Goal: Task Accomplishment & Management: Manage account settings

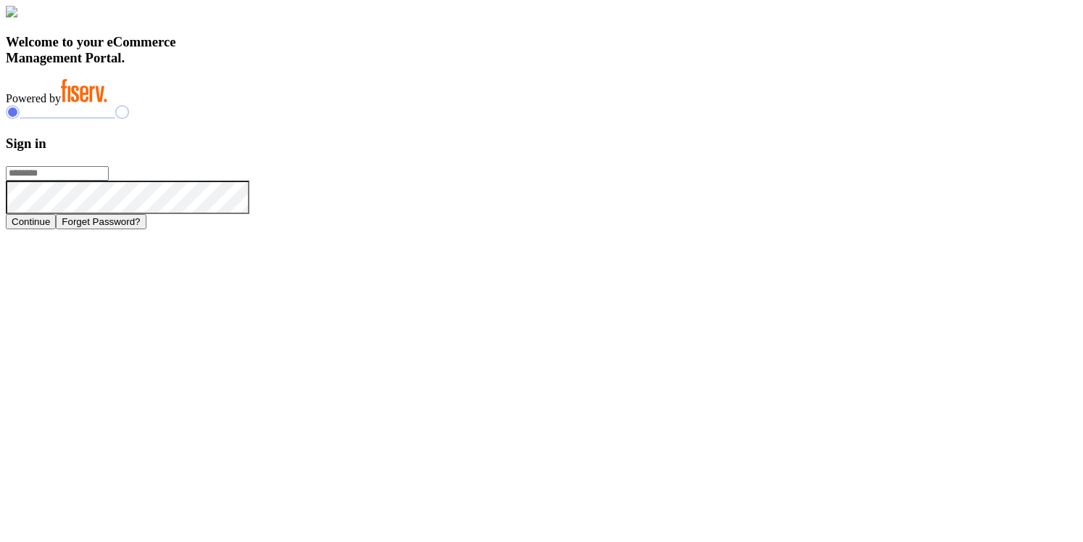
type input "**********"
click at [56, 229] on button "Continue" at bounding box center [31, 221] width 50 height 15
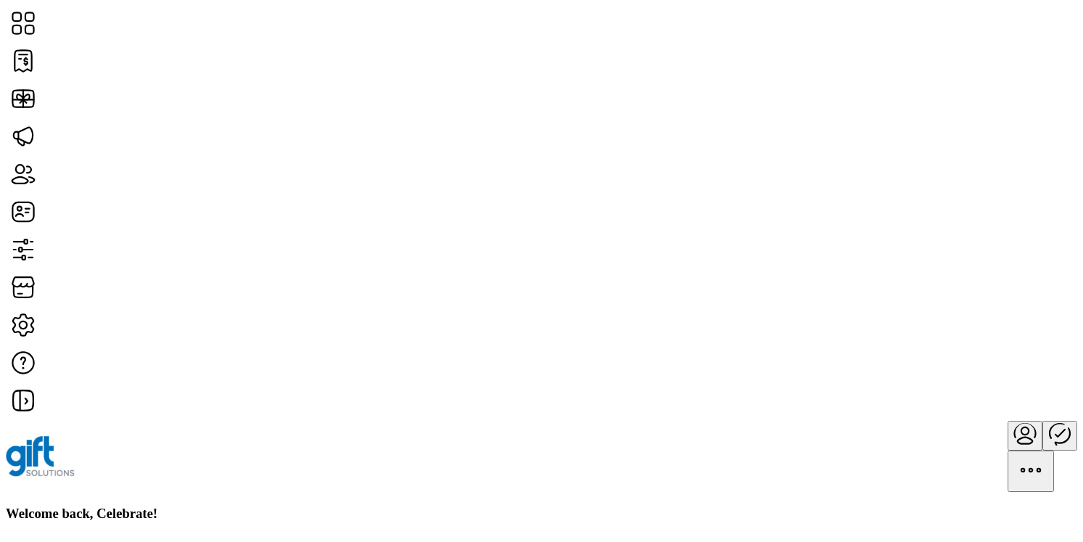
click at [719, 505] on div "Welcome back, Celebrate!" at bounding box center [542, 513] width 1072 height 16
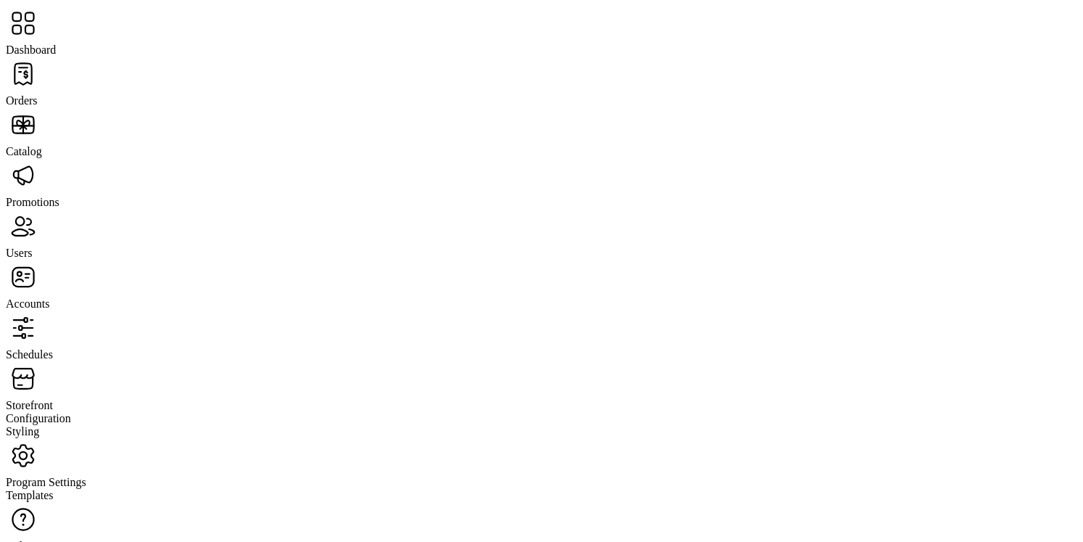
click at [38, 94] on span "Orders" at bounding box center [22, 100] width 32 height 12
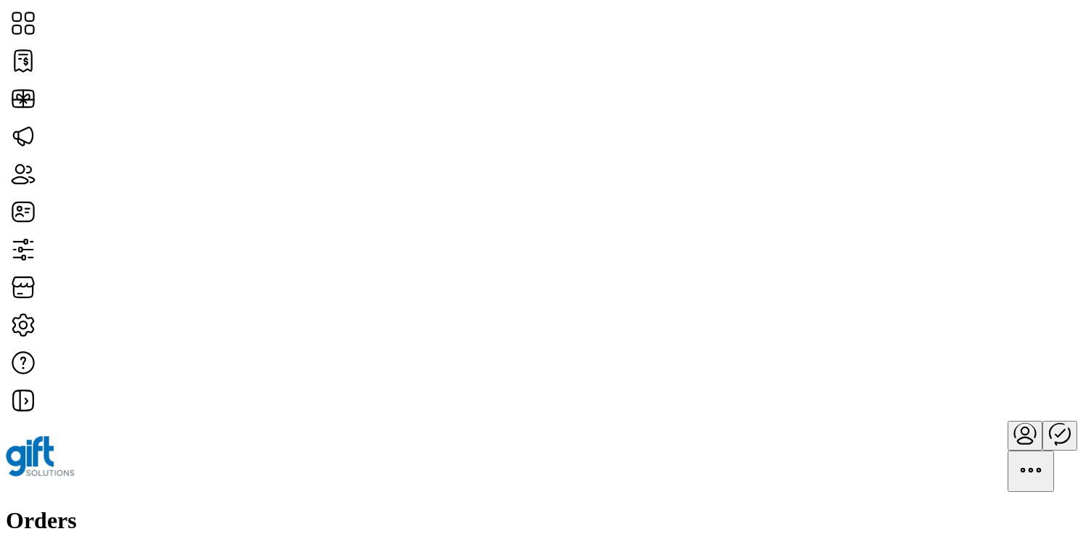
click at [992, 313] on span "Manage Shipment" at bounding box center [952, 308] width 85 height 12
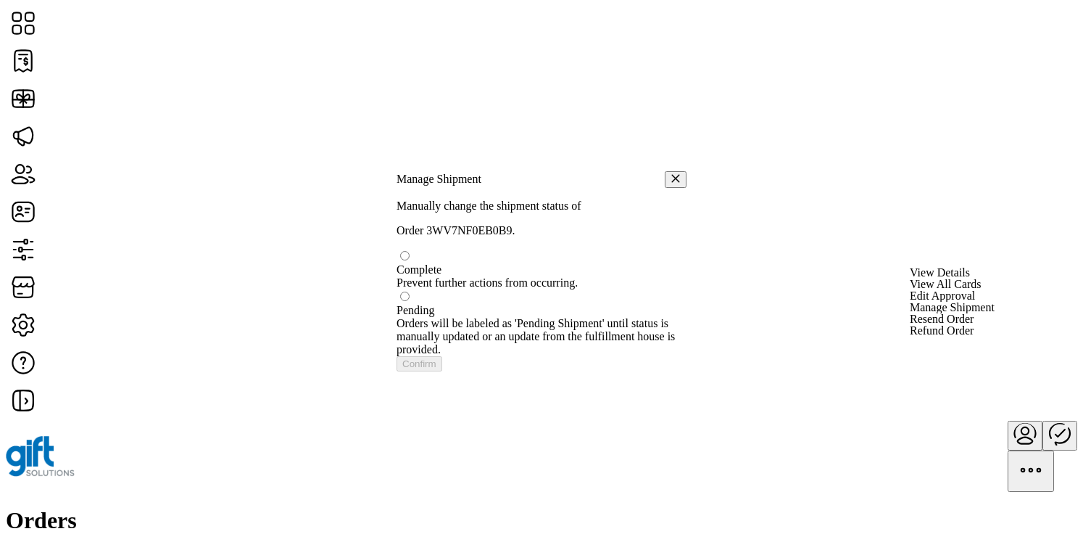
scroll to position [8, 4]
click at [421, 263] on div at bounding box center [542, 263] width 290 height 0
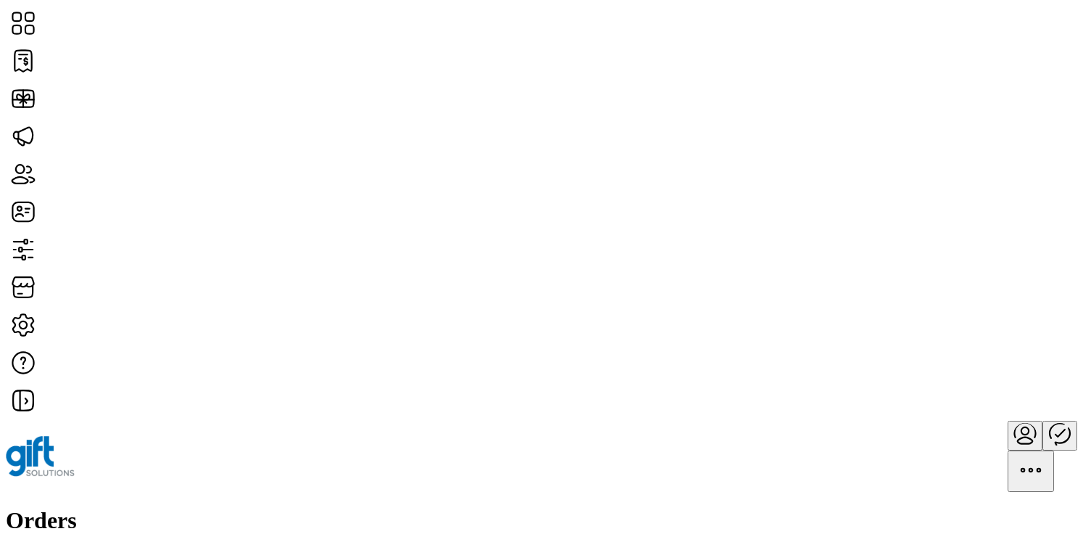
click at [995, 313] on span "Manage Shipment" at bounding box center [952, 308] width 85 height 12
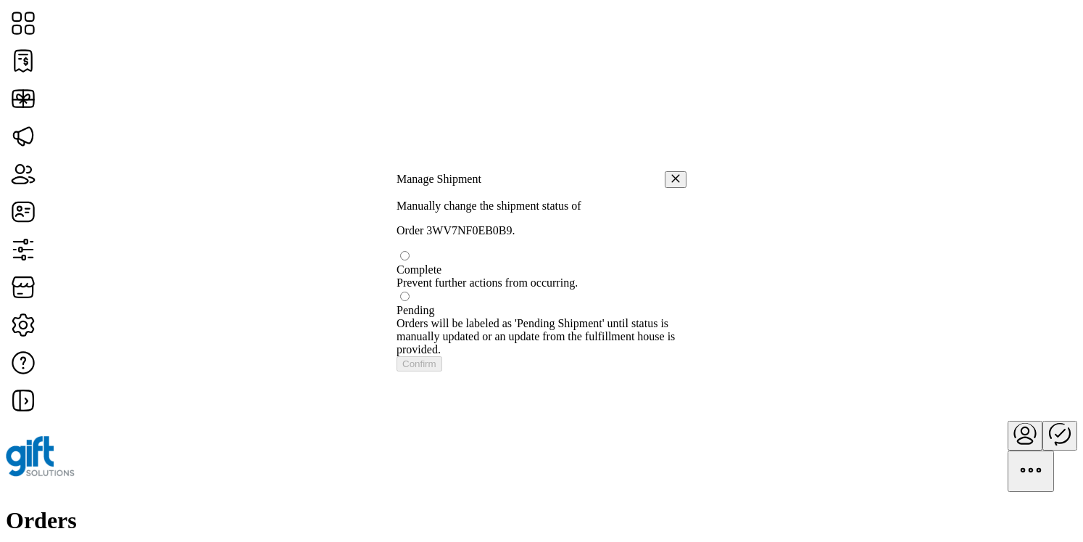
scroll to position [8, 4]
click at [424, 263] on div at bounding box center [542, 263] width 290 height 0
click at [437, 368] on span "Confirm" at bounding box center [419, 362] width 34 height 11
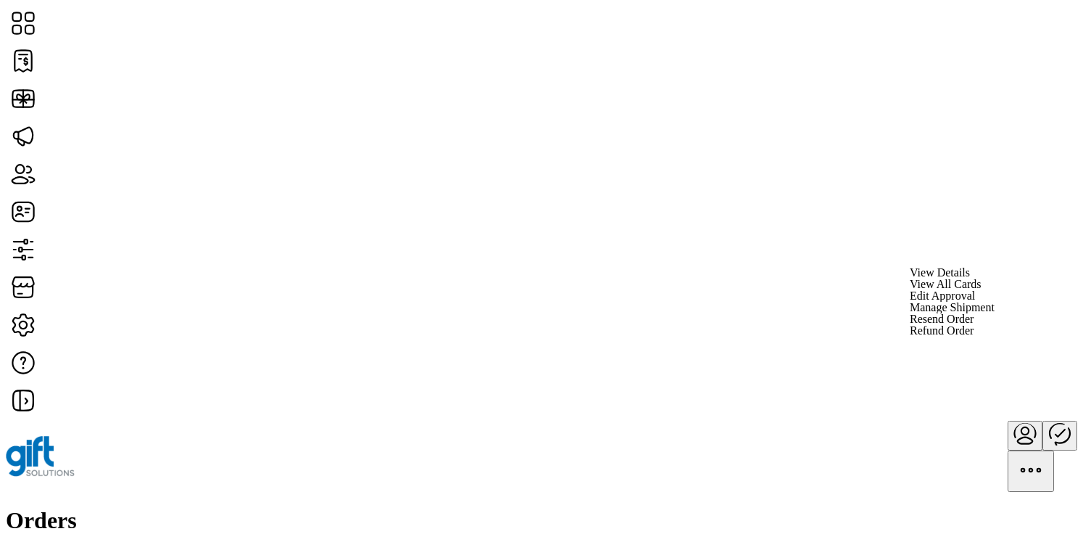
click at [982, 290] on span "View All Cards" at bounding box center [946, 284] width 72 height 12
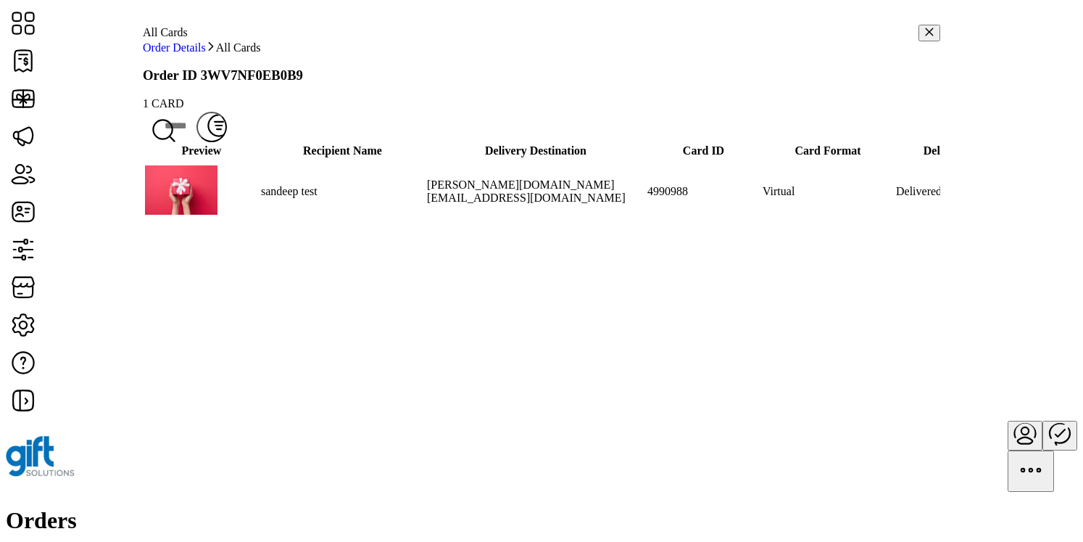
click at [946, 290] on span "Resend Card" at bounding box center [925, 284] width 59 height 12
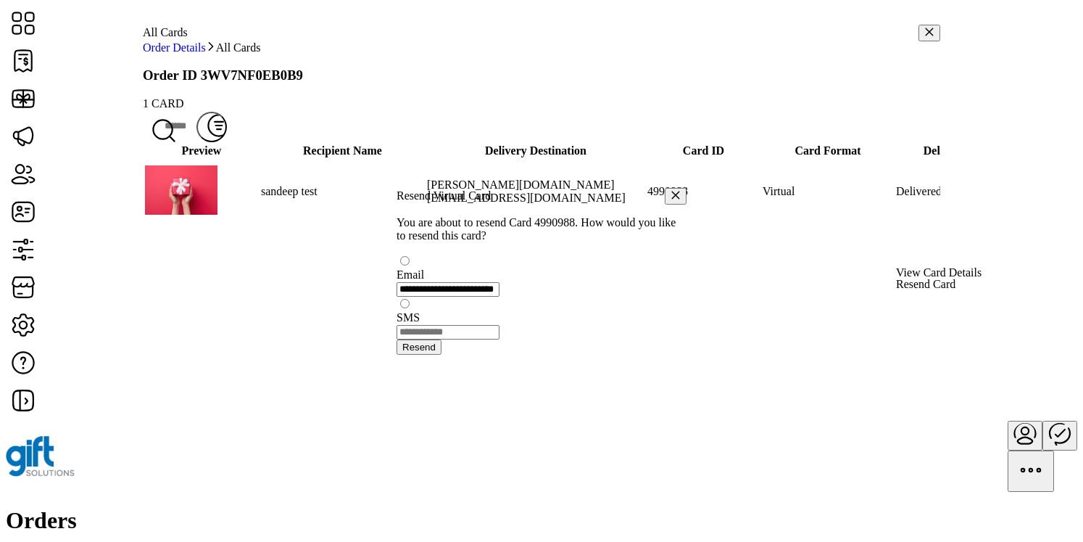
scroll to position [8, 4]
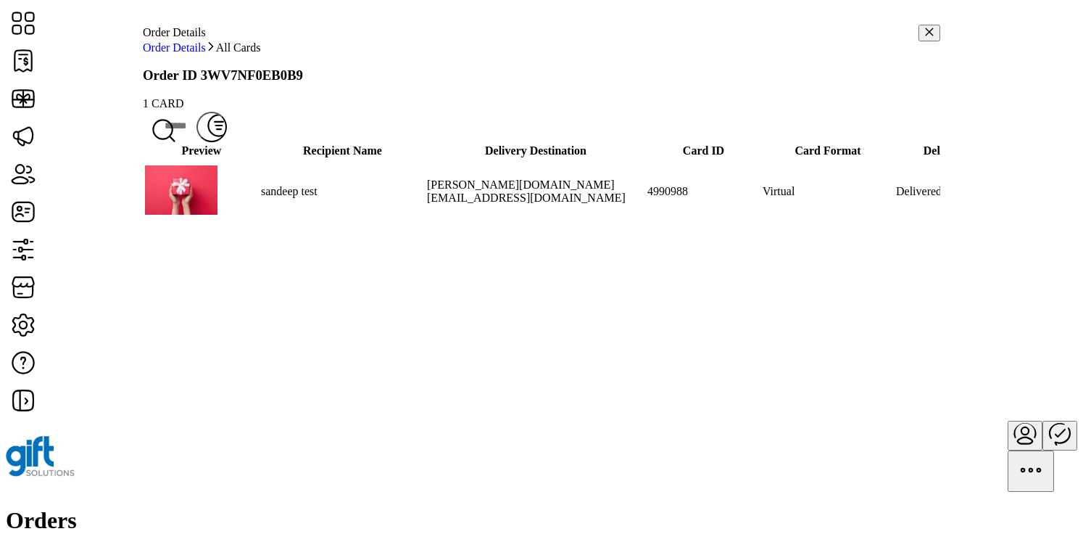
click at [956, 290] on span "Resend Card" at bounding box center [925, 284] width 59 height 12
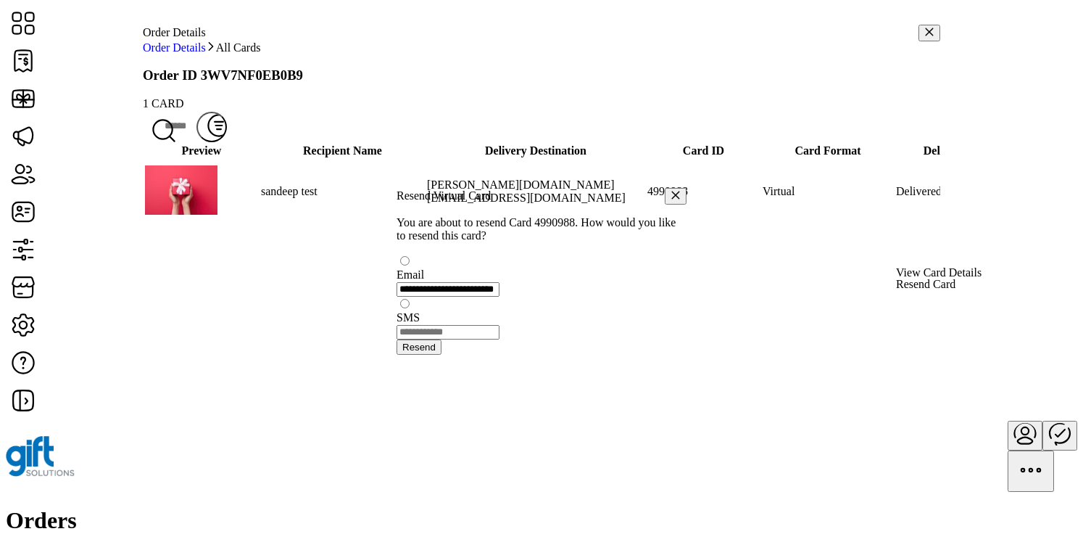
scroll to position [8, 4]
click at [436, 351] on span "Resend" at bounding box center [418, 345] width 33 height 11
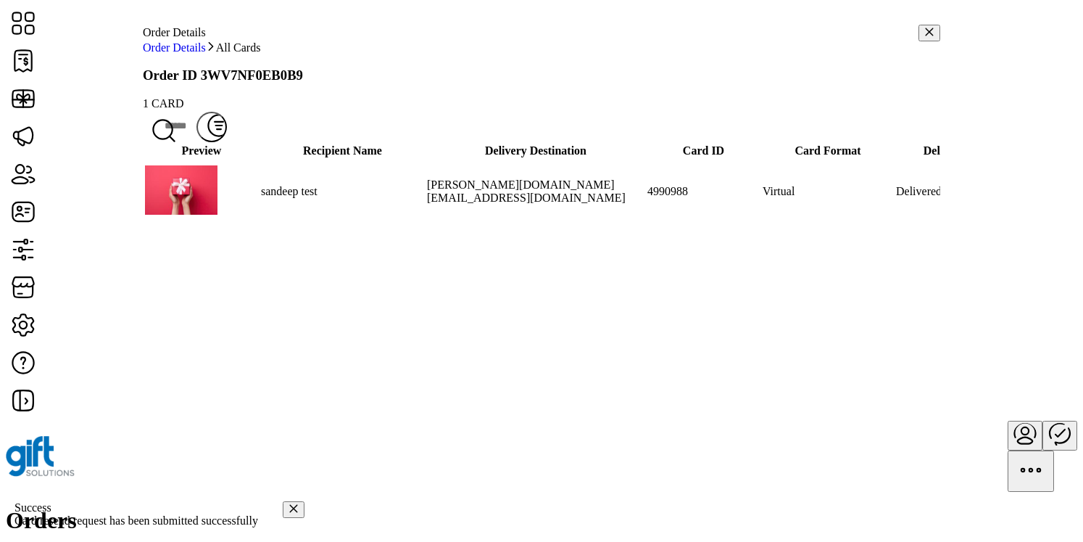
click at [919, 41] on button "button" at bounding box center [930, 33] width 22 height 17
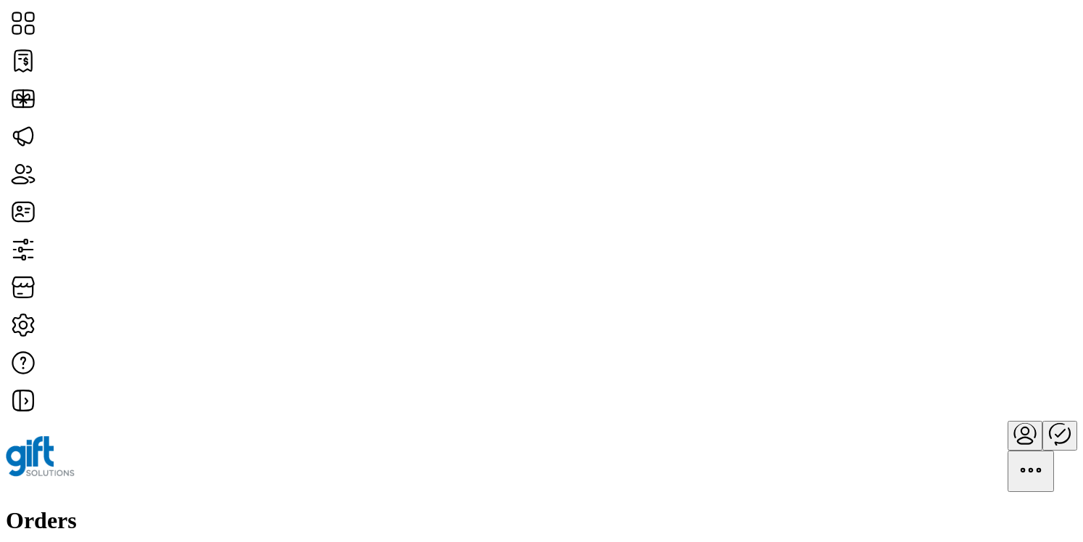
scroll to position [1004, 70]
click at [982, 374] on span "View All Cards" at bounding box center [946, 369] width 72 height 12
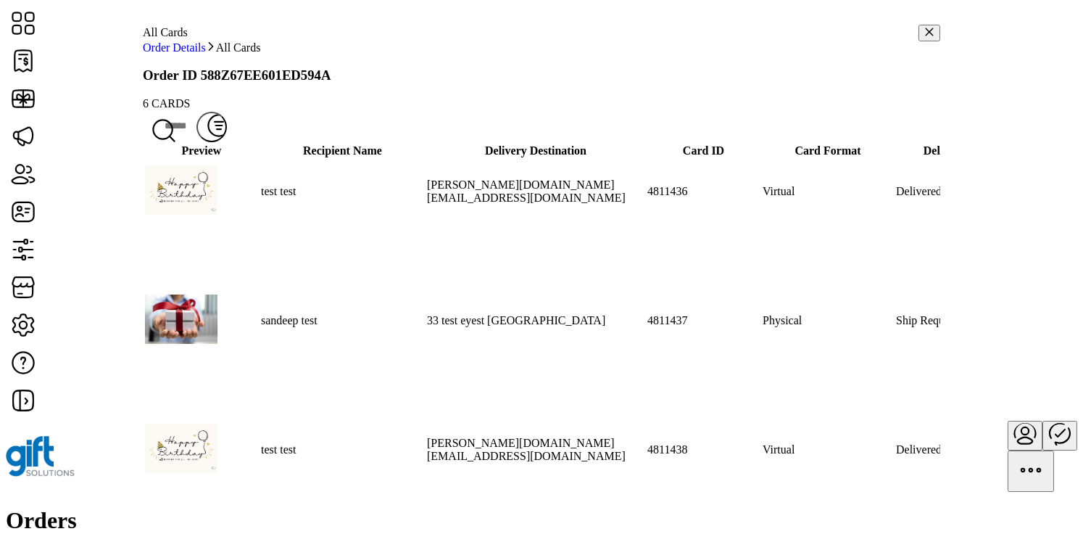
click at [949, 354] on span "Resend Card" at bounding box center [918, 348] width 59 height 12
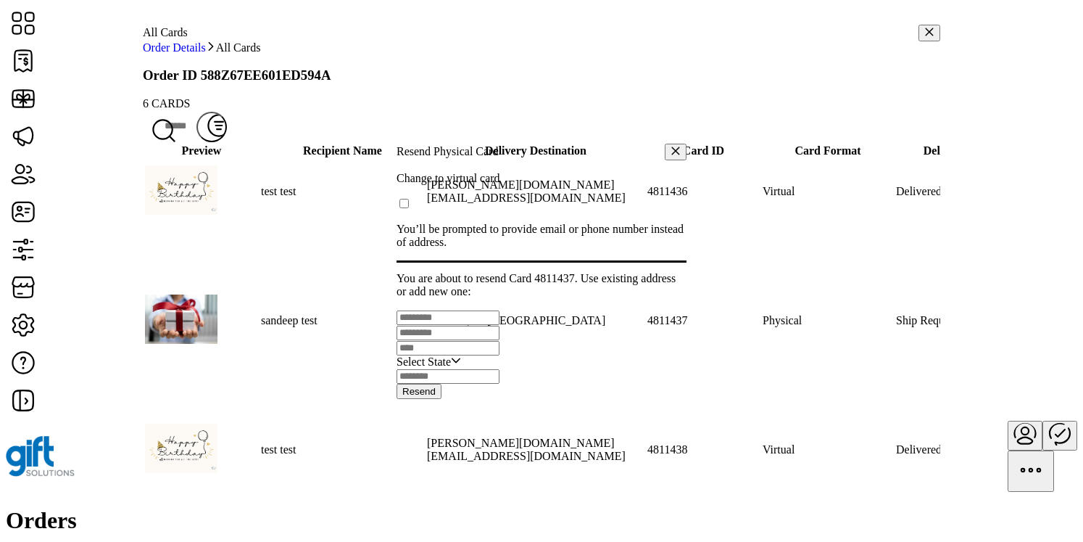
scroll to position [8, 4]
click at [500, 310] on input "text" at bounding box center [448, 317] width 103 height 15
type input "****"
click at [472, 325] on input "text" at bounding box center [448, 332] width 103 height 15
type input "****"
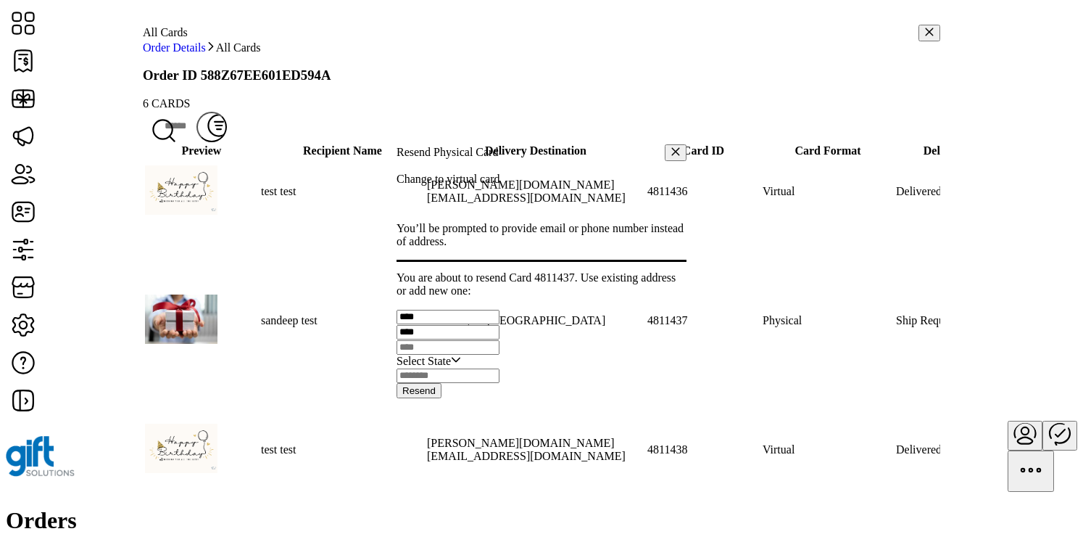
click at [474, 350] on input "text" at bounding box center [448, 347] width 103 height 15
type input "*****"
click at [451, 368] on span "Select State" at bounding box center [424, 361] width 54 height 13
click at [471, 260] on li "AR" at bounding box center [461, 253] width 129 height 13
click at [500, 383] on input "text" at bounding box center [448, 375] width 103 height 15
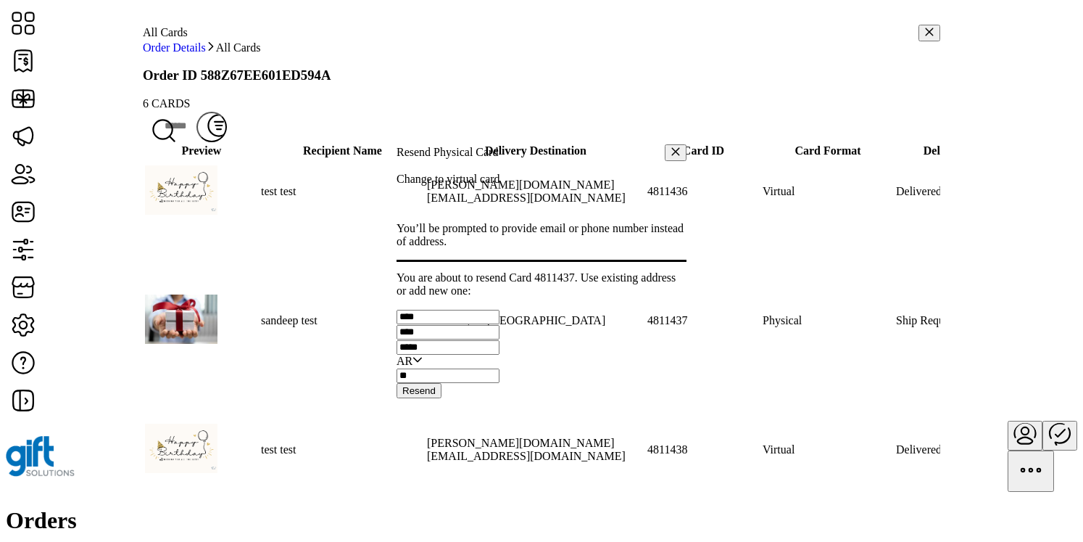
type input "**"
click at [436, 396] on span "Resend" at bounding box center [418, 390] width 33 height 11
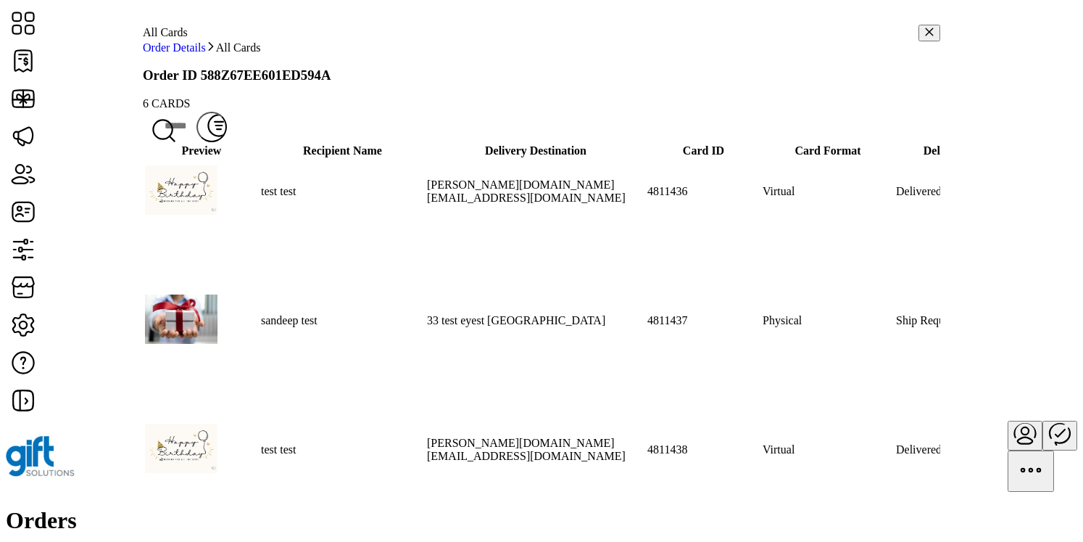
click at [943, 354] on span "Resend Card" at bounding box center [918, 348] width 59 height 12
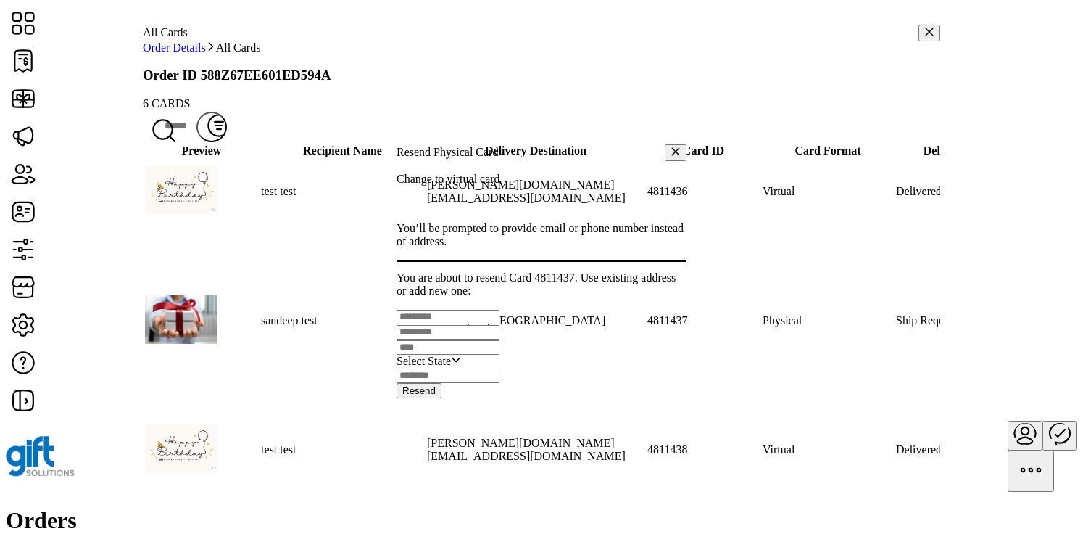
click at [402, 197] on span at bounding box center [399, 203] width 5 height 13
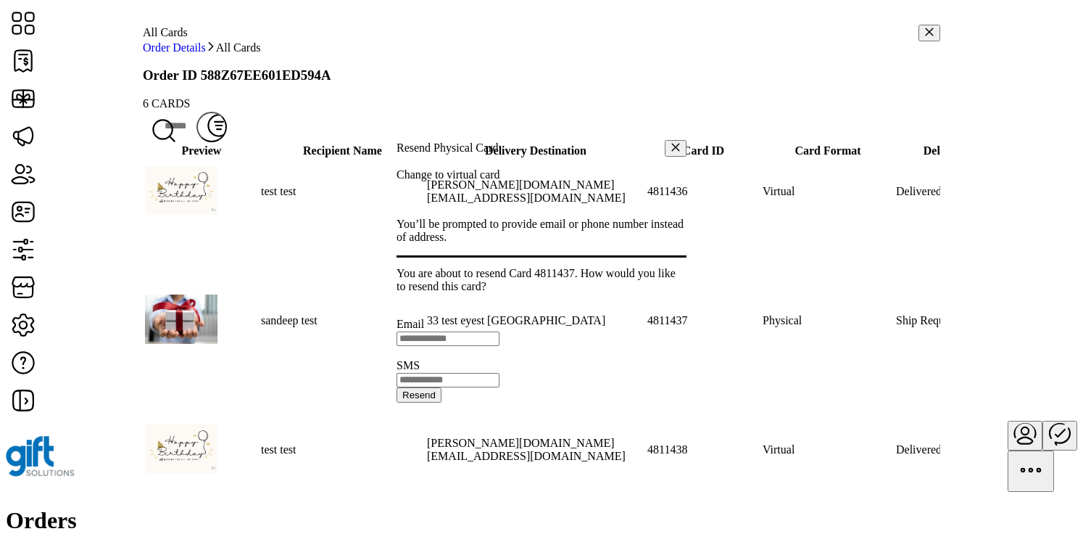
click at [424, 318] on div at bounding box center [542, 318] width 290 height 0
click at [453, 331] on input "text" at bounding box center [448, 338] width 103 height 15
type input "**********"
click at [436, 400] on span "Resend" at bounding box center [418, 394] width 33 height 11
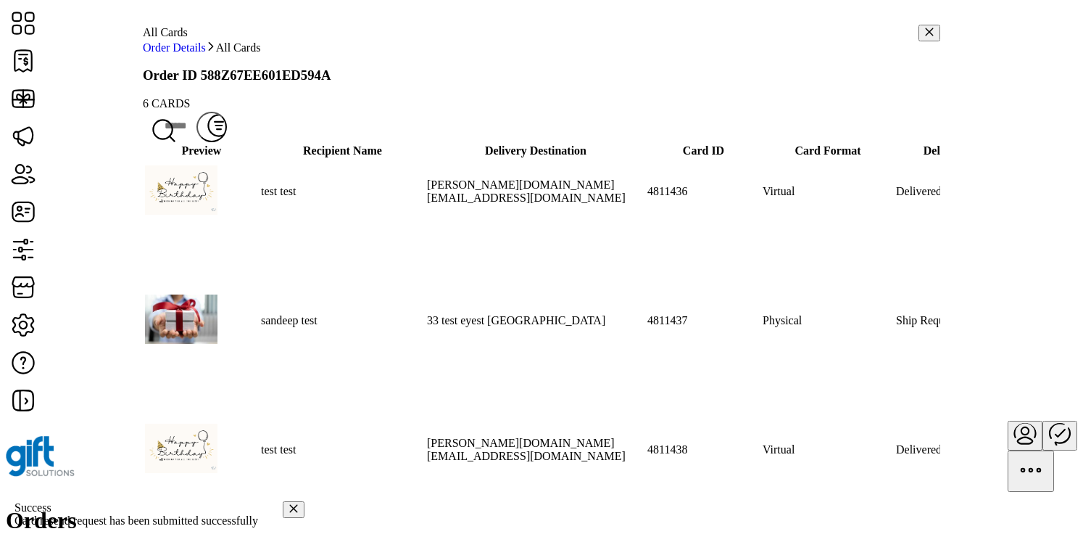
click at [947, 278] on span "View Card Details" at bounding box center [932, 273] width 86 height 12
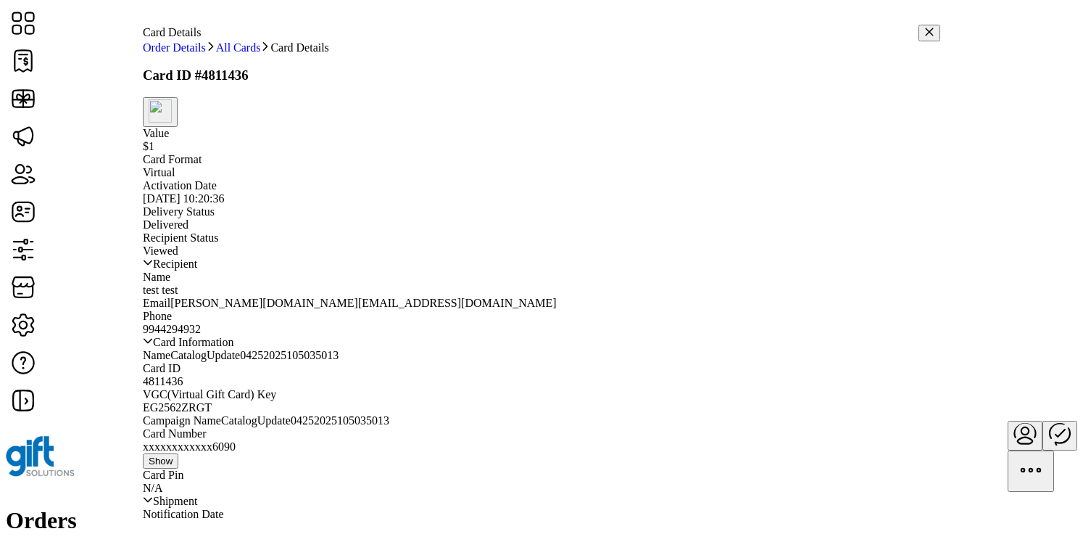
click at [172, 115] on img "button" at bounding box center [160, 110] width 23 height 23
click at [729, 141] on span "Resend Card" at bounding box center [698, 135] width 59 height 12
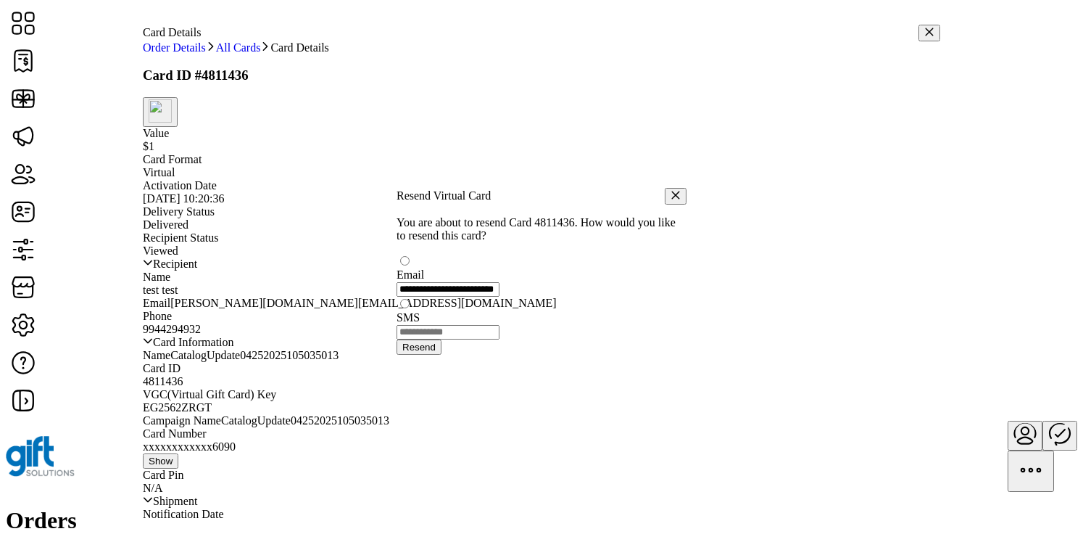
scroll to position [8, 4]
click at [665, 189] on button "button" at bounding box center [676, 197] width 22 height 17
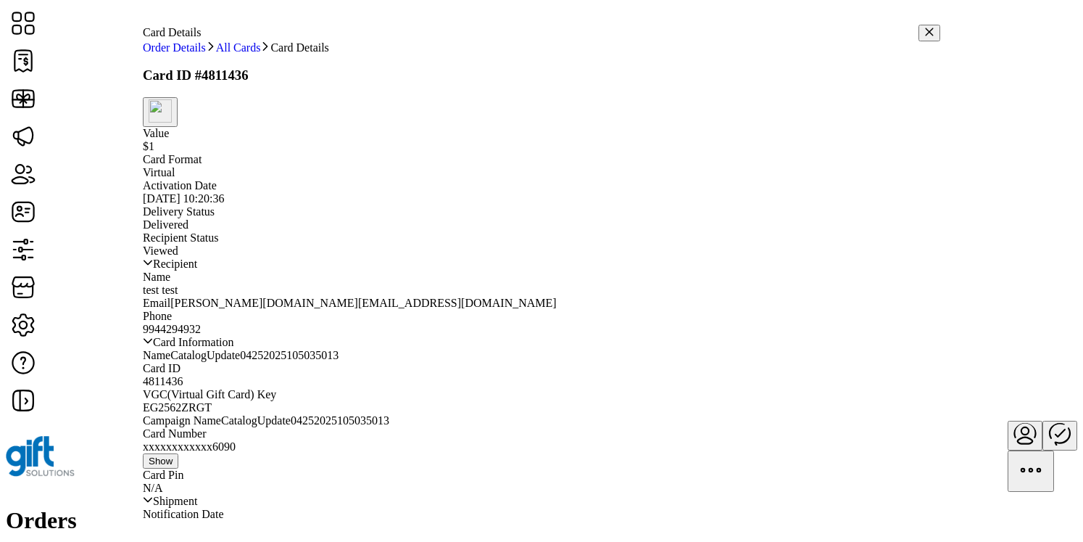
scroll to position [26, 0]
click at [925, 27] on icon "button" at bounding box center [930, 32] width 10 height 10
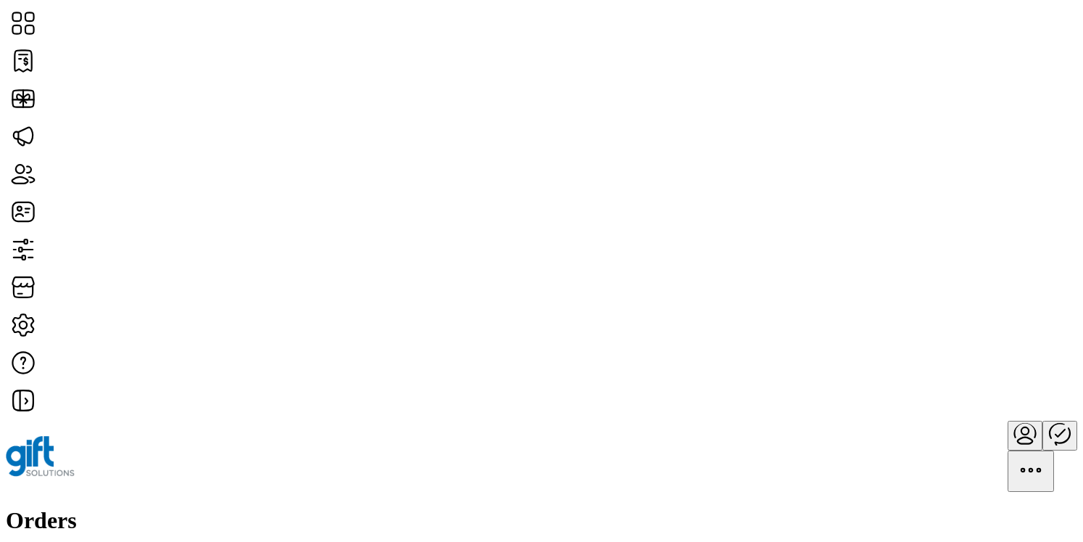
scroll to position [1004, 0]
click at [852, 154] on span "Merchant" at bounding box center [830, 148] width 44 height 12
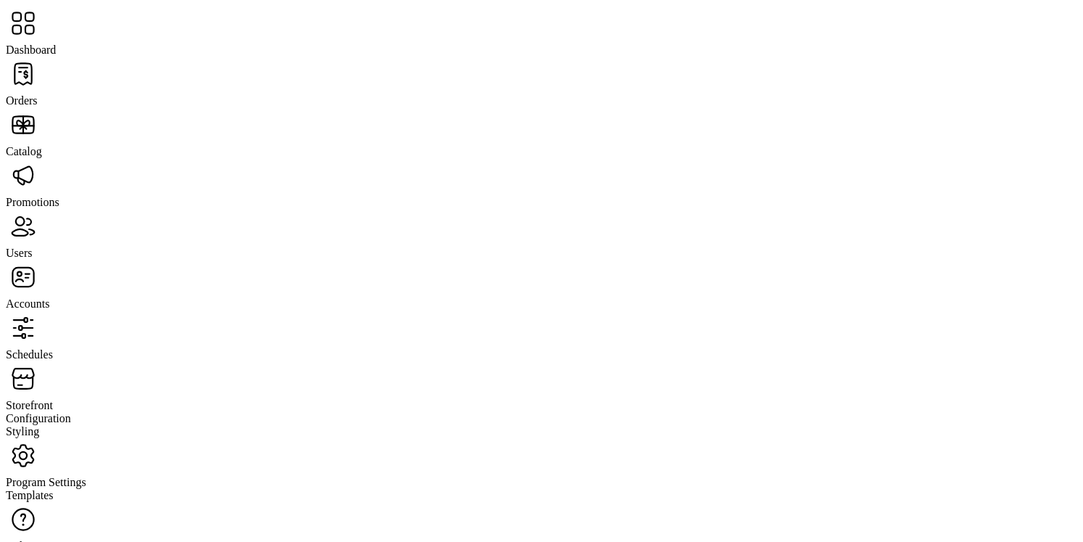
click at [42, 145] on span "Catalog" at bounding box center [24, 151] width 36 height 12
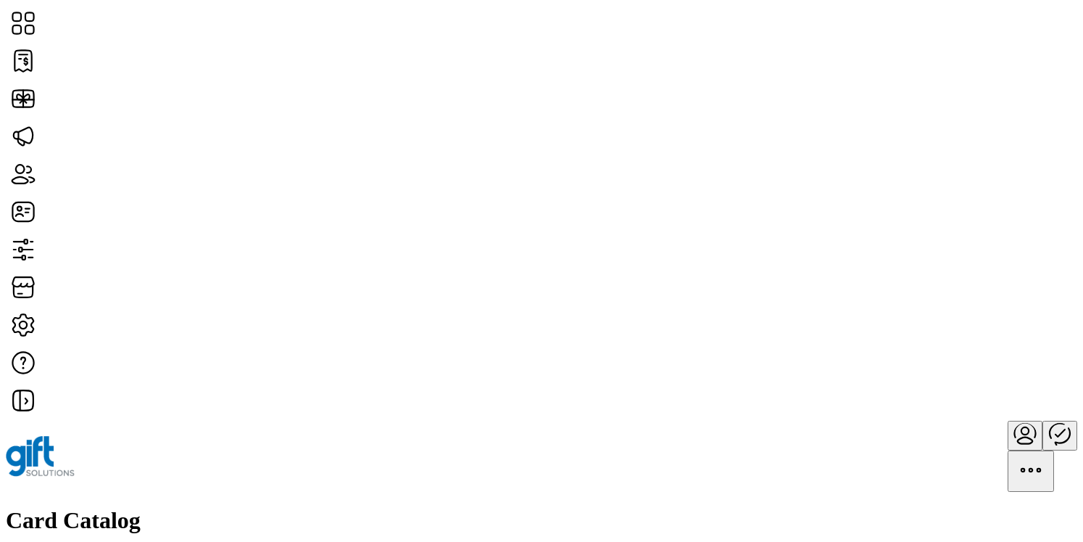
click at [263, 507] on h1 "Card Catalog" at bounding box center [542, 520] width 1072 height 27
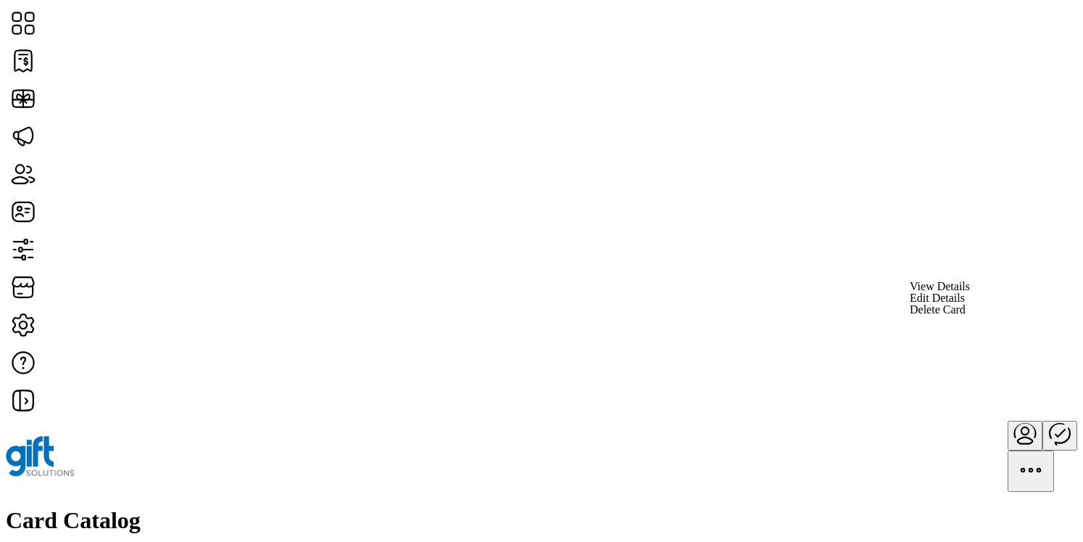
click at [970, 292] on span "View Details" at bounding box center [940, 287] width 60 height 12
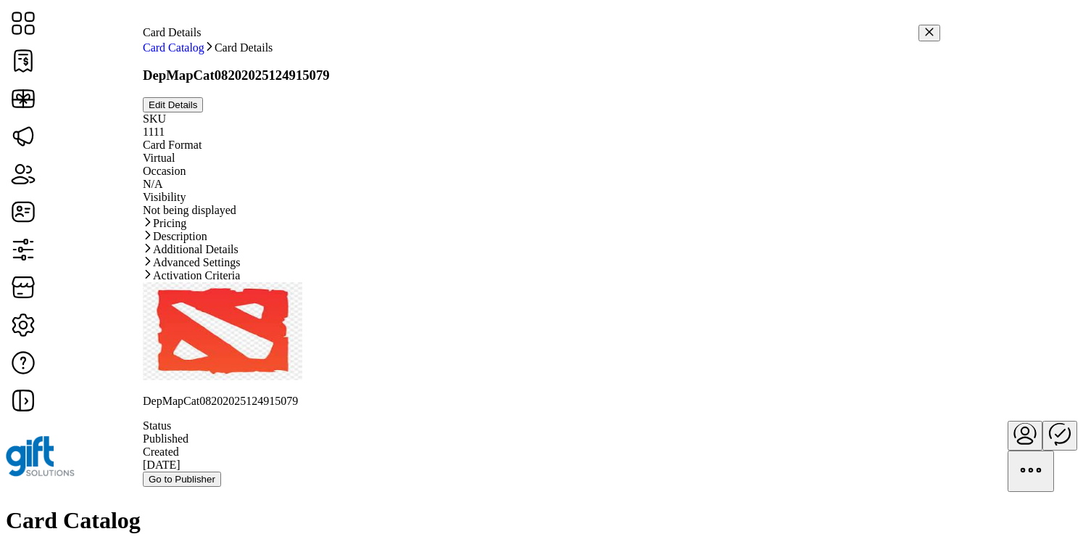
click at [617, 230] on link "Pricing" at bounding box center [542, 223] width 798 height 13
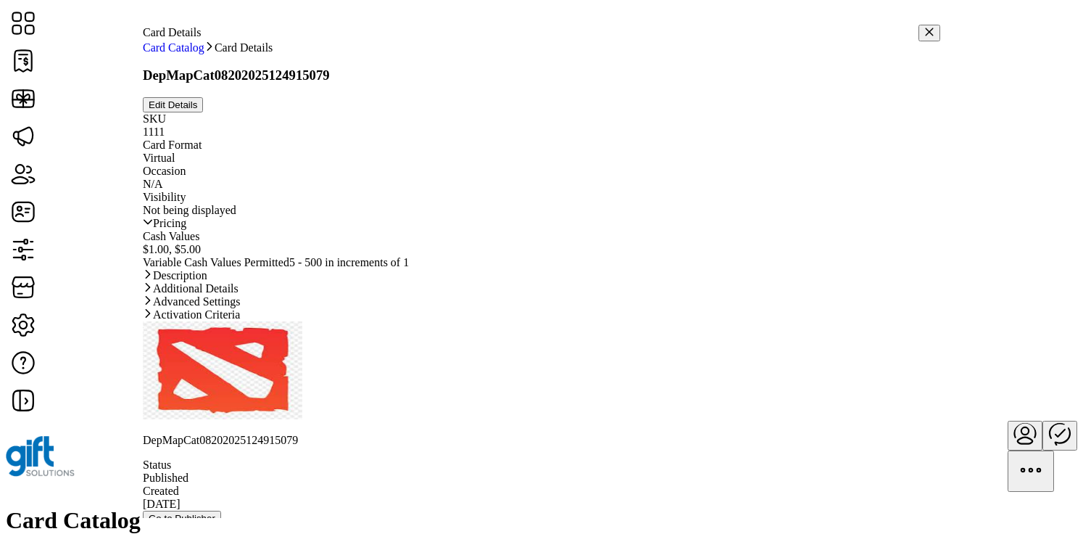
click at [617, 230] on link "Pricing" at bounding box center [542, 223] width 798 height 13
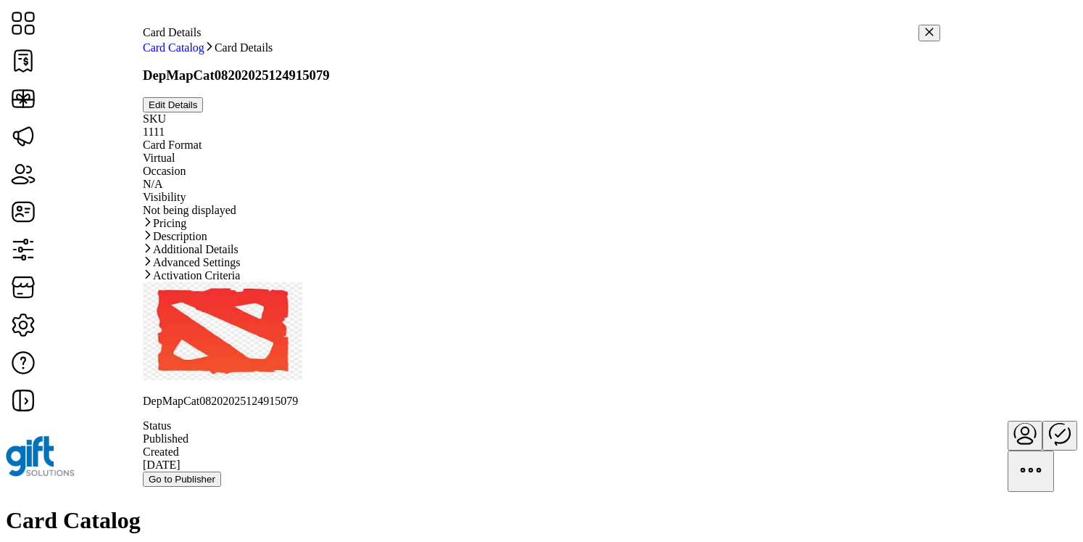
click at [585, 243] on link "Description" at bounding box center [542, 236] width 798 height 13
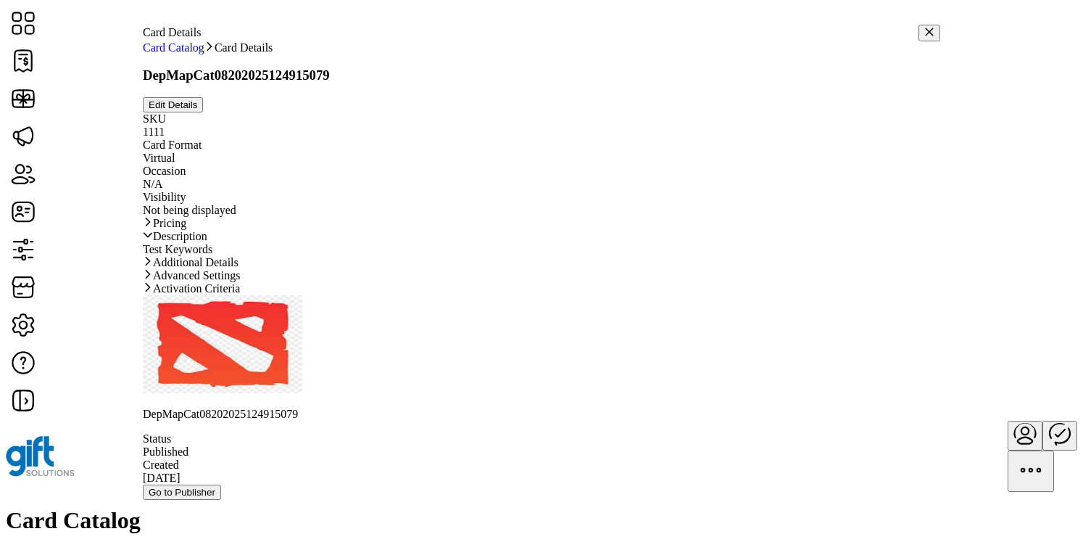
click at [576, 243] on link "Description" at bounding box center [542, 236] width 798 height 13
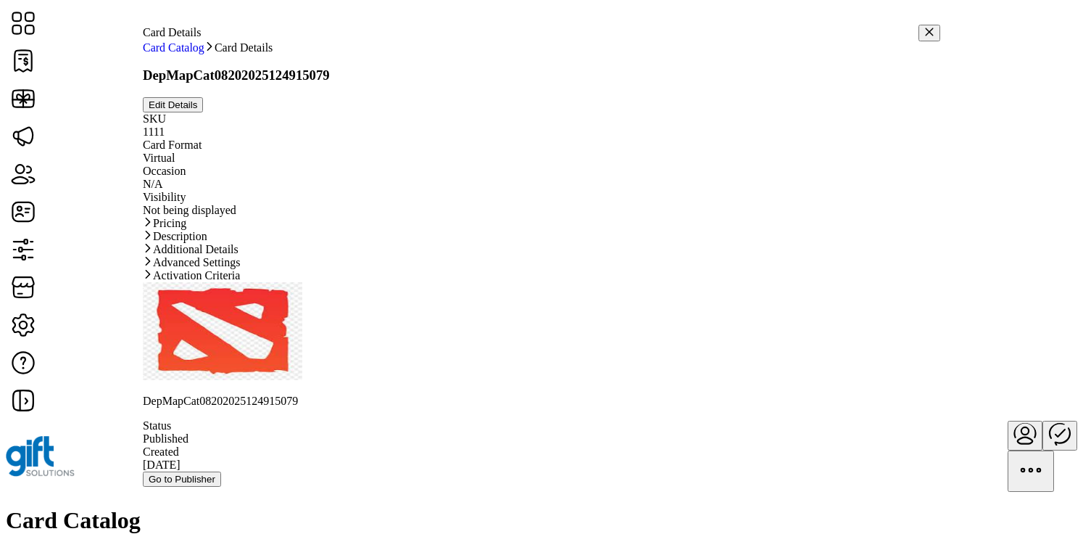
click at [553, 256] on link "Additional Details" at bounding box center [542, 249] width 798 height 13
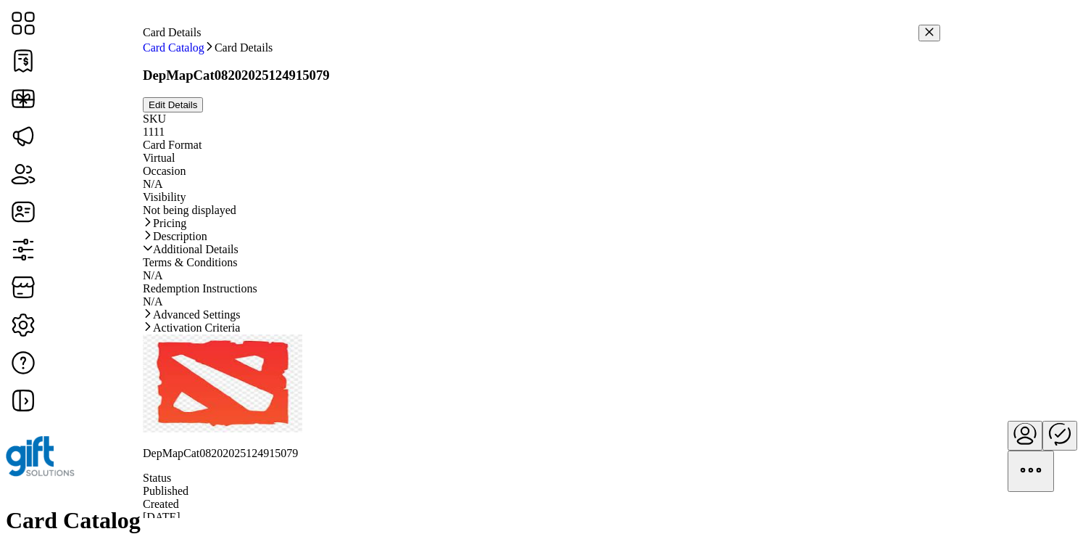
click at [553, 256] on link "Additional Details" at bounding box center [542, 249] width 798 height 13
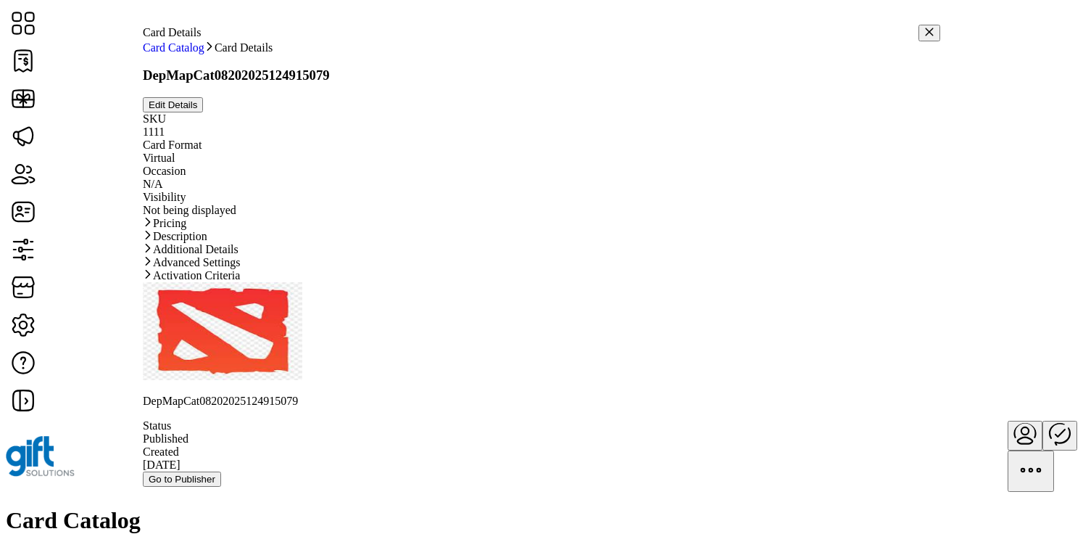
click at [535, 269] on link "Advanced Settings" at bounding box center [542, 262] width 798 height 13
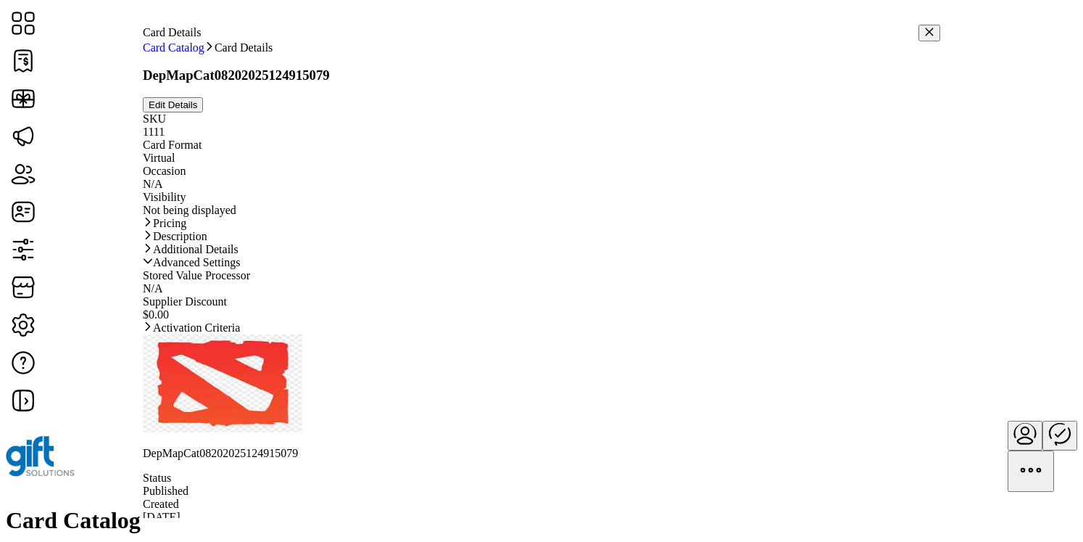
click at [529, 269] on link "Advanced Settings" at bounding box center [542, 262] width 798 height 13
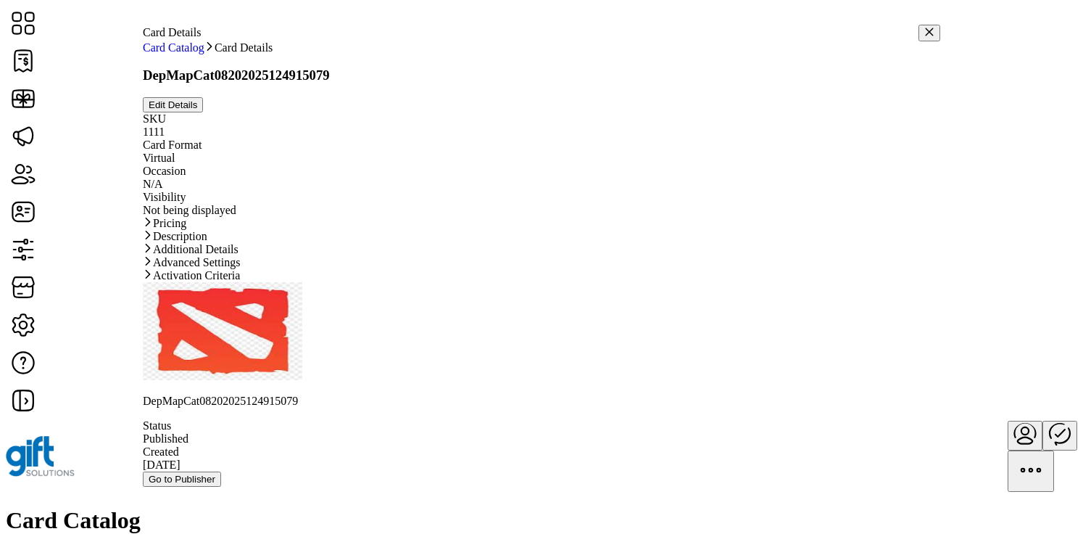
click at [489, 282] on link "Activation Criteria" at bounding box center [542, 275] width 798 height 13
click at [509, 230] on link "Pricing" at bounding box center [542, 223] width 798 height 13
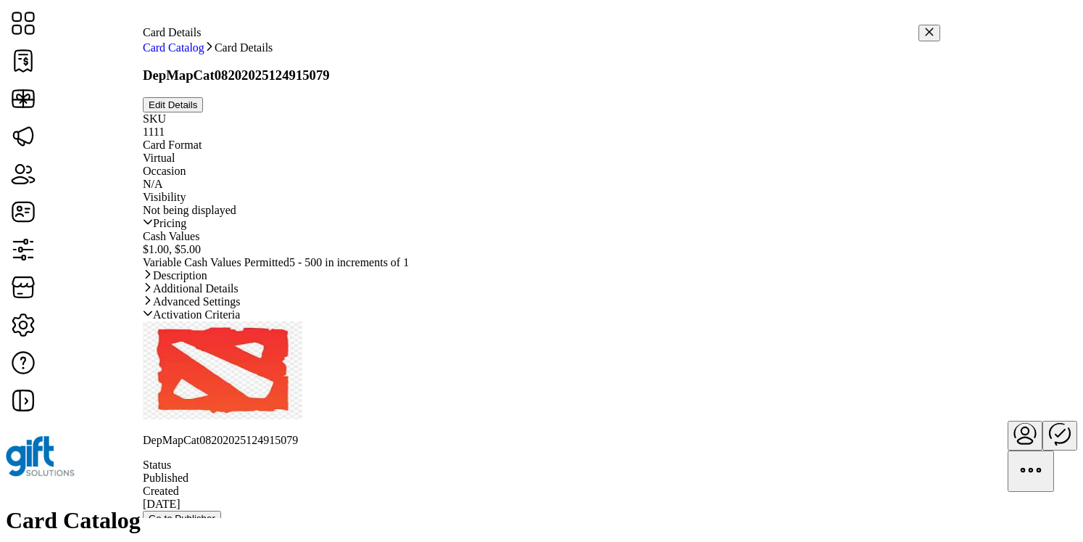
click at [509, 230] on link "Pricing" at bounding box center [542, 223] width 798 height 13
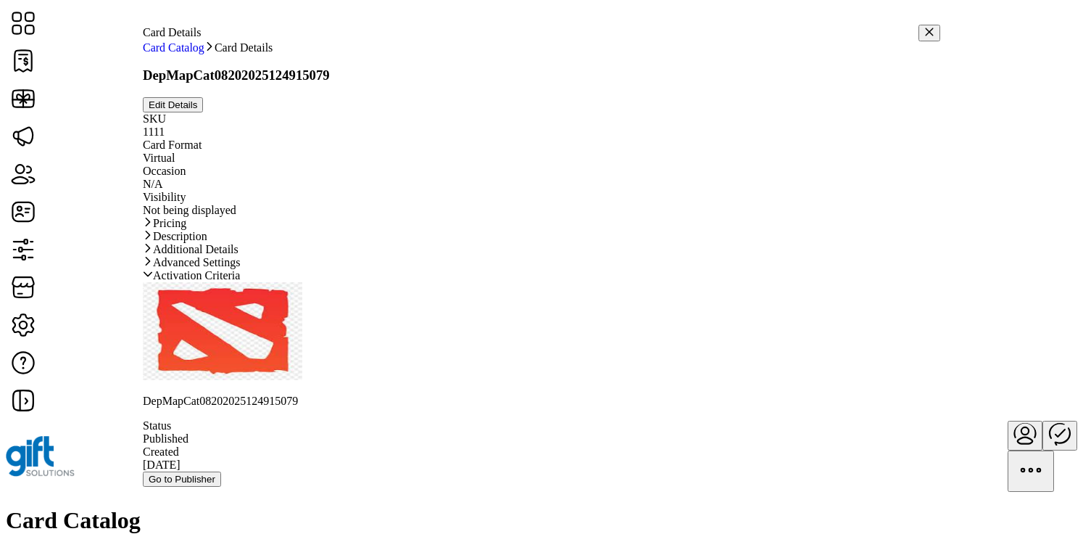
click at [197, 103] on span "Edit Details" at bounding box center [173, 104] width 49 height 11
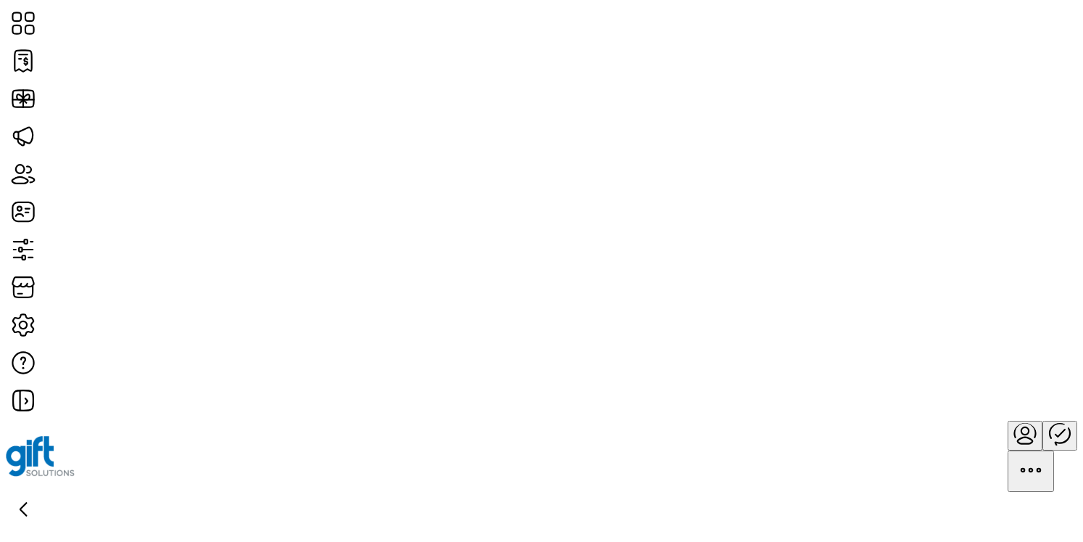
type textarea "**********"
type input "*"
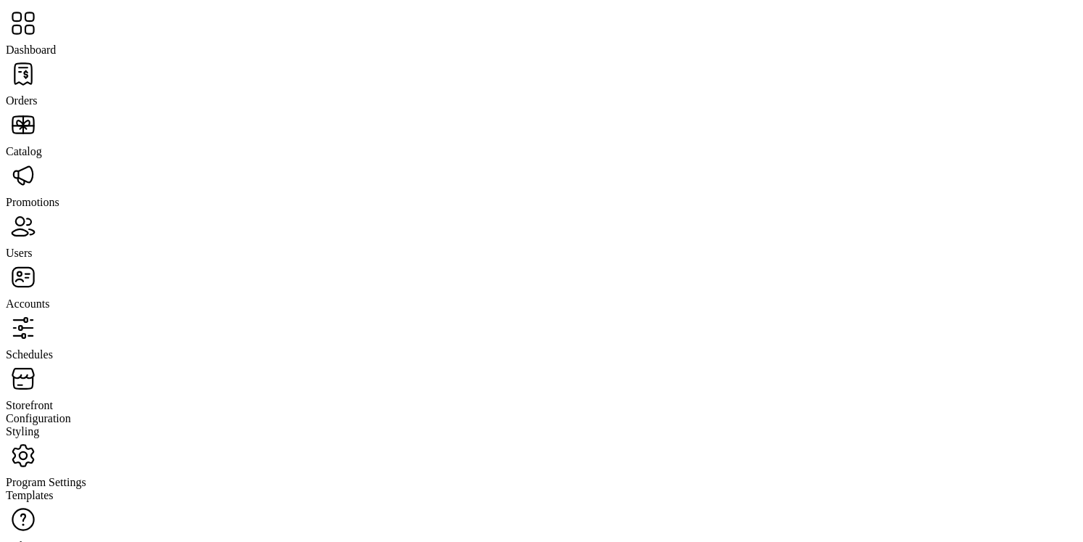
click at [82, 166] on div "Promotions" at bounding box center [542, 183] width 1072 height 51
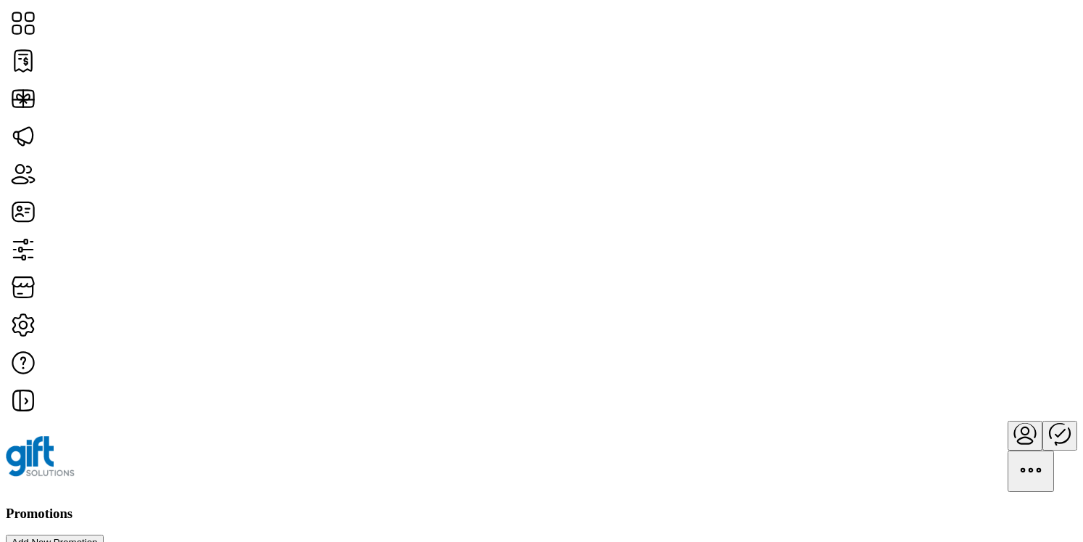
type input "**********"
type textarea "**********"
type input "***"
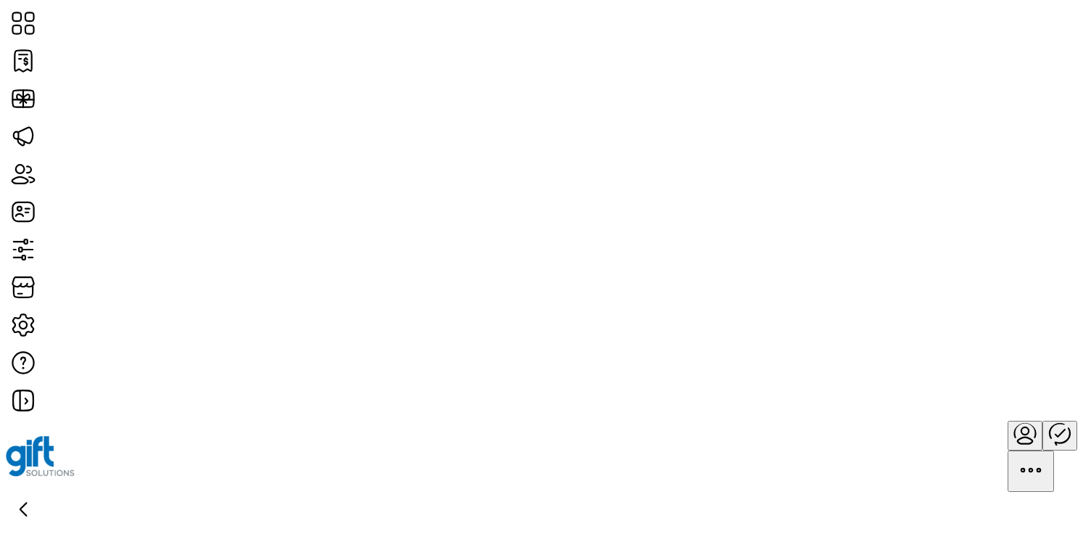
type input "******"
type input "**********"
type input "*****"
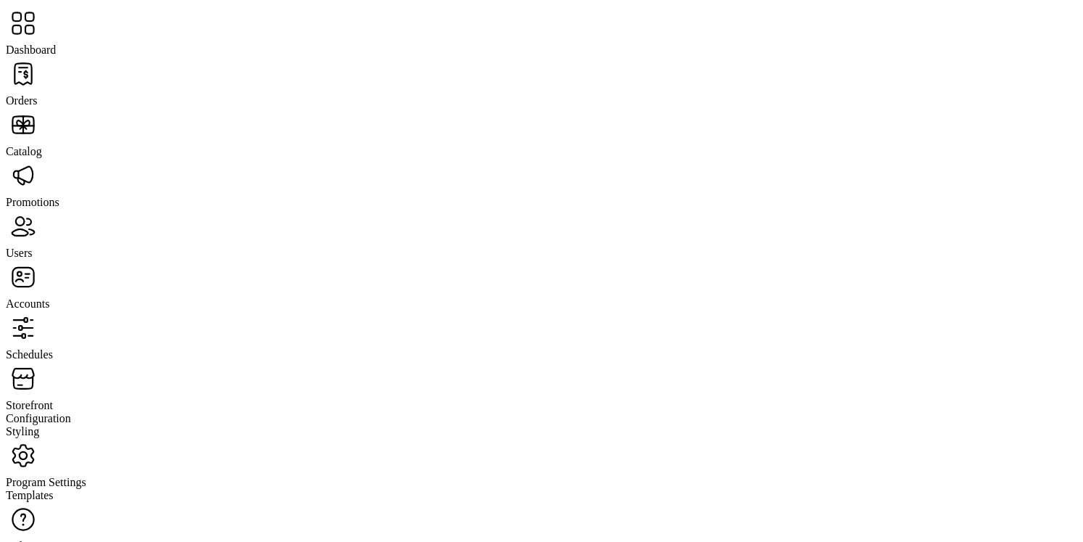
click at [38, 94] on span "Orders" at bounding box center [22, 100] width 32 height 12
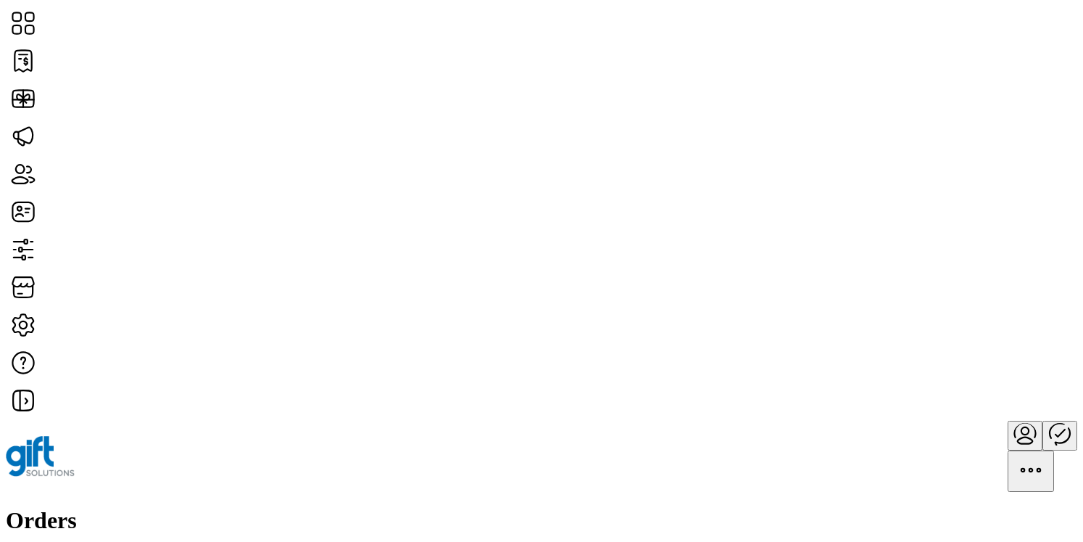
click at [836, 165] on span "Status" at bounding box center [822, 160] width 28 height 12
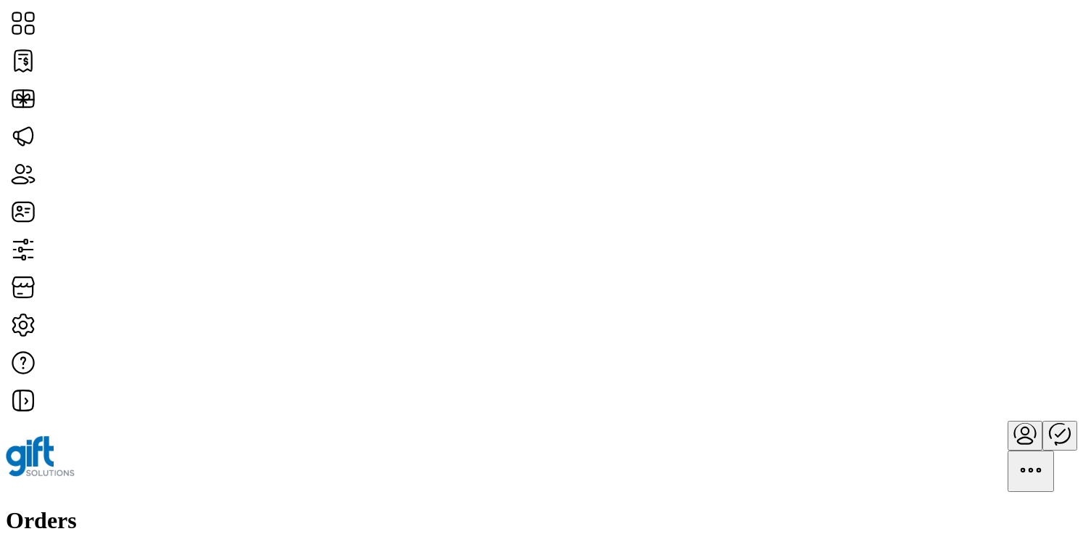
click at [405, 507] on div "Orders Filter Focused All Orders" at bounding box center [542, 550] width 1072 height 87
click at [497, 507] on div "Orders Filter Focused All Orders" at bounding box center [542, 550] width 1072 height 87
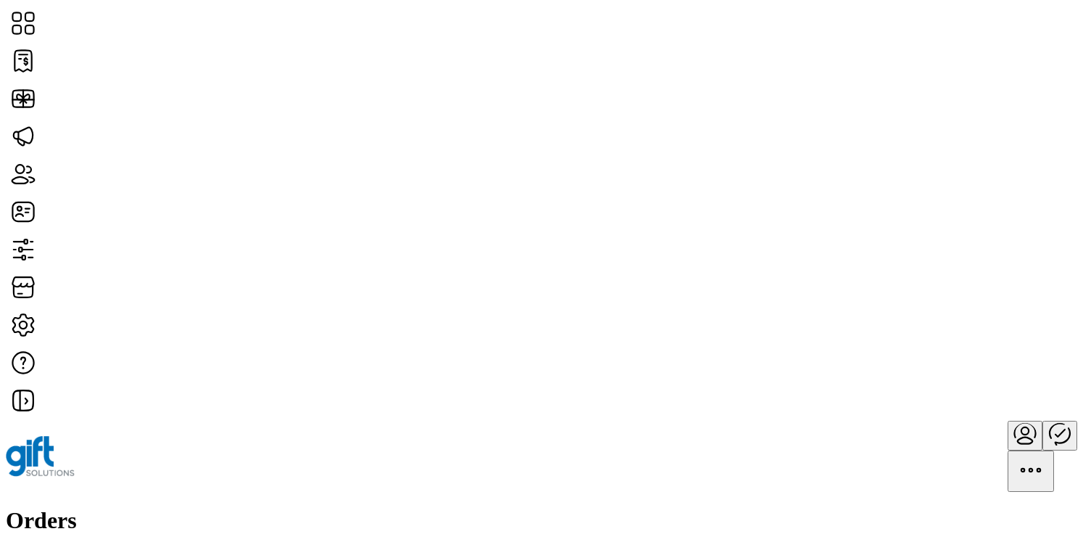
click at [982, 399] on span "View All Cards" at bounding box center [946, 393] width 72 height 12
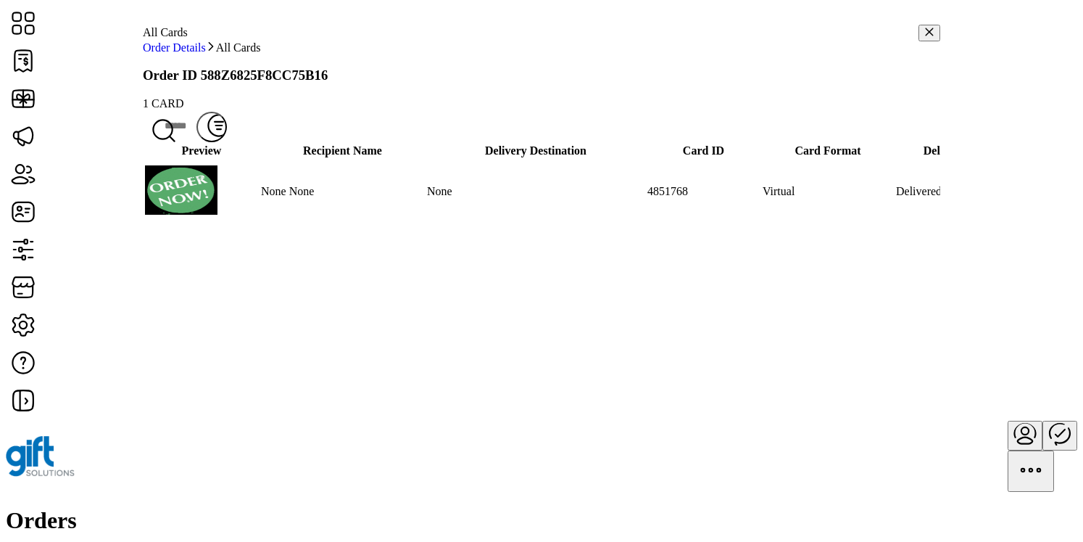
click at [947, 278] on span "View Card Details" at bounding box center [939, 273] width 86 height 12
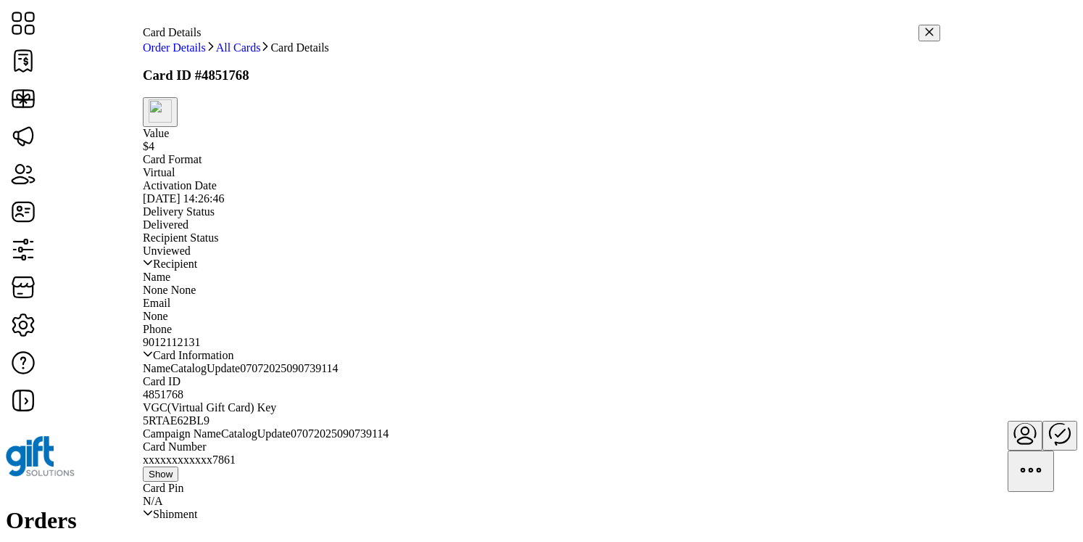
click at [172, 120] on img "button" at bounding box center [160, 110] width 23 height 23
click at [173, 479] on span "Show" at bounding box center [161, 473] width 24 height 11
click at [172, 112] on img "button" at bounding box center [160, 110] width 23 height 23
click at [722, 141] on span "Resend Card" at bounding box center [698, 135] width 59 height 12
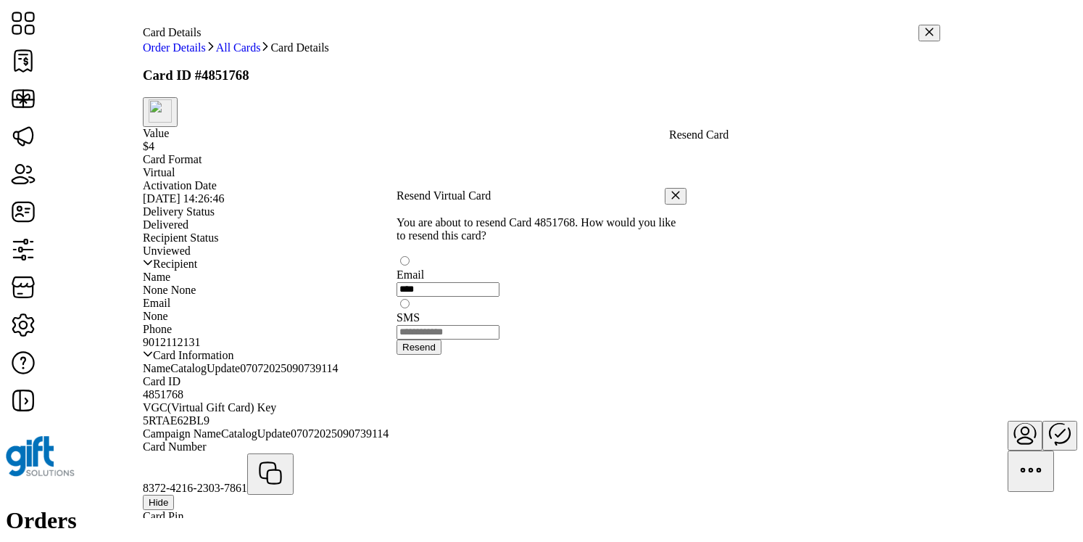
scroll to position [8, 4]
click at [437, 307] on div "SMS" at bounding box center [542, 310] width 290 height 26
click at [428, 310] on div at bounding box center [542, 310] width 290 height 0
click at [671, 191] on icon "button" at bounding box center [676, 196] width 10 height 10
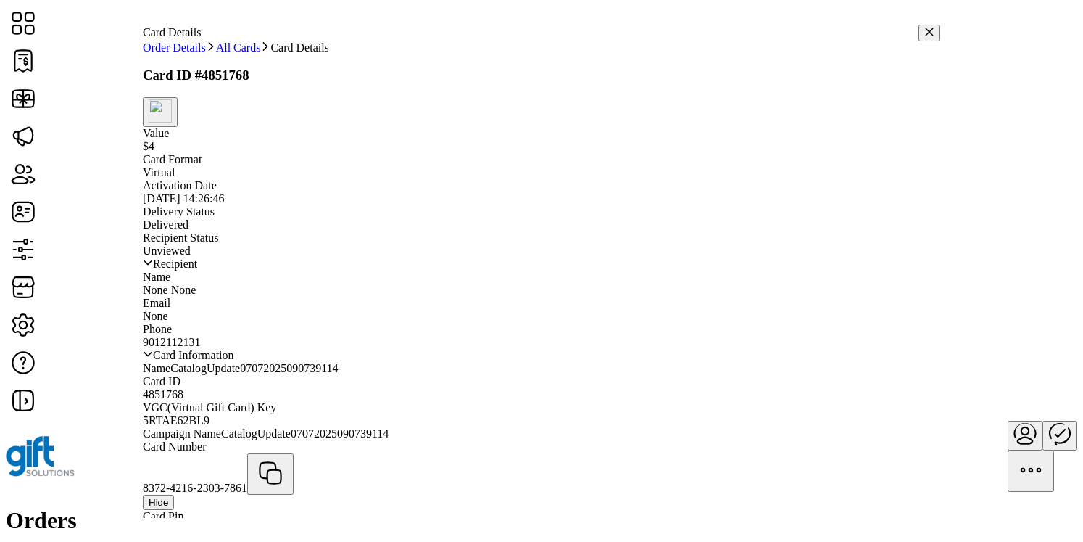
click at [925, 27] on icon "button" at bounding box center [930, 32] width 10 height 10
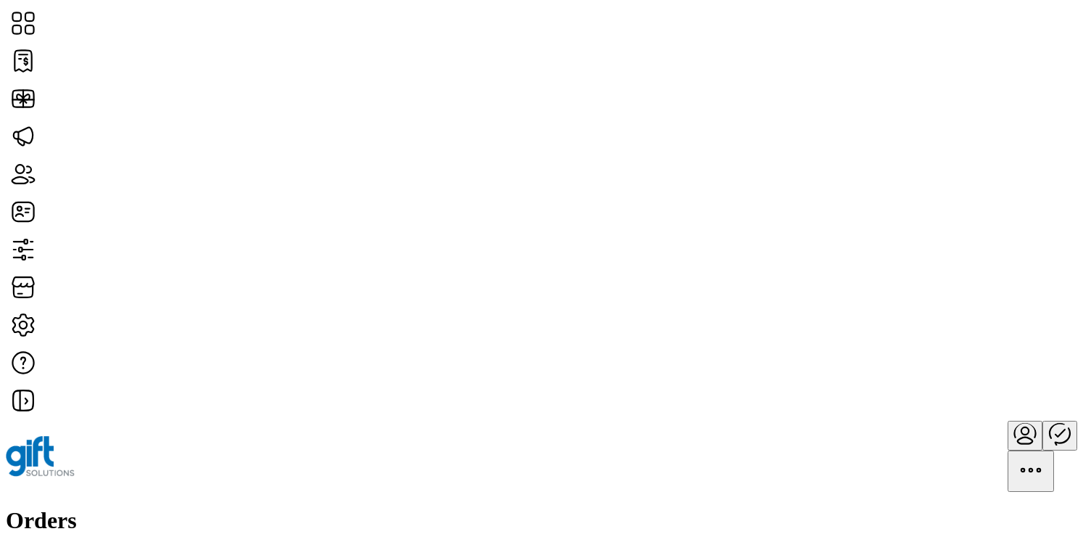
click at [484, 507] on div "Orders Filter Focused All Orders" at bounding box center [542, 550] width 1072 height 87
click at [995, 315] on span "Manage Shipment" at bounding box center [952, 310] width 85 height 12
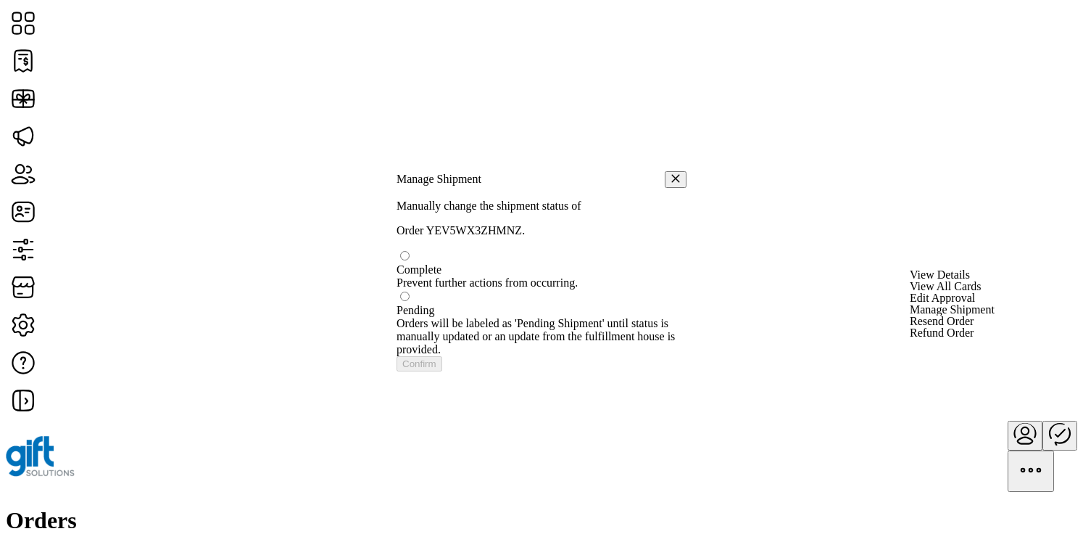
scroll to position [8, 4]
click at [428, 296] on div at bounding box center [542, 295] width 290 height 13
click at [421, 263] on div at bounding box center [542, 263] width 290 height 0
click at [669, 173] on button "button" at bounding box center [676, 181] width 22 height 17
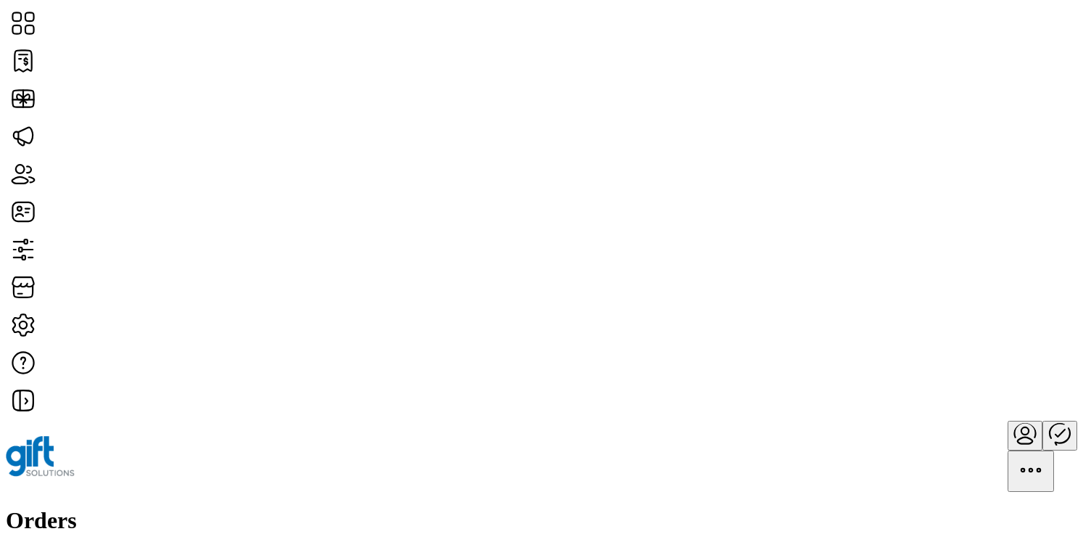
click at [974, 339] on span "Refund Order" at bounding box center [942, 333] width 64 height 12
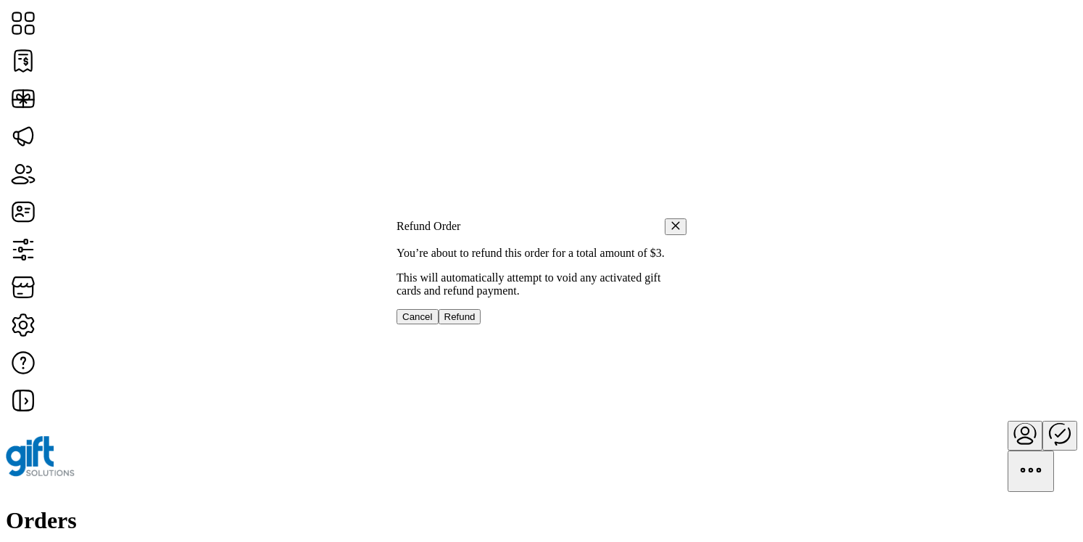
click at [433, 322] on span "Cancel" at bounding box center [417, 316] width 30 height 11
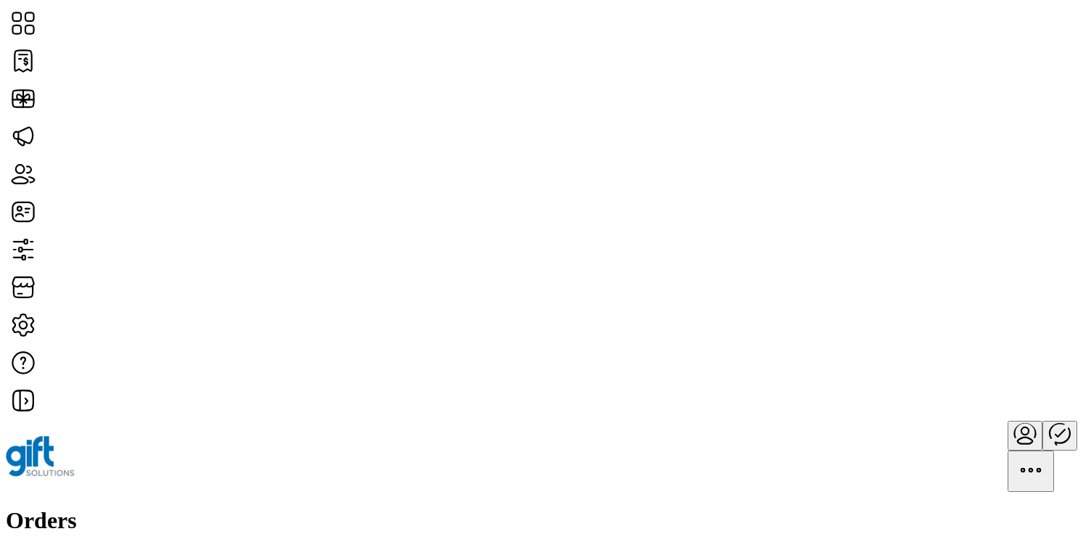
click at [992, 388] on span "Manage Shipment" at bounding box center [952, 382] width 85 height 12
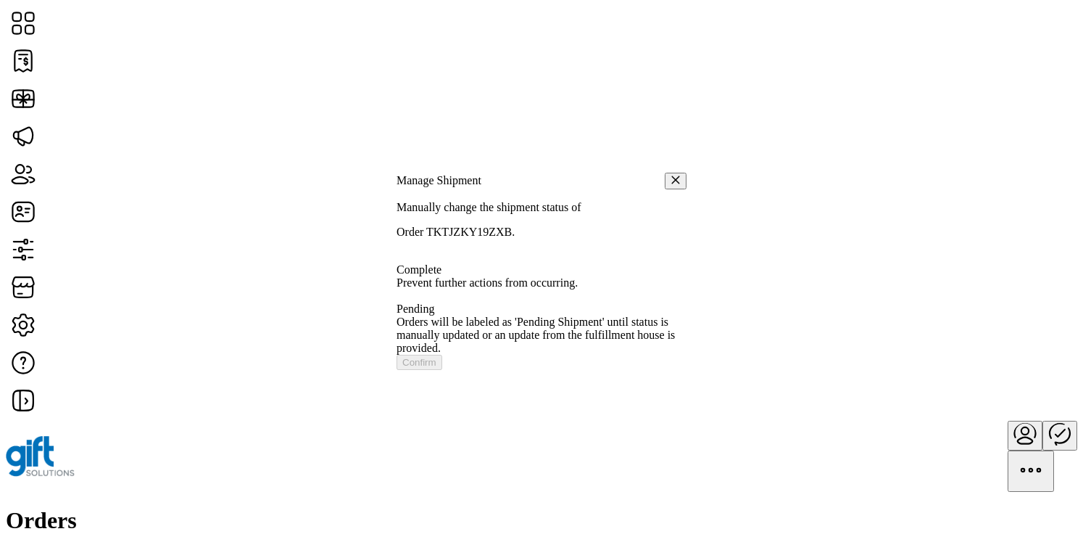
click at [427, 302] on div at bounding box center [542, 302] width 290 height 0
click at [490, 322] on span "Orders will be labeled as 'Pending Shipment' until status is manually updated o…" at bounding box center [536, 334] width 278 height 38
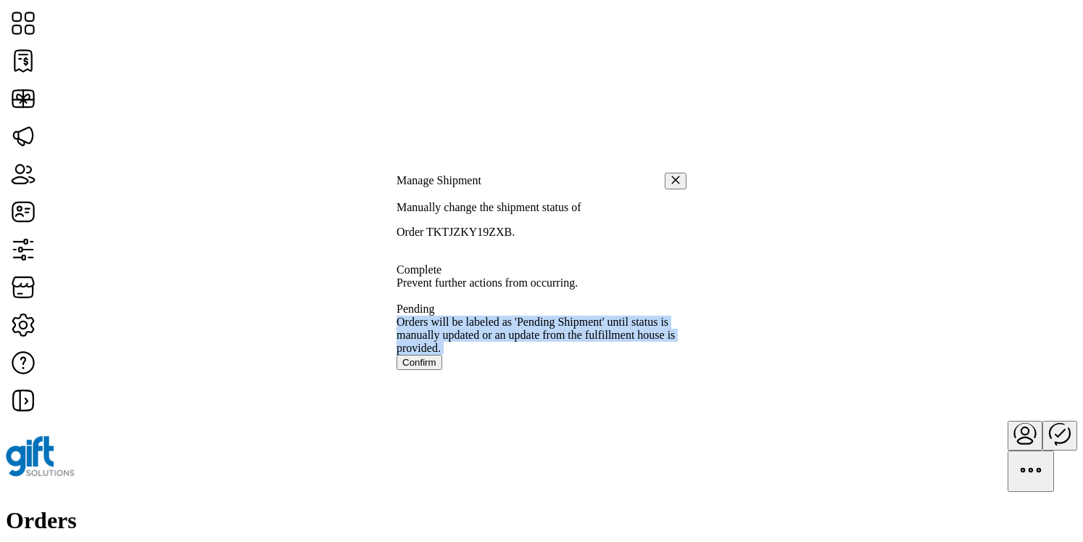
click at [490, 322] on span "Orders will be labeled as 'Pending Shipment' until status is manually updated o…" at bounding box center [536, 334] width 278 height 38
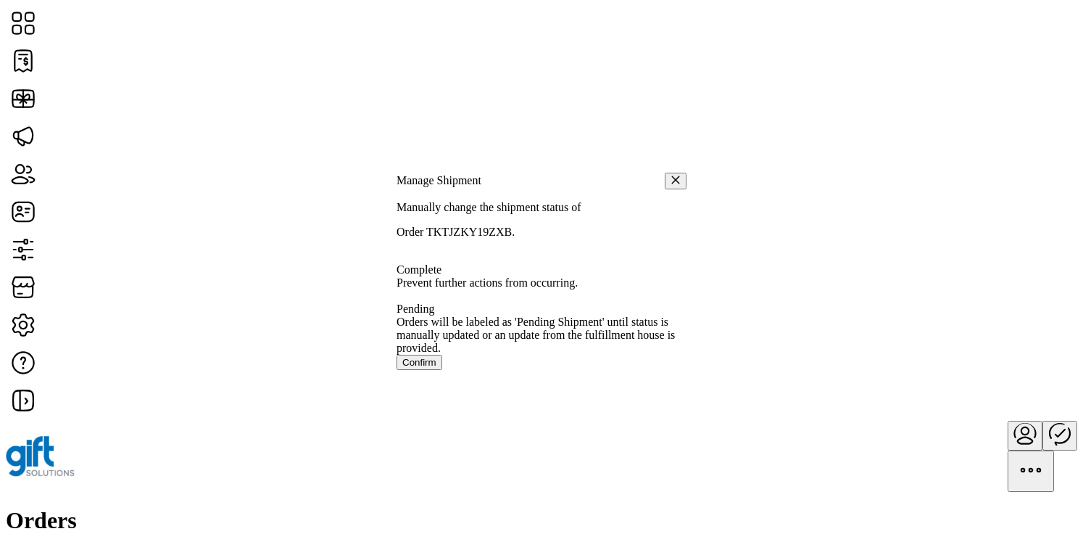
click at [507, 276] on span "Prevent further actions from occurring." at bounding box center [487, 282] width 181 height 12
click at [505, 226] on p "Order TKTJZKY19ZXB." at bounding box center [542, 232] width 290 height 13
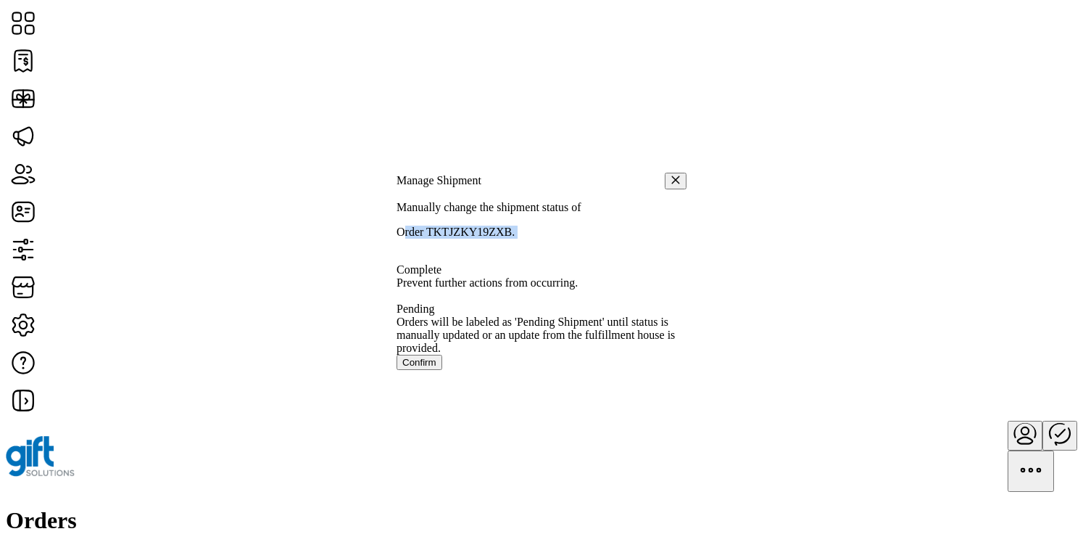
click at [505, 226] on p "Order TKTJZKY19ZXB." at bounding box center [542, 232] width 290 height 13
click at [506, 201] on p "Manually change the shipment status of" at bounding box center [542, 207] width 290 height 13
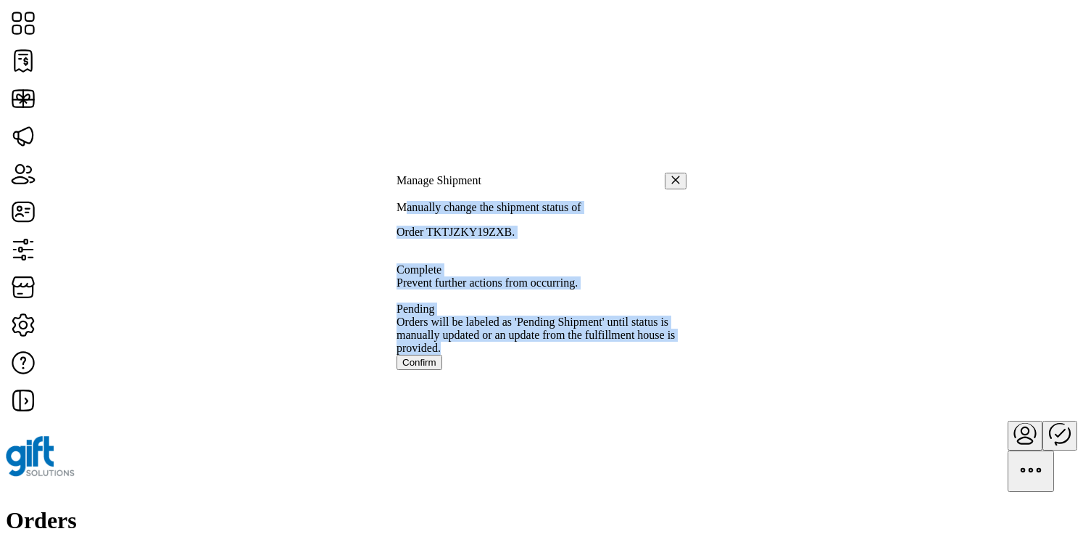
drag, startPoint x: 417, startPoint y: 197, endPoint x: 582, endPoint y: 336, distance: 215.7
click at [582, 336] on div "Manually change the shipment status of Order TKTJZKY19ZXB. Complete Prevent fur…" at bounding box center [542, 285] width 290 height 169
click at [582, 336] on span "Orders will be labeled as 'Pending Shipment' until status is manually updated o…" at bounding box center [536, 334] width 278 height 38
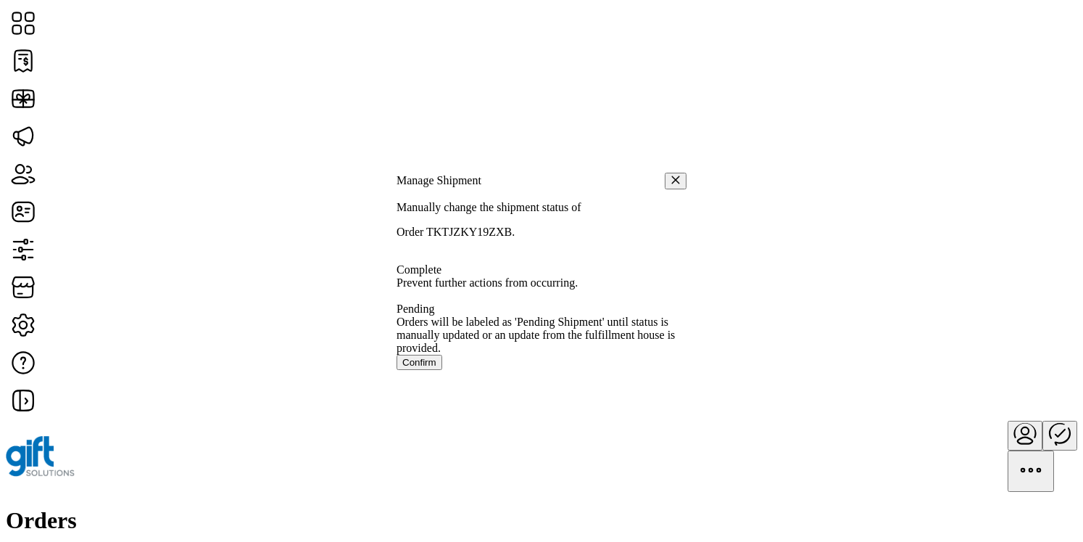
click at [671, 175] on icon "button" at bounding box center [676, 180] width 10 height 10
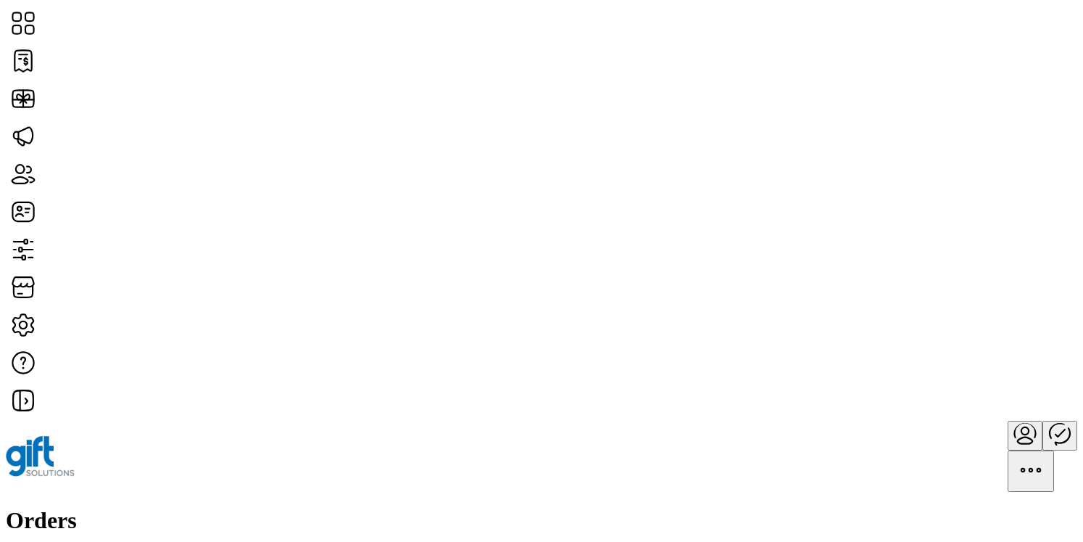
click at [974, 327] on span "Resend Order" at bounding box center [942, 321] width 64 height 12
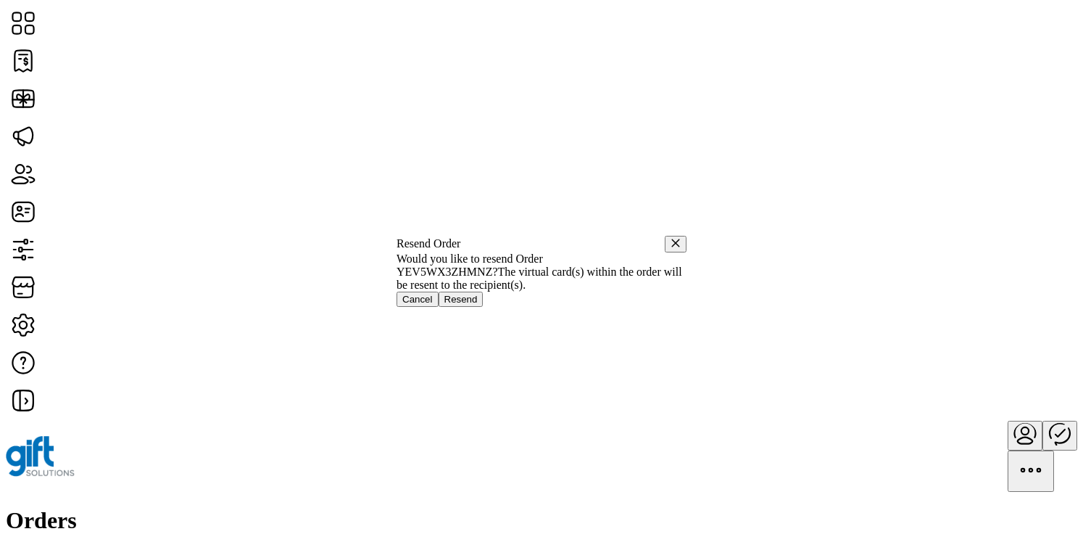
click at [433, 305] on span "Cancel" at bounding box center [417, 299] width 30 height 11
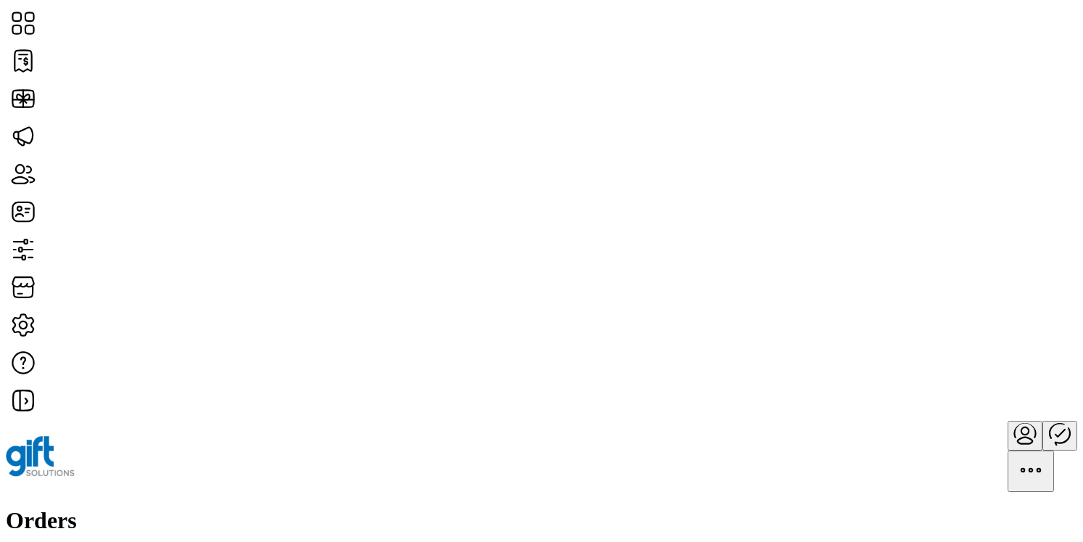
click at [192, 507] on h1 "Orders" at bounding box center [542, 520] width 1072 height 27
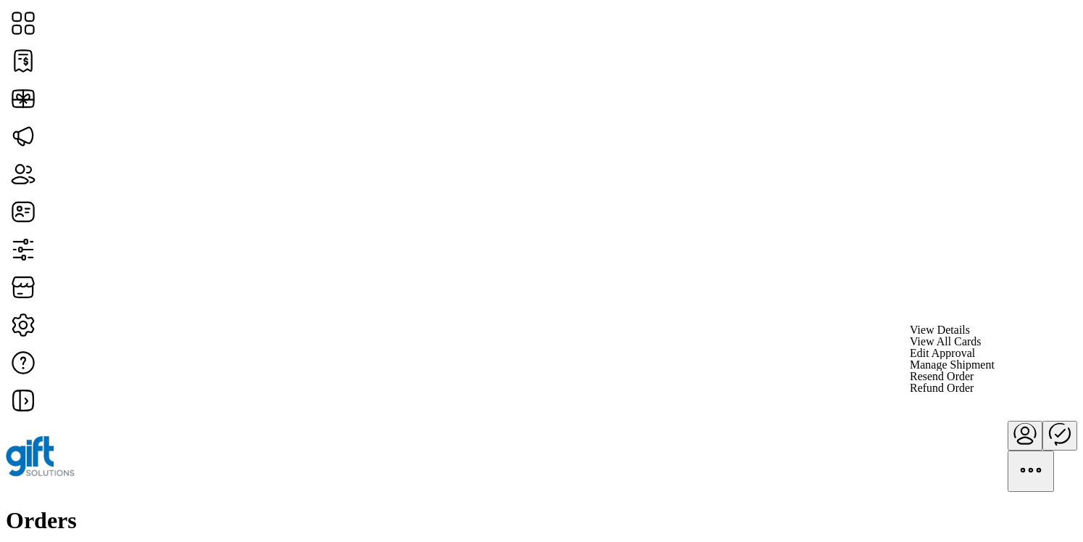
click at [706, 507] on div "Orders Filter Focused All Orders" at bounding box center [542, 550] width 1072 height 87
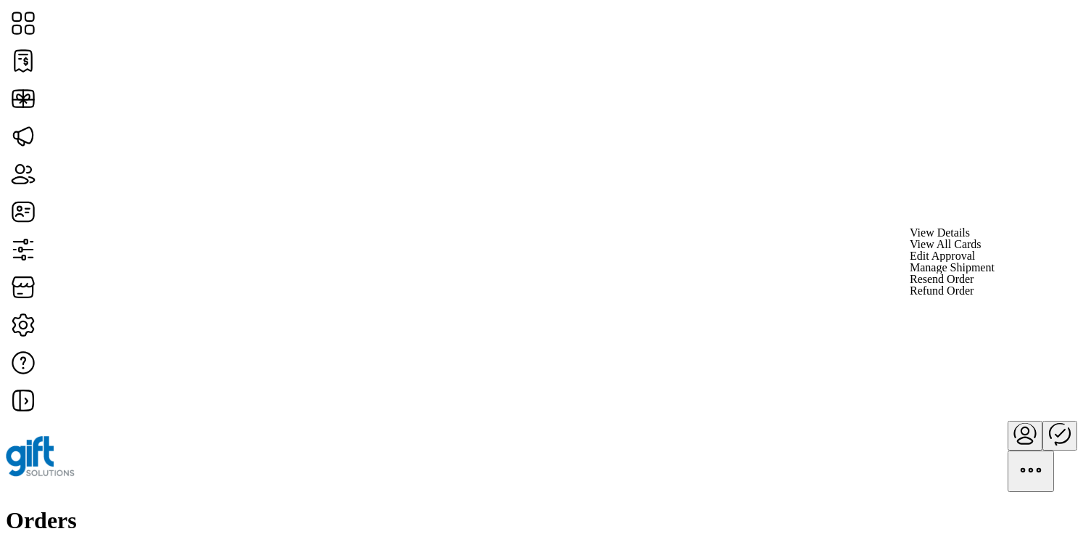
click at [975, 262] on span "Edit Approval" at bounding box center [942, 256] width 65 height 12
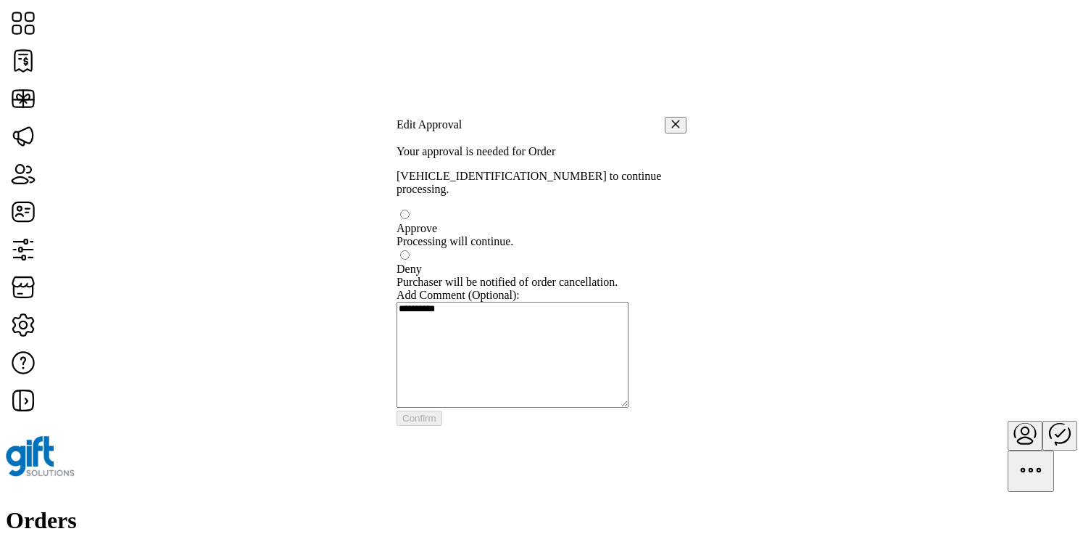
scroll to position [8, 4]
click at [671, 120] on icon "button" at bounding box center [676, 125] width 10 height 10
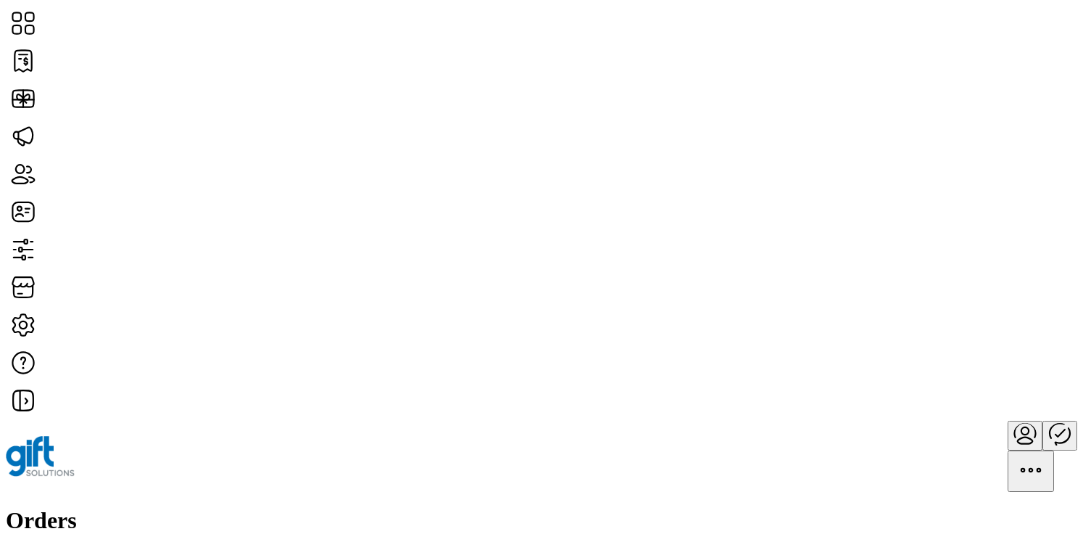
click at [706, 507] on div "Orders Filter Focused All Orders" at bounding box center [542, 550] width 1072 height 87
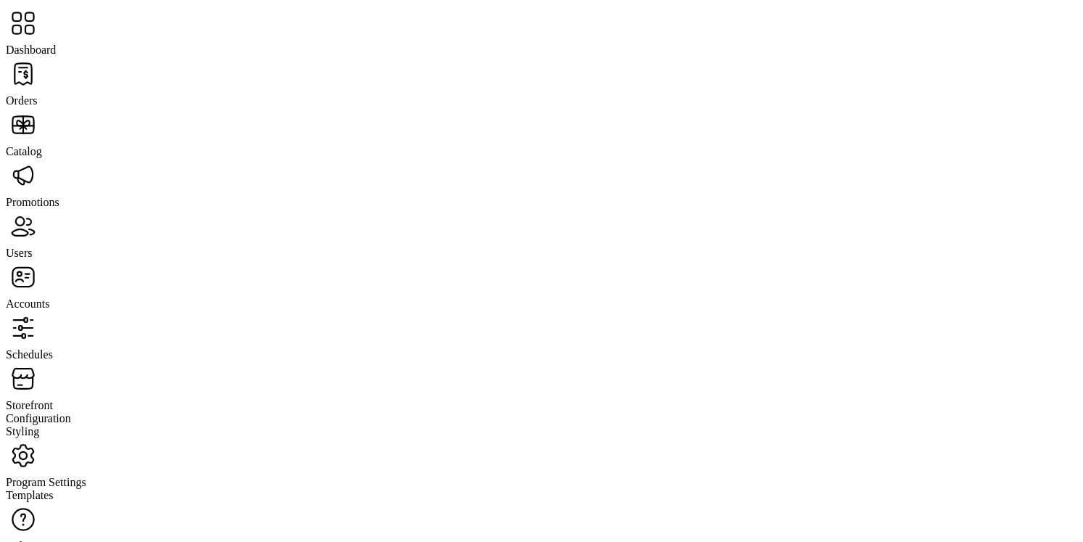
click at [72, 45] on div "Dashboard" at bounding box center [542, 31] width 1072 height 51
click at [53, 399] on span "Storefront" at bounding box center [29, 405] width 47 height 12
click at [71, 412] on span "Configuration" at bounding box center [38, 418] width 65 height 12
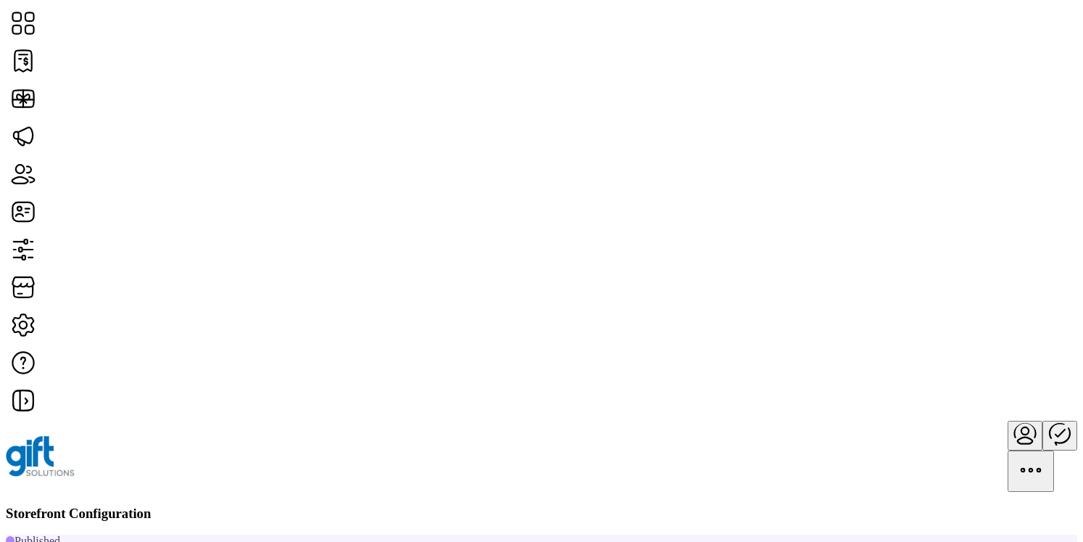
click at [928, 314] on span "Custom Messaging" at bounding box center [891, 308] width 89 height 12
type input "*********"
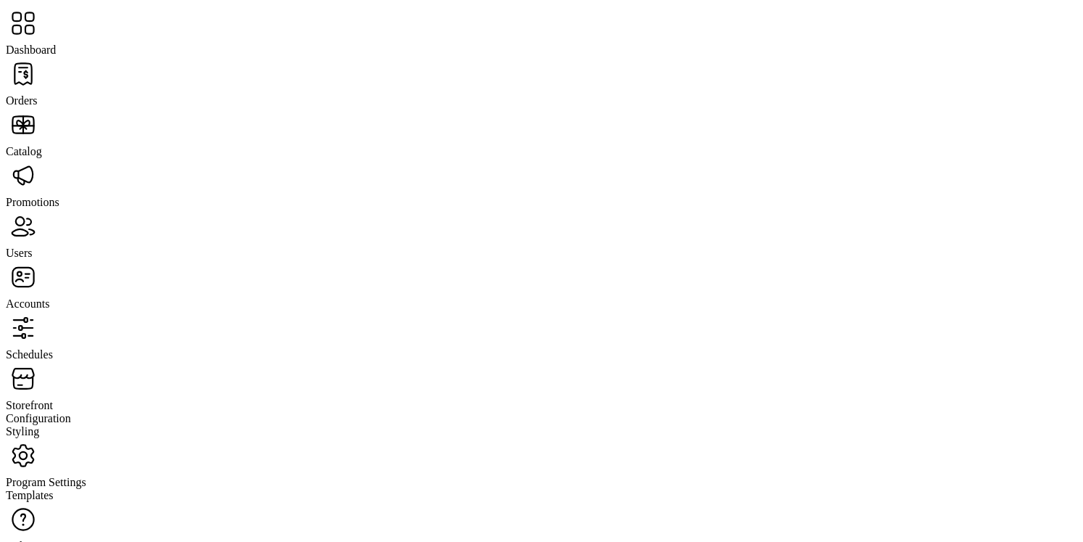
click at [38, 94] on span "Orders" at bounding box center [22, 100] width 32 height 12
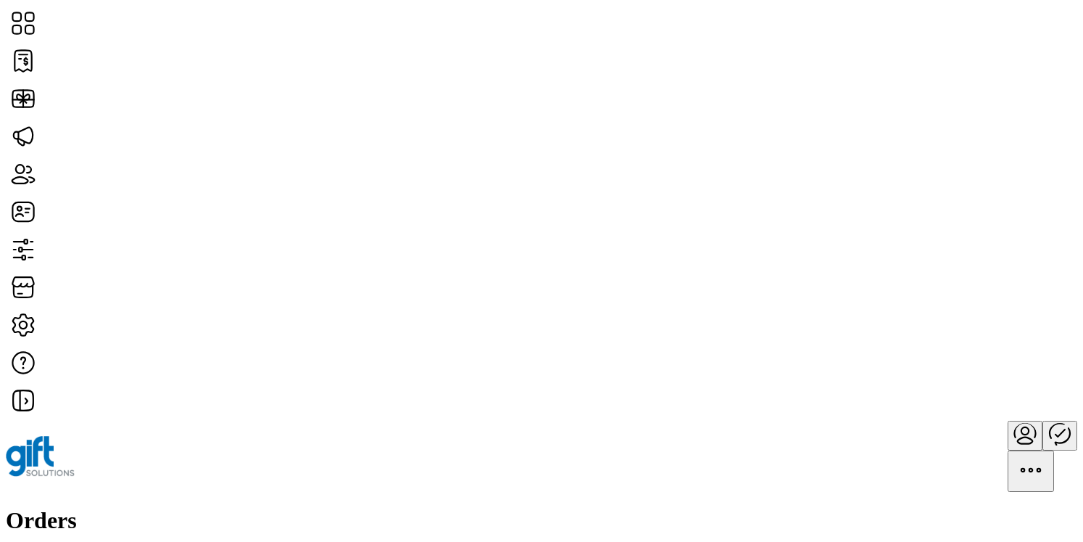
click at [569, 507] on div "Orders Filter Focused All Orders" at bounding box center [542, 550] width 1072 height 87
click at [1008, 416] on icon "menu" at bounding box center [1025, 433] width 35 height 35
click at [983, 63] on span "Profile" at bounding box center [994, 60] width 32 height 12
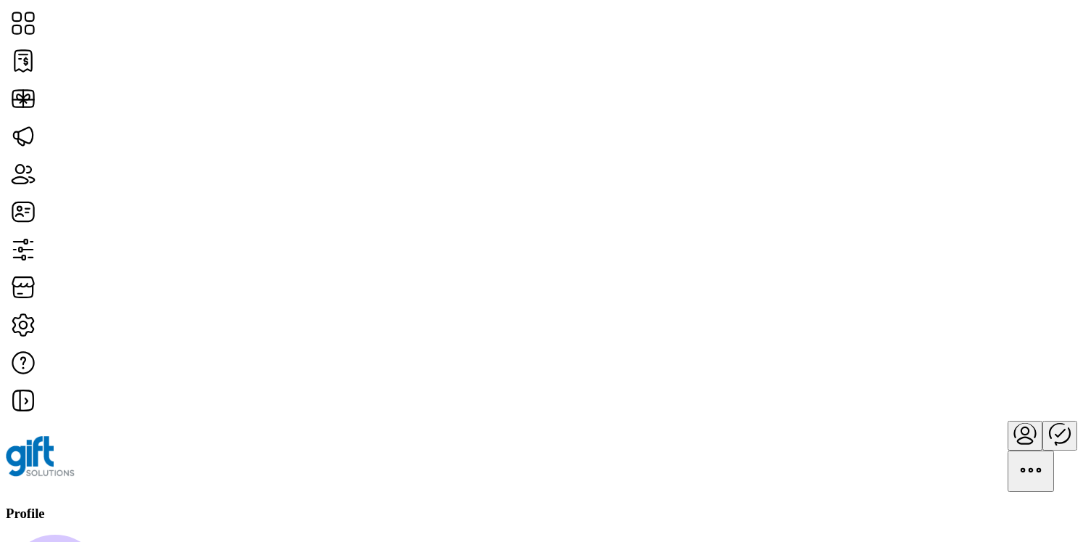
drag, startPoint x: 304, startPoint y: 231, endPoint x: 585, endPoint y: 434, distance: 346.4
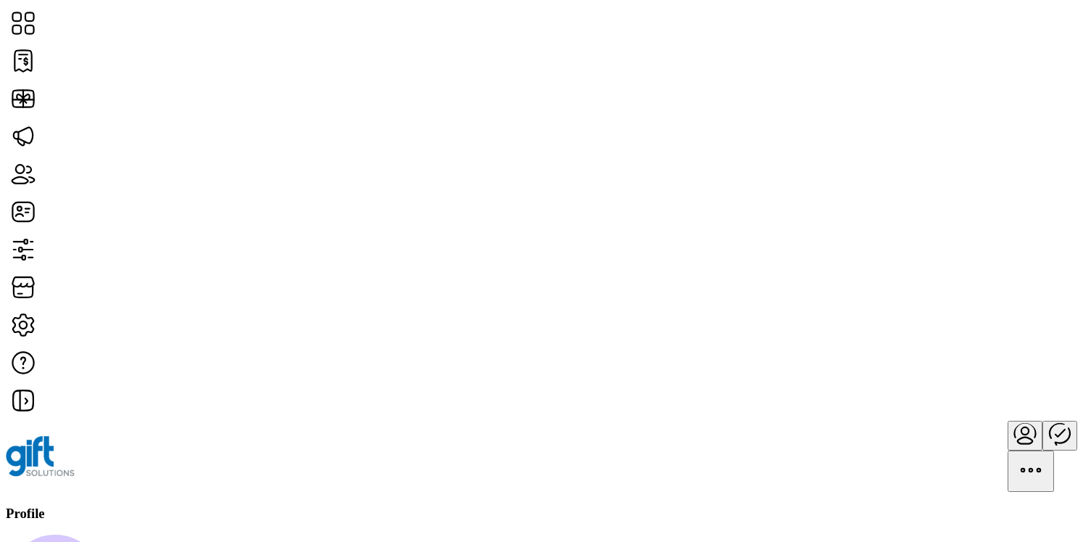
drag, startPoint x: 585, startPoint y: 434, endPoint x: 530, endPoint y: 226, distance: 215.1
drag, startPoint x: 530, startPoint y: 226, endPoint x: 621, endPoint y: 416, distance: 209.9
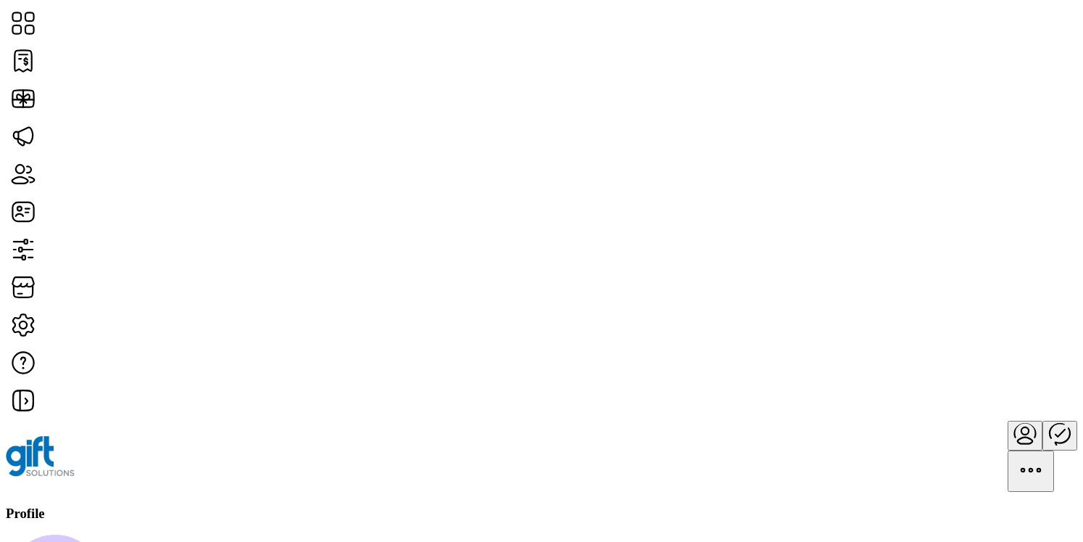
drag, startPoint x: 582, startPoint y: 429, endPoint x: 518, endPoint y: 248, distance: 192.2
drag, startPoint x: 519, startPoint y: 226, endPoint x: 617, endPoint y: 435, distance: 230.7
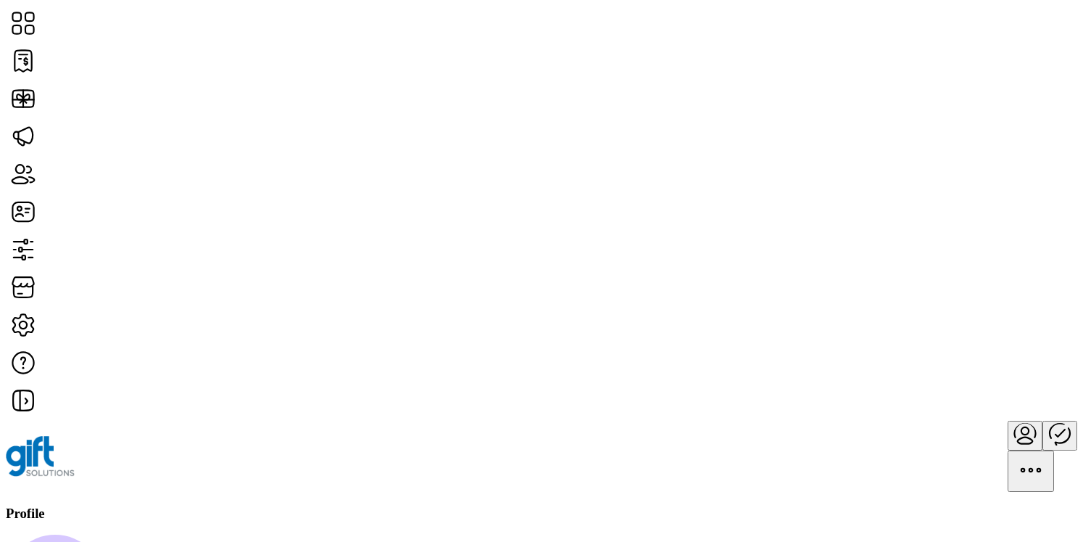
drag, startPoint x: 579, startPoint y: 433, endPoint x: 533, endPoint y: 217, distance: 220.9
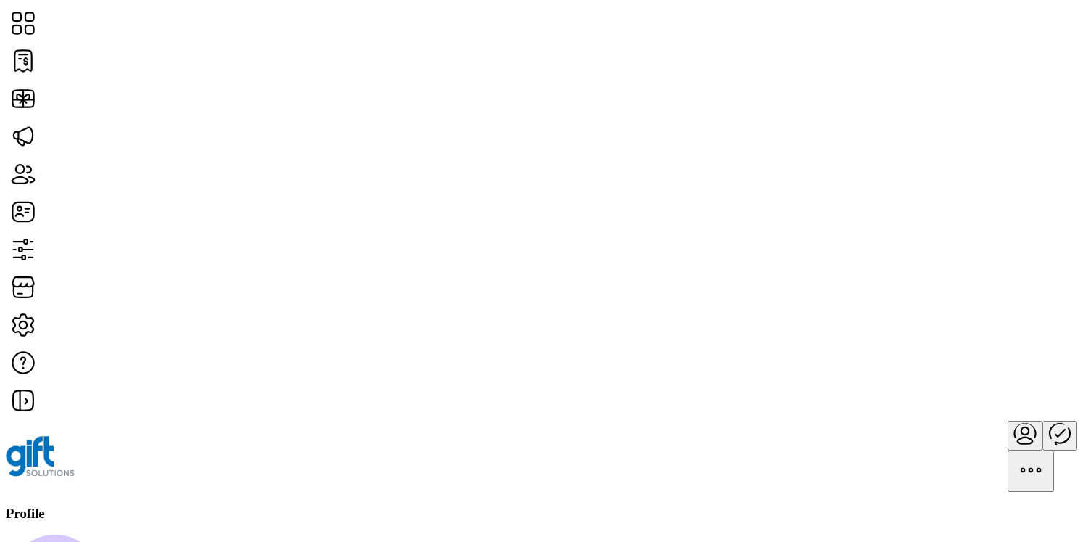
drag, startPoint x: 521, startPoint y: 221, endPoint x: 622, endPoint y: 427, distance: 229.6
drag, startPoint x: 584, startPoint y: 428, endPoint x: 529, endPoint y: 225, distance: 210.2
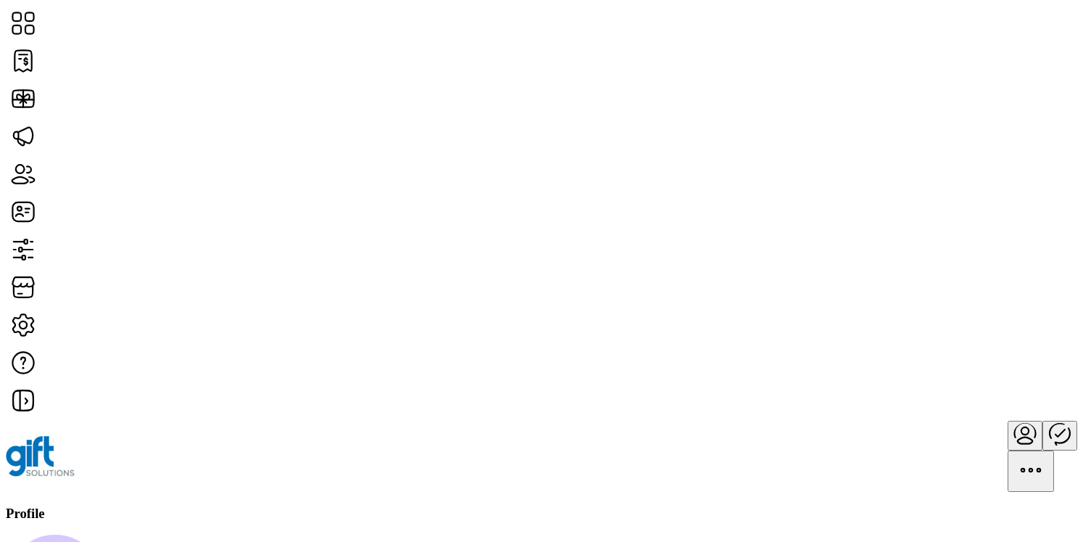
drag, startPoint x: 518, startPoint y: 218, endPoint x: 785, endPoint y: 467, distance: 365.4
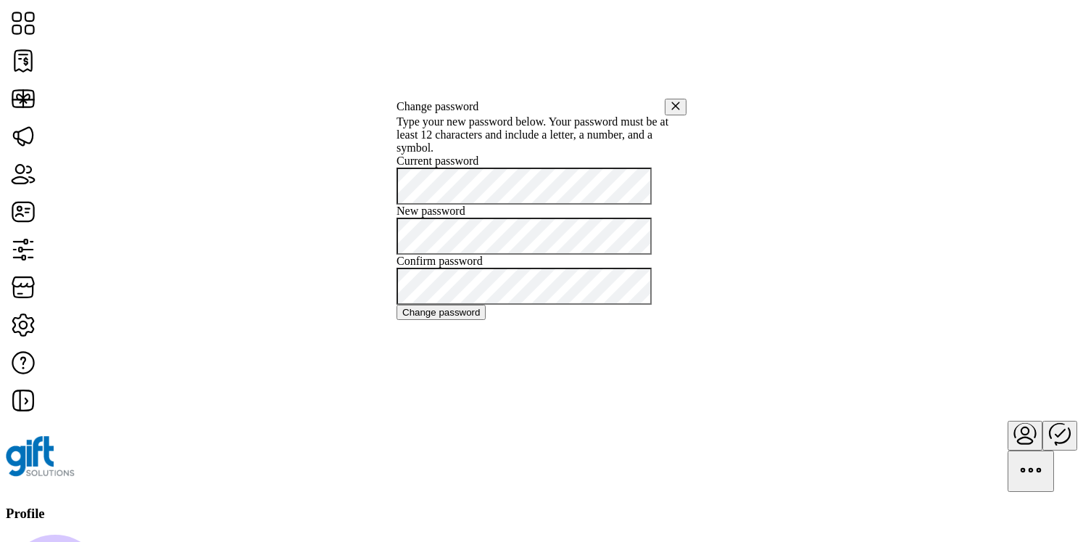
click at [596, 154] on label "Type your new password below. Your password must be at least 12 characters and …" at bounding box center [533, 134] width 272 height 38
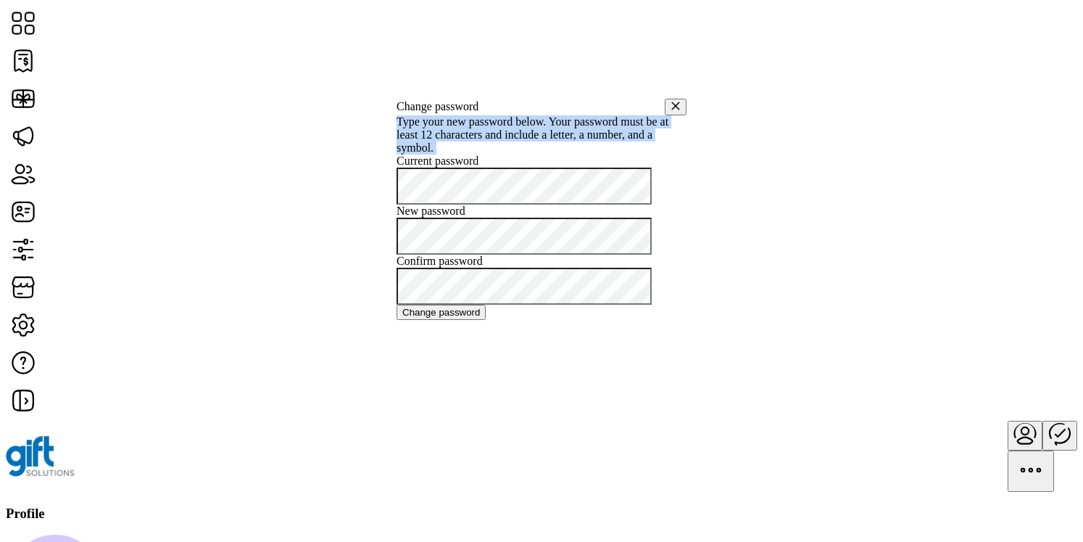
click at [596, 154] on label "Type your new password below. Your password must be at least 12 characters and …" at bounding box center [533, 134] width 272 height 38
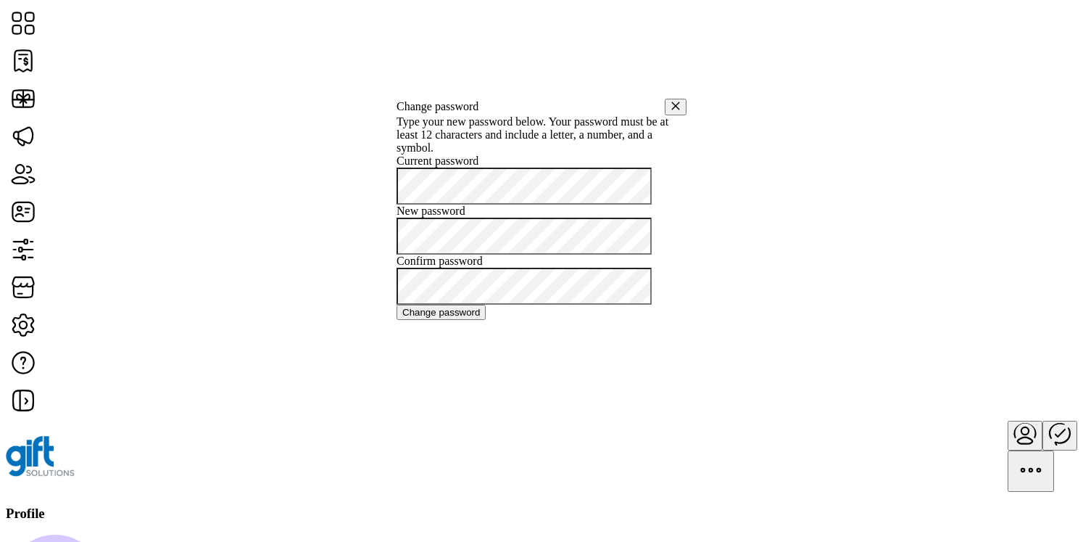
click at [397, 191] on span at bounding box center [397, 185] width 0 height 12
click at [665, 99] on button "button" at bounding box center [676, 107] width 22 height 17
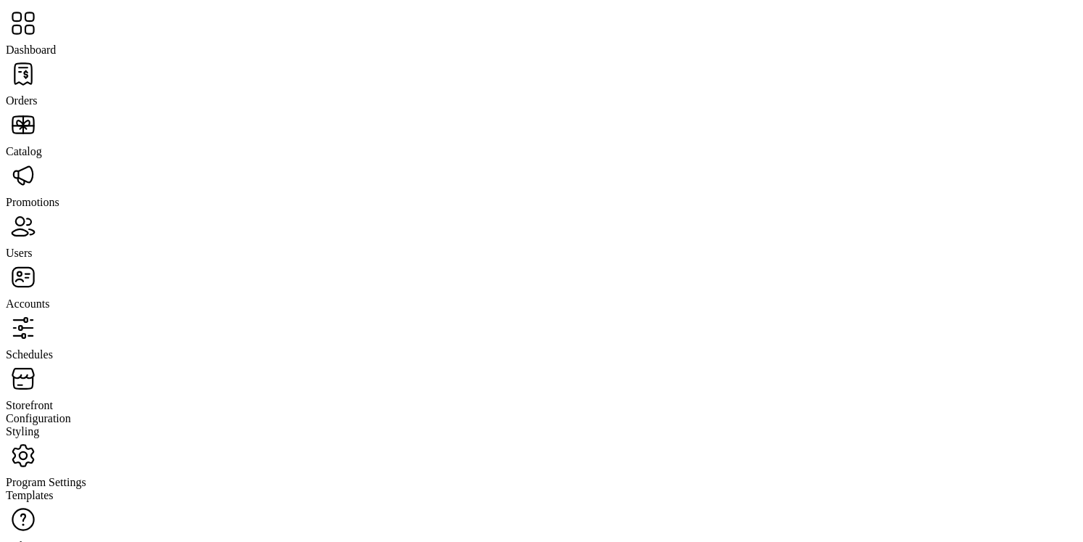
click at [59, 196] on span "Promotions" at bounding box center [33, 202] width 54 height 12
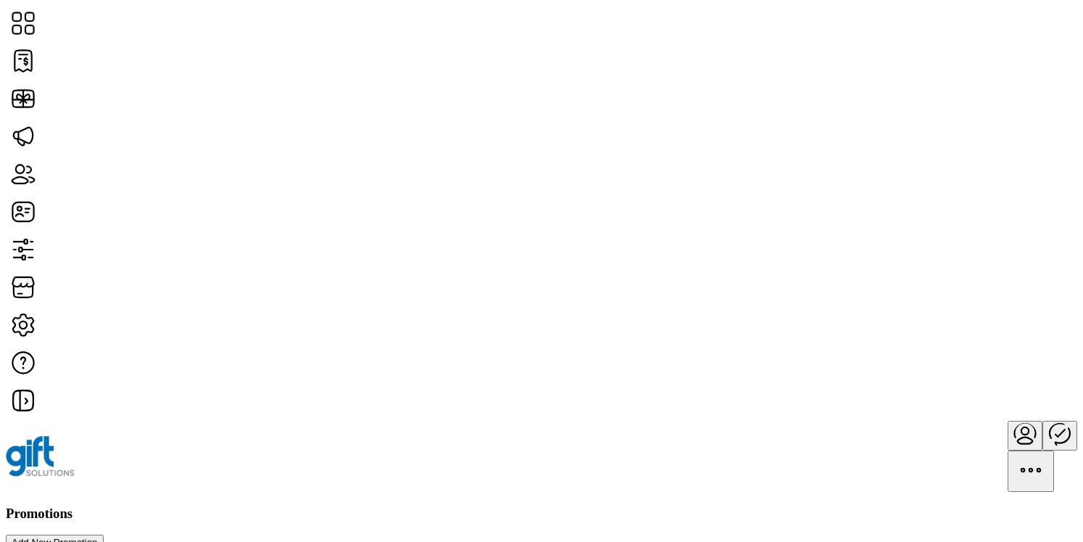
type input "**********"
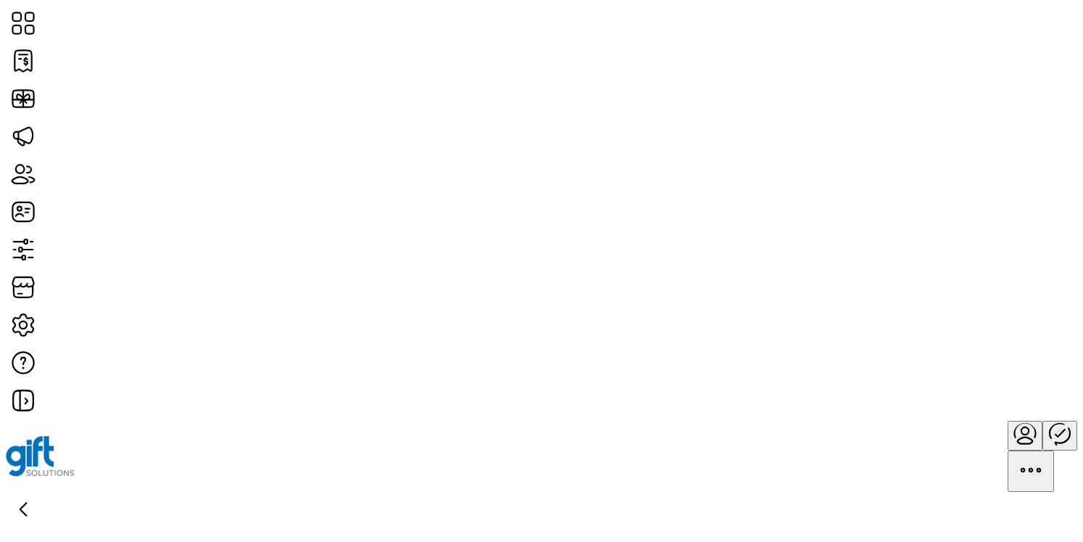
type input "*****"
type input "**********"
type textarea "**********"
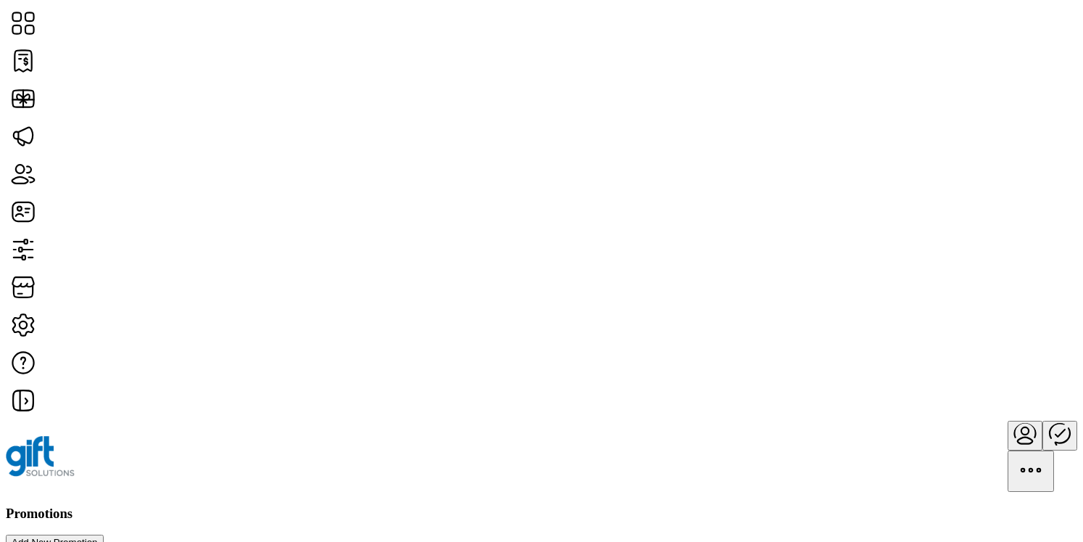
click at [165, 505] on h3 "Promotions" at bounding box center [542, 513] width 1072 height 16
click at [33, 107] on icon at bounding box center [22, 98] width 21 height 17
click at [965, 368] on span "Edit Details" at bounding box center [937, 362] width 55 height 12
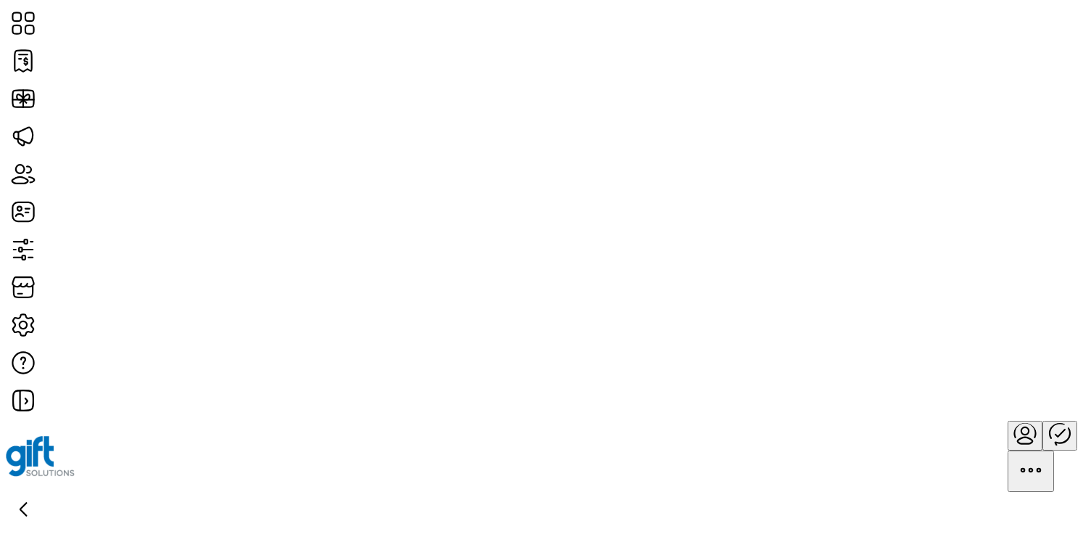
type textarea "**********"
type input "*"
type input "**********"
type input "****"
type input "**********"
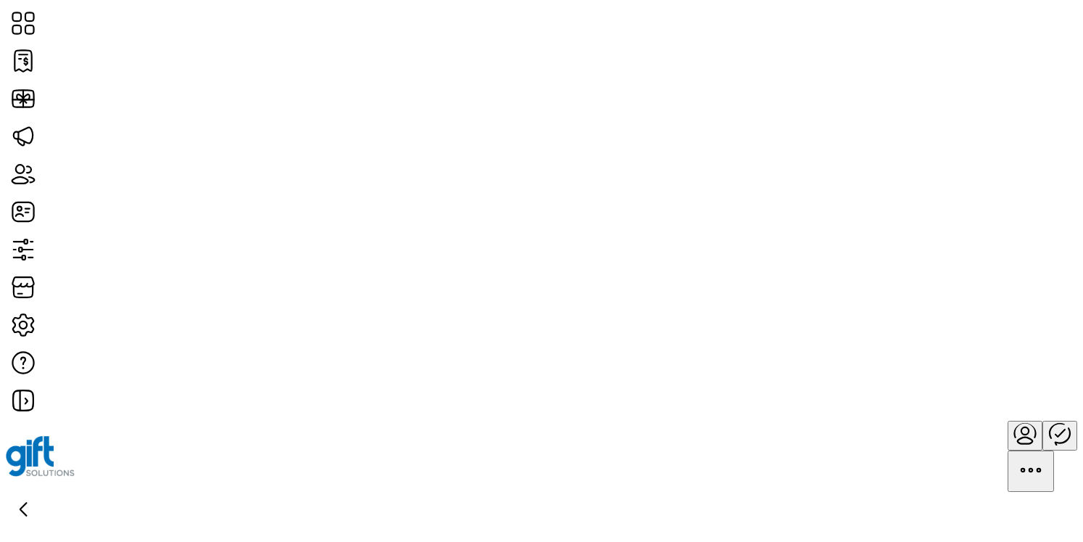
scroll to position [1120, 0]
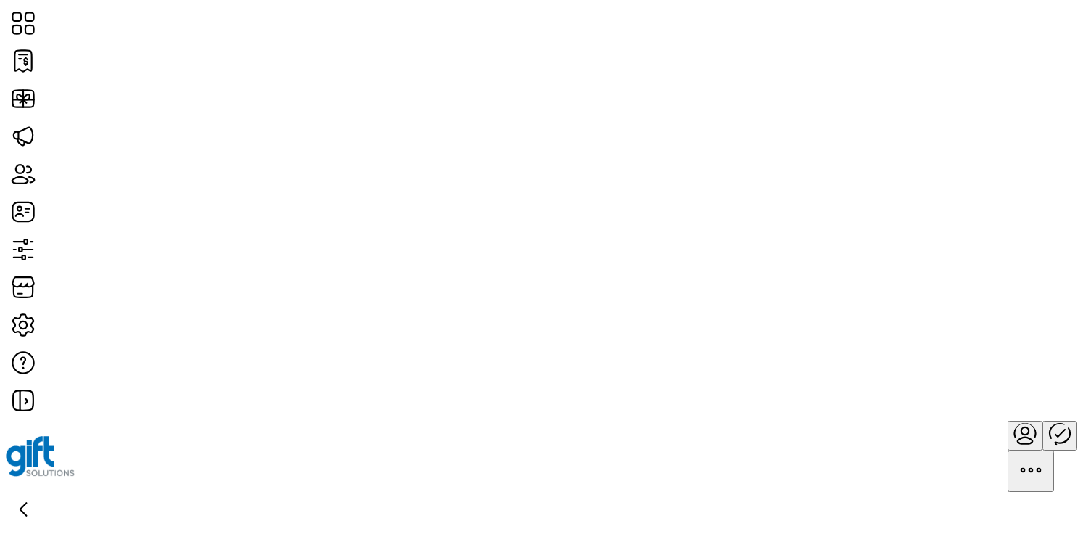
scroll to position [0, 0]
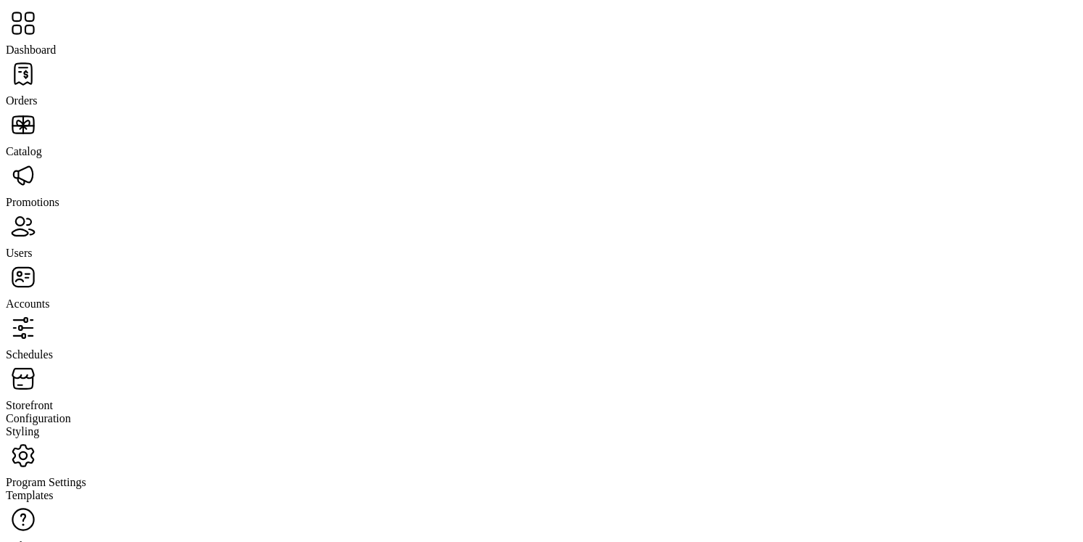
click at [59, 196] on span "Promotions" at bounding box center [33, 202] width 54 height 12
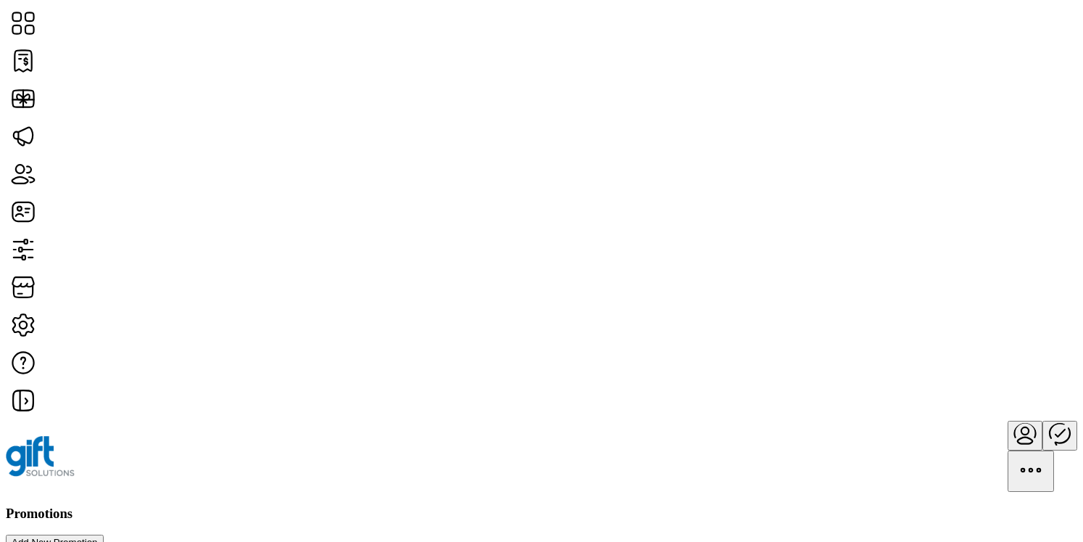
click at [393, 505] on div "Promotions Add New Promotion" at bounding box center [542, 527] width 1072 height 45
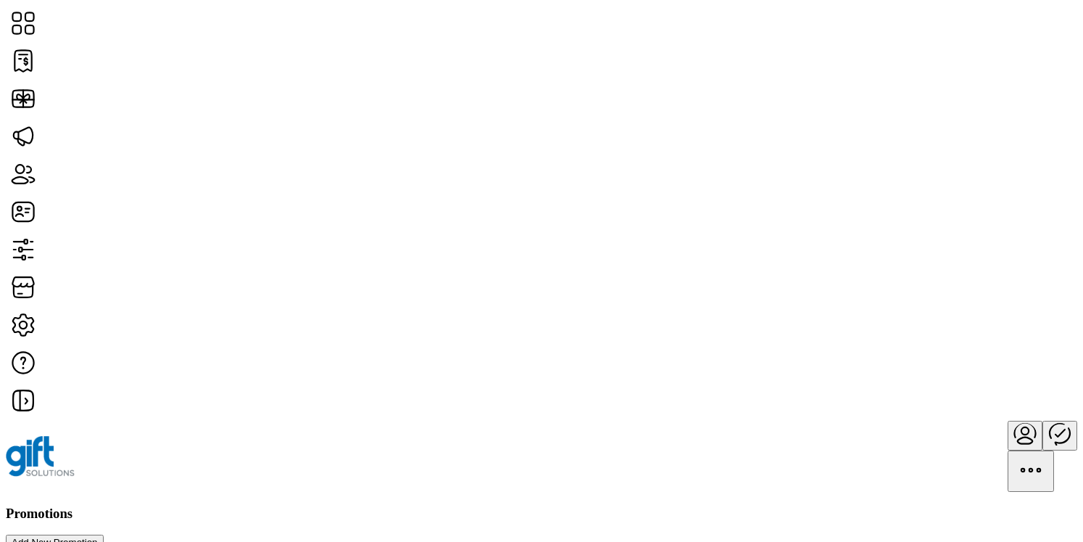
click at [28, 183] on icon at bounding box center [20, 174] width 16 height 19
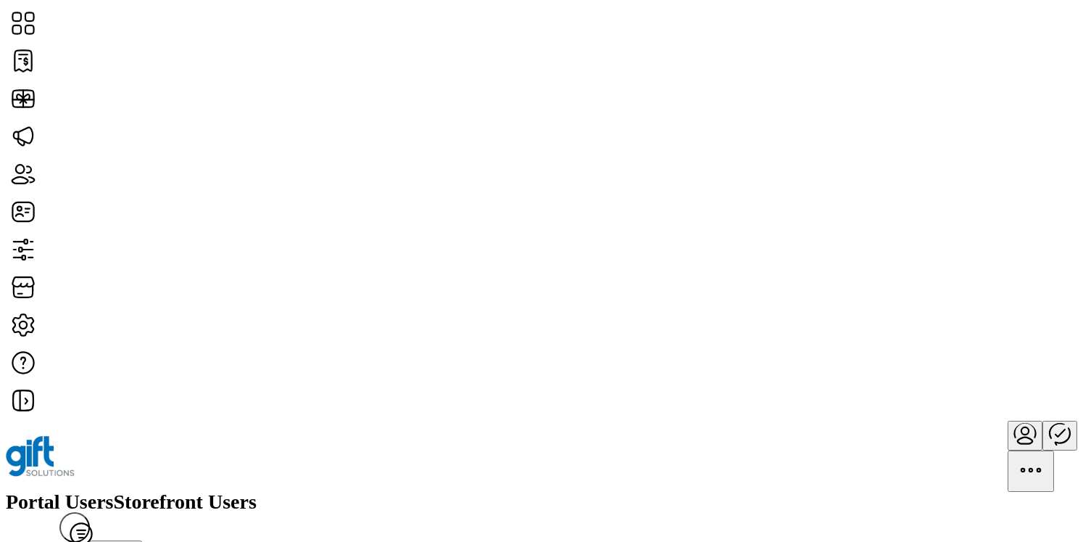
click at [567, 492] on div "Portal Users Storefront Users Filter Add User" at bounding box center [542, 528] width 1072 height 73
click at [989, 333] on span "Reset Password" at bounding box center [952, 327] width 73 height 12
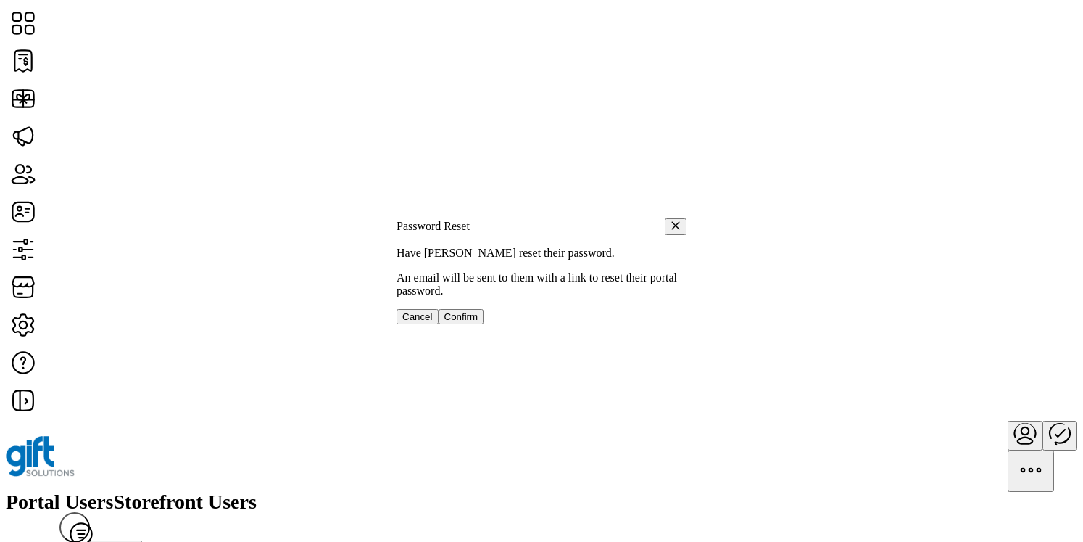
click at [433, 322] on span "Cancel" at bounding box center [417, 316] width 30 height 11
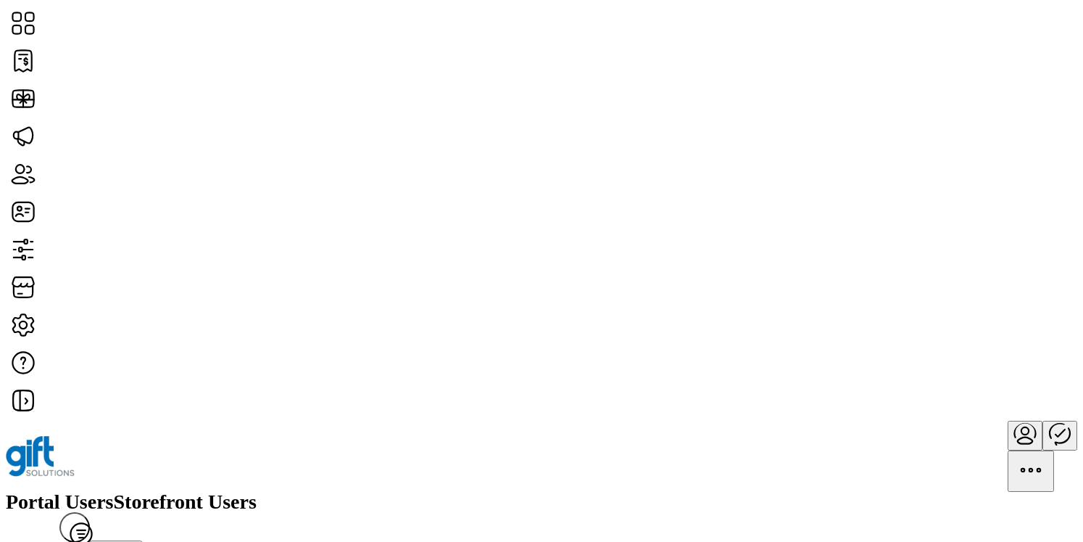
click at [257, 492] on span "Storefront Users" at bounding box center [185, 502] width 143 height 20
click at [694, 492] on div "Portal Users Storefront Users Filter Add User" at bounding box center [542, 528] width 1072 height 73
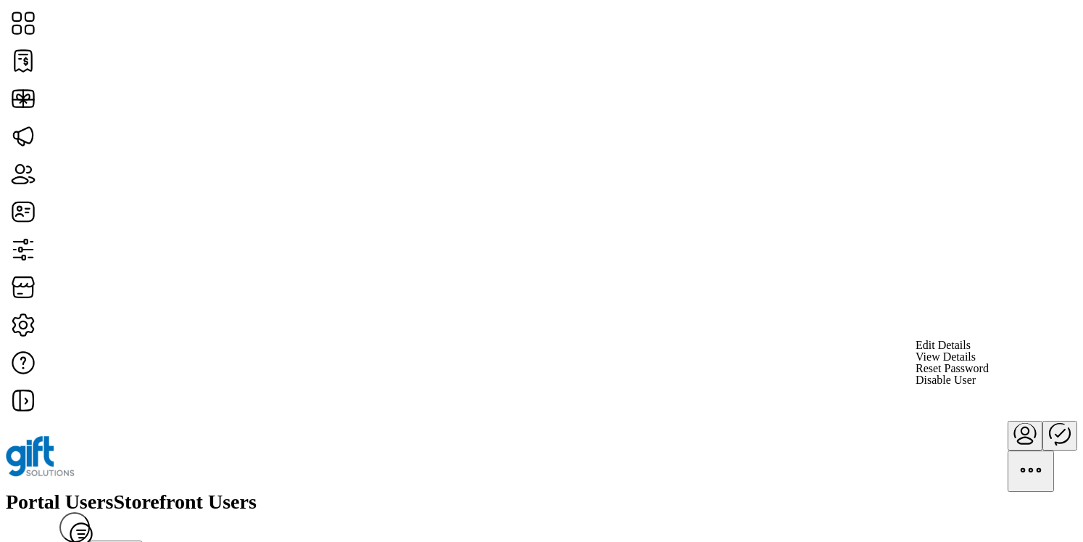
click at [976, 363] on span "View Details" at bounding box center [946, 357] width 60 height 12
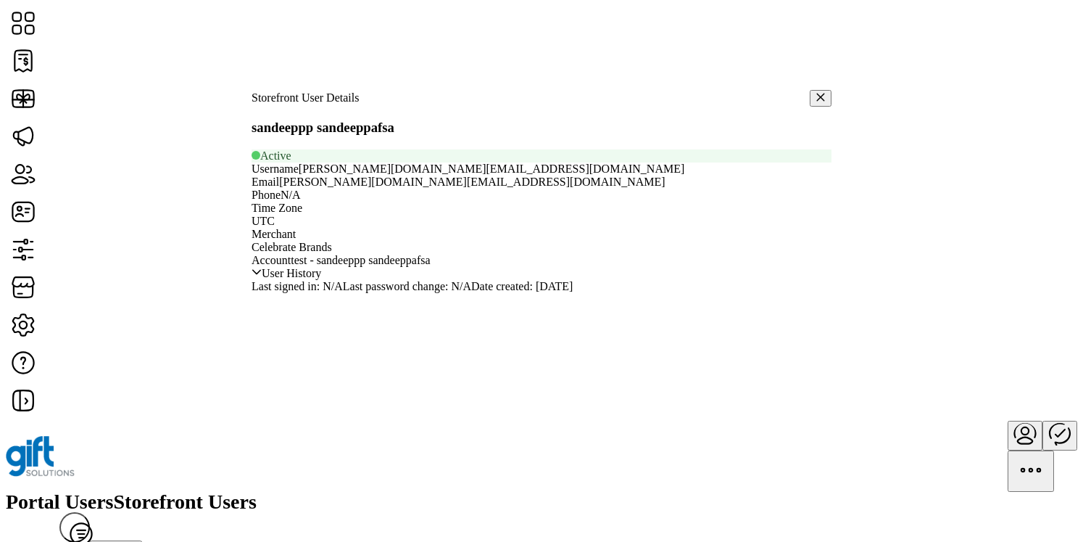
click at [816, 92] on icon "button" at bounding box center [821, 97] width 10 height 10
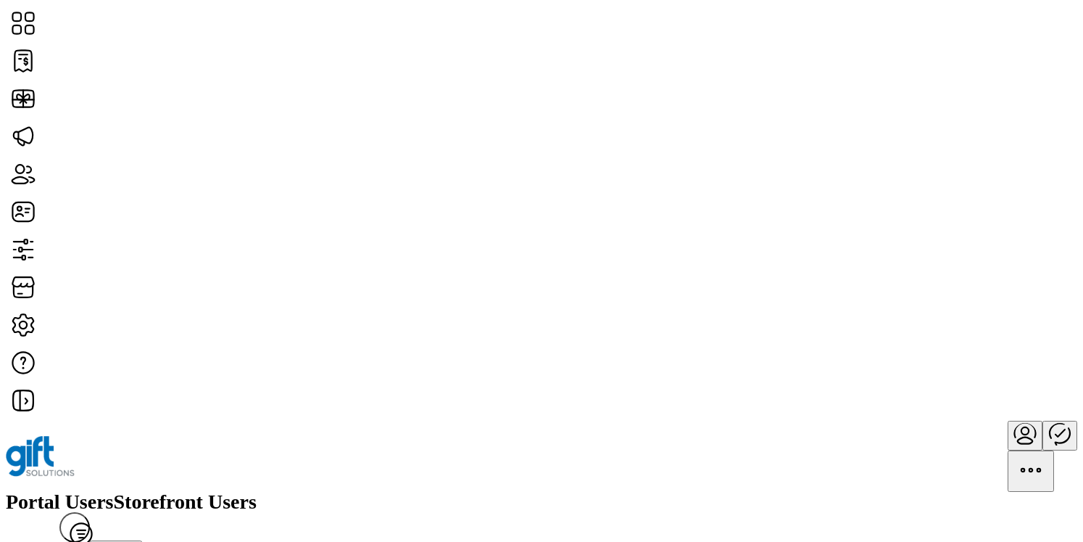
click at [114, 492] on span "Portal Users" at bounding box center [60, 502] width 108 height 20
click at [976, 363] on span "View Details" at bounding box center [946, 357] width 60 height 12
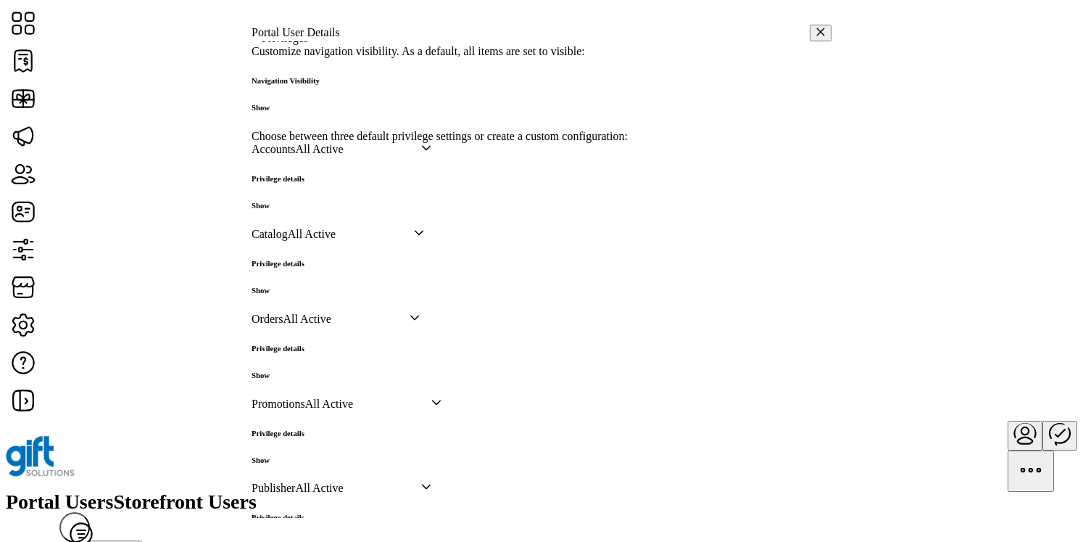
scroll to position [350, 0]
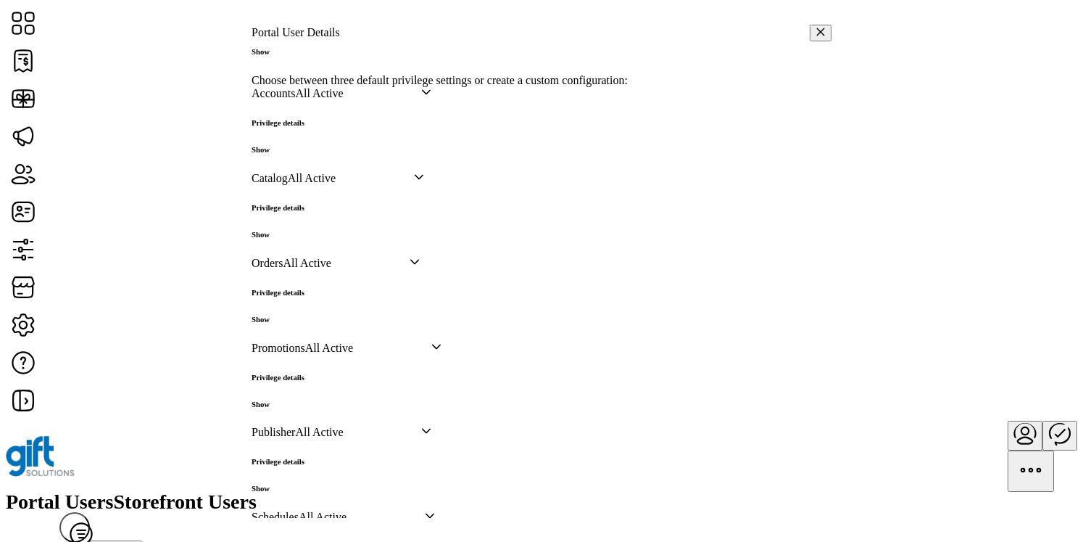
click at [305, 323] on h6 "Show" at bounding box center [278, 319] width 53 height 9
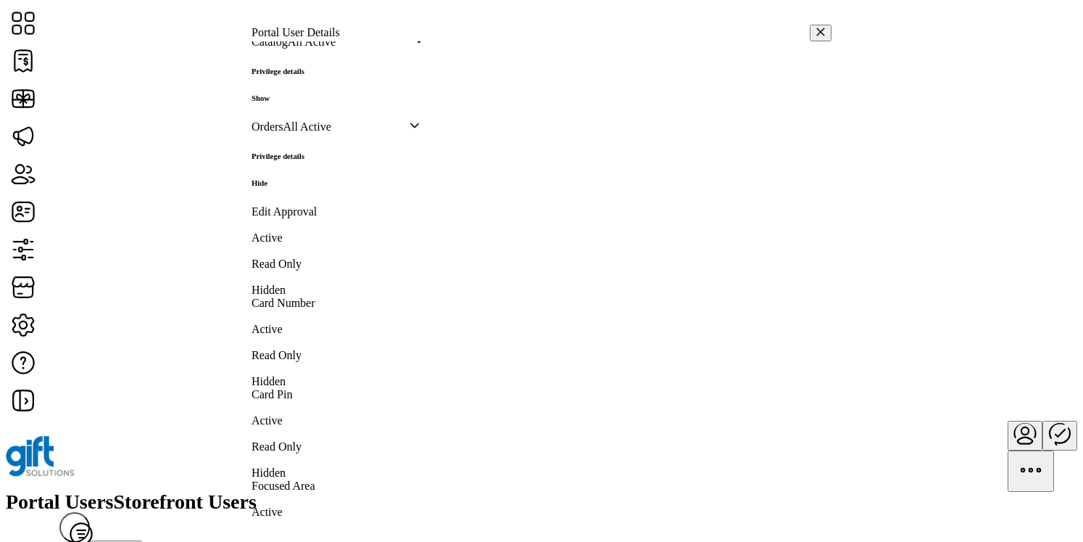
scroll to position [601, 0]
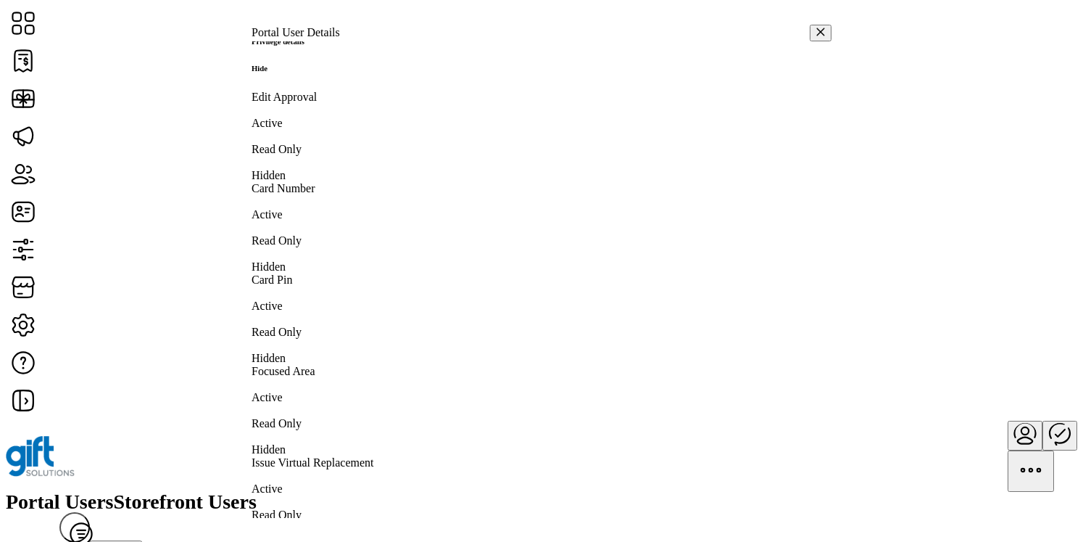
click at [305, 73] on h6 "Hide" at bounding box center [278, 68] width 53 height 9
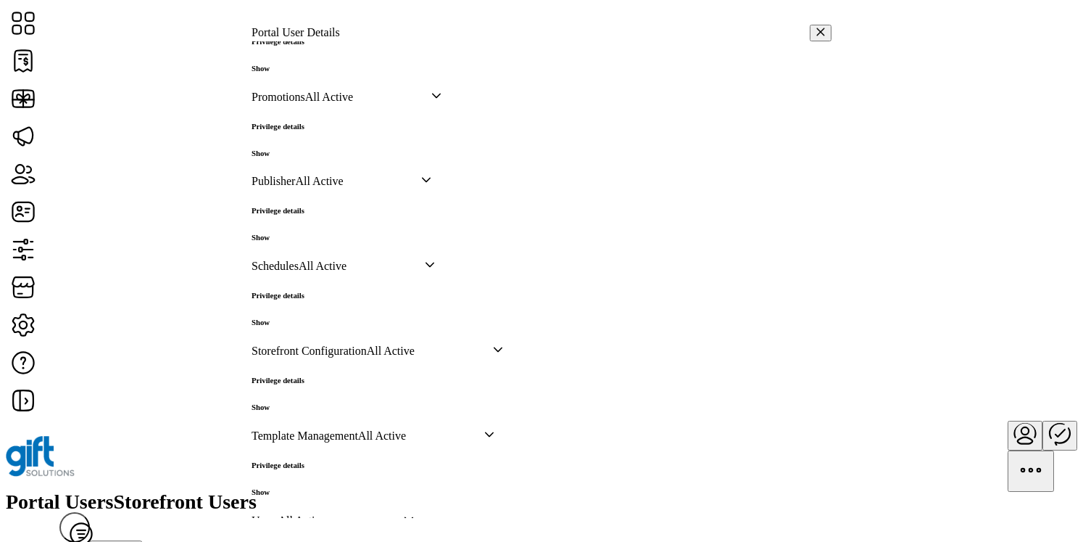
click at [305, 157] on h6 "Show" at bounding box center [278, 153] width 53 height 9
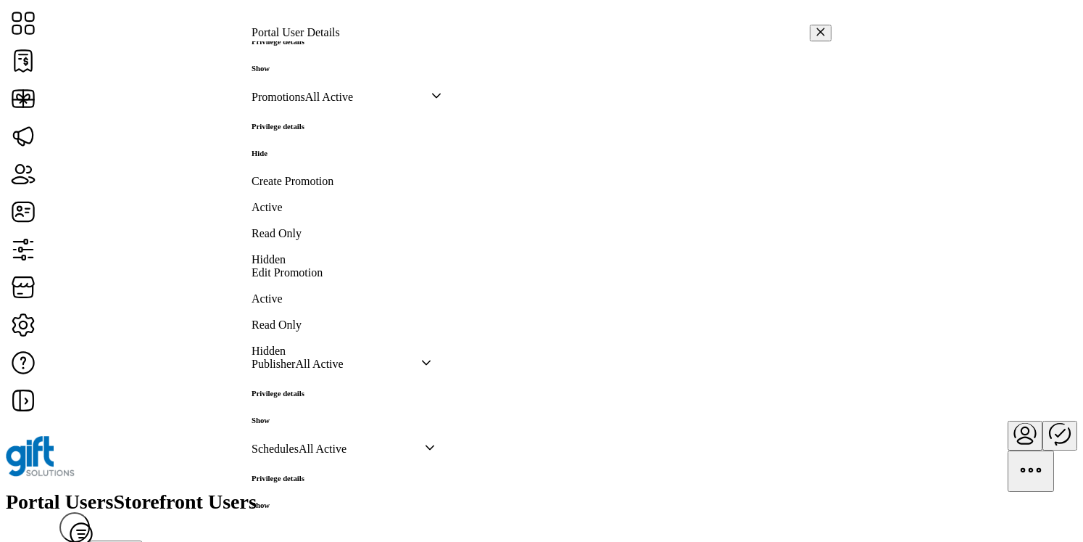
click at [305, 157] on h6 "Hide" at bounding box center [278, 153] width 53 height 9
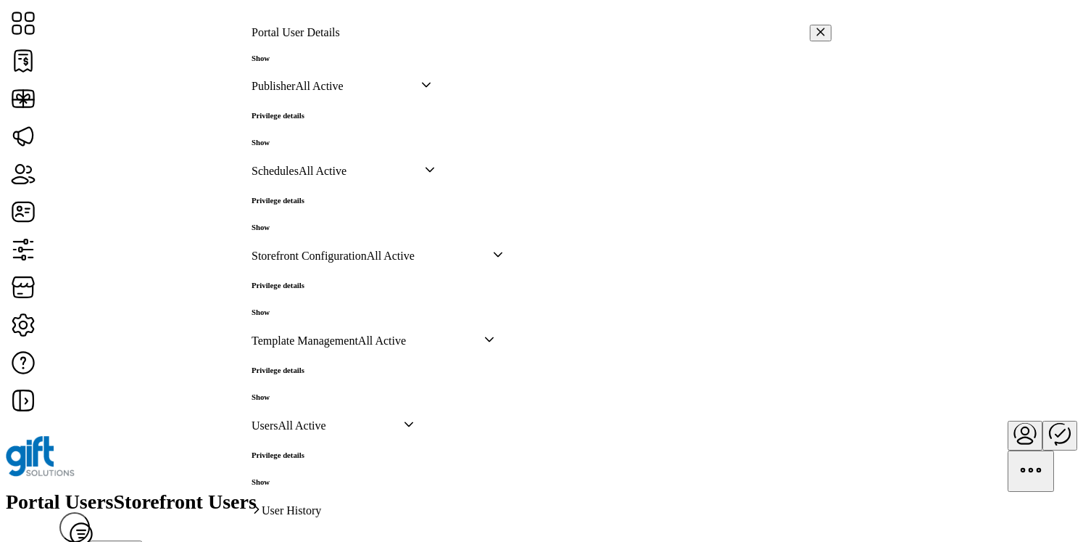
scroll to position [795, 0]
click at [305, 138] on h6 "Show" at bounding box center [278, 142] width 53 height 9
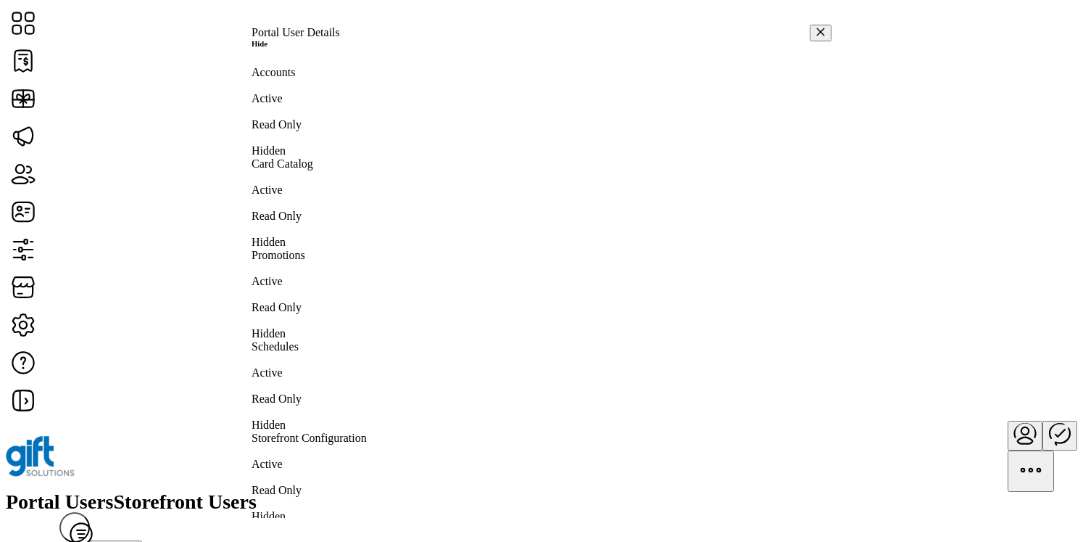
click at [305, 48] on h6 "Hide" at bounding box center [278, 43] width 53 height 9
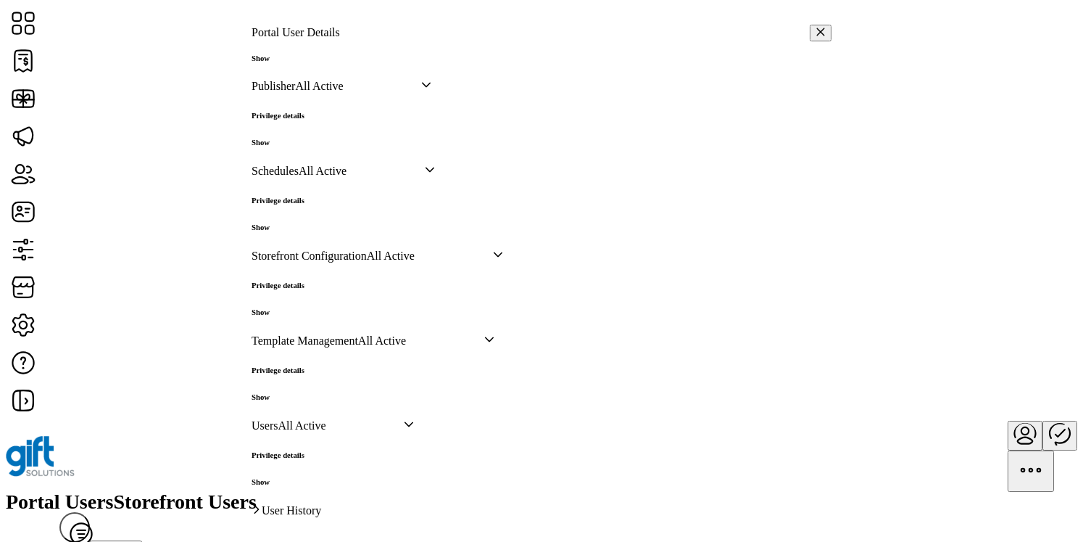
click at [305, 138] on h6 "Show" at bounding box center [278, 142] width 53 height 9
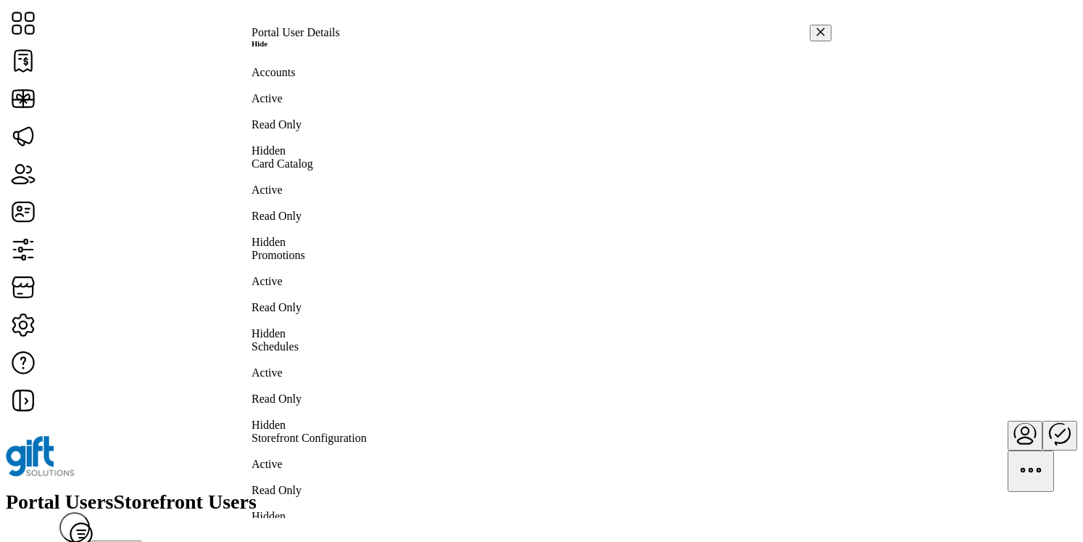
click at [305, 48] on h6 "Hide" at bounding box center [278, 43] width 53 height 9
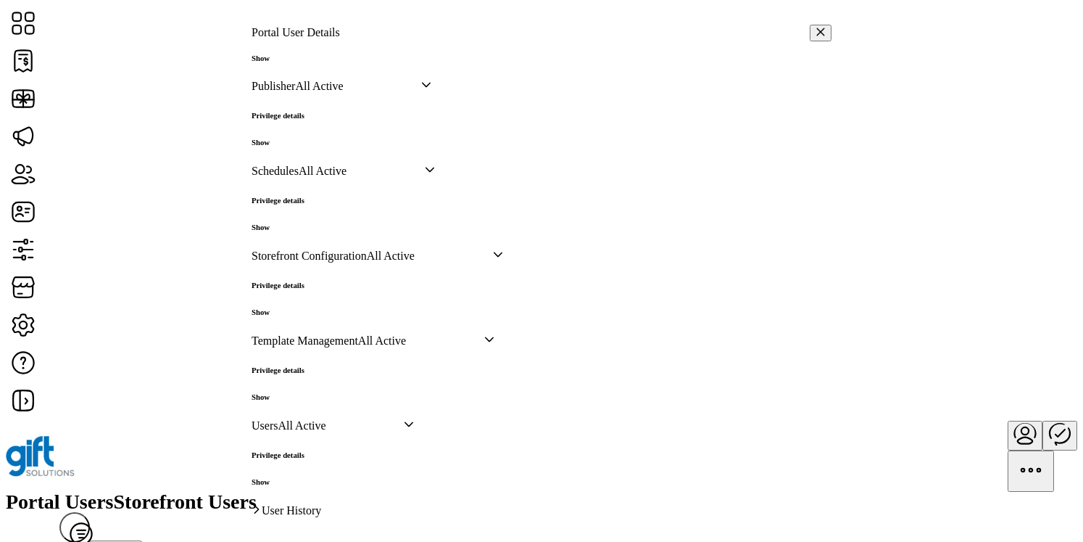
scroll to position [951, 0]
click at [305, 281] on div "Privilege details Show" at bounding box center [278, 299] width 53 height 36
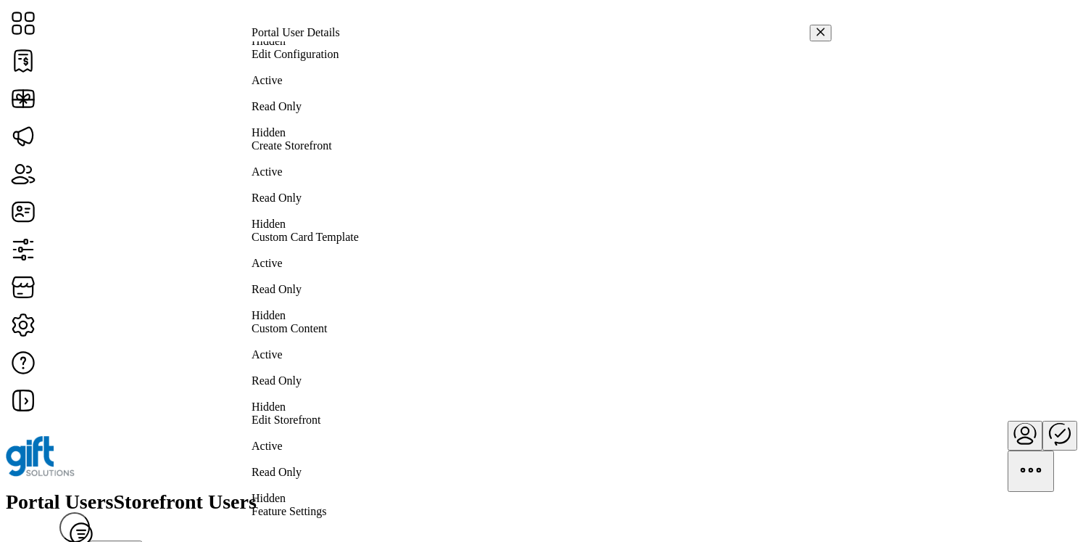
scroll to position [1033, 0]
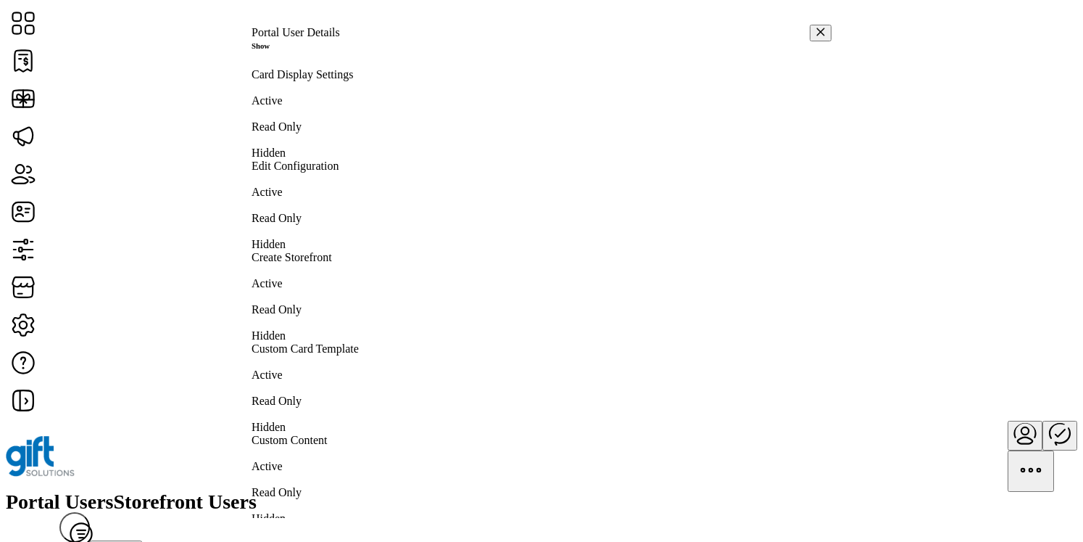
scroll to position [953, 0]
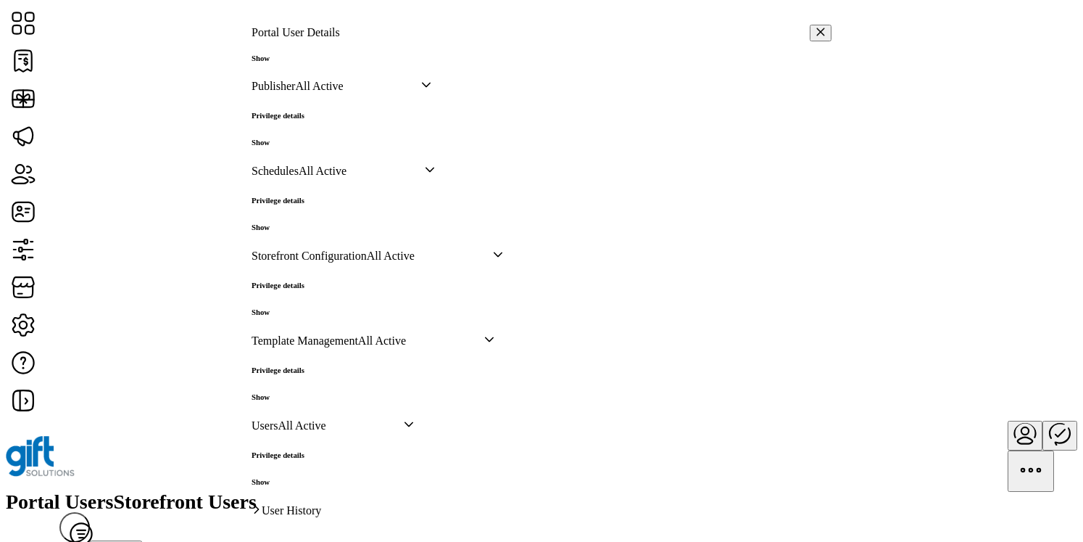
click at [305, 477] on h6 "Show" at bounding box center [278, 481] width 53 height 9
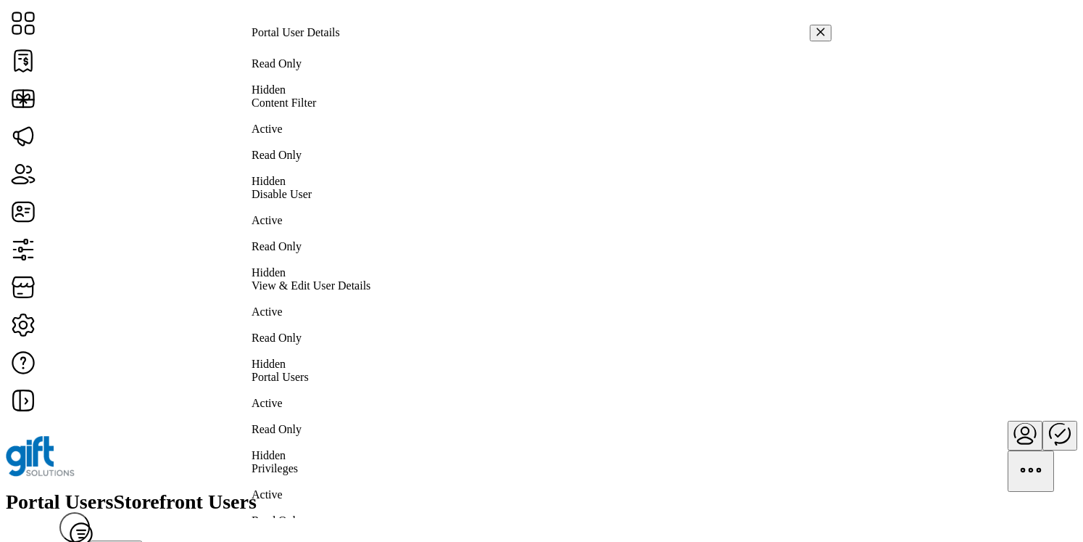
scroll to position [1208, 0]
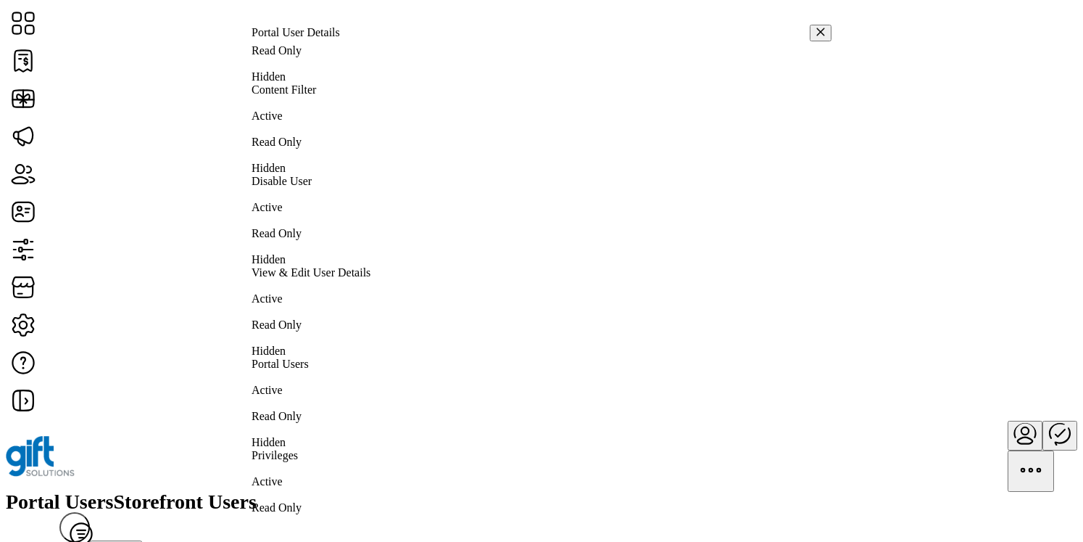
click at [817, 28] on icon "button" at bounding box center [821, 32] width 8 height 8
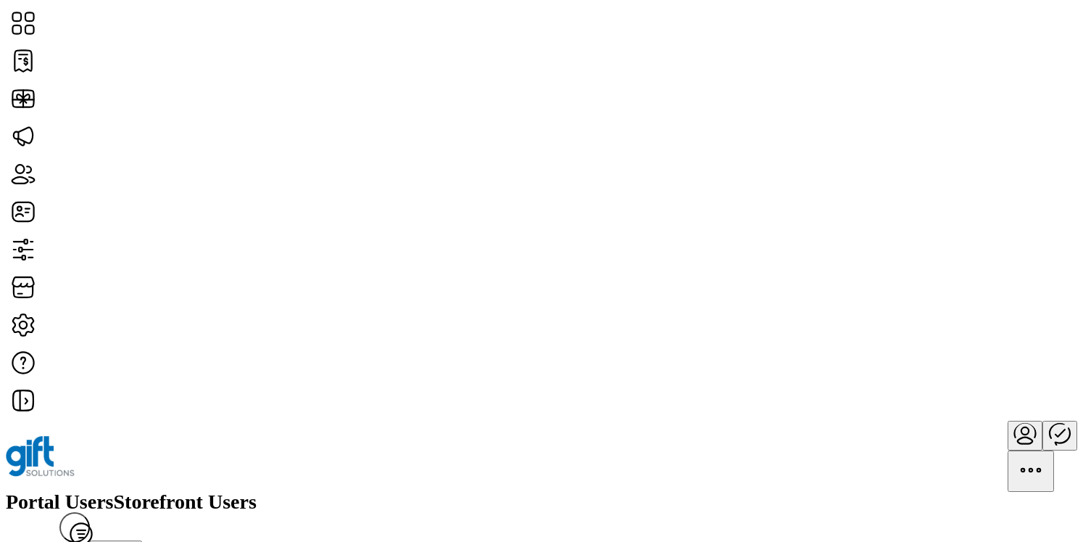
scroll to position [3224, 0]
click at [257, 492] on span "Storefront Users" at bounding box center [185, 502] width 143 height 20
click at [976, 290] on span "View Details" at bounding box center [946, 284] width 60 height 12
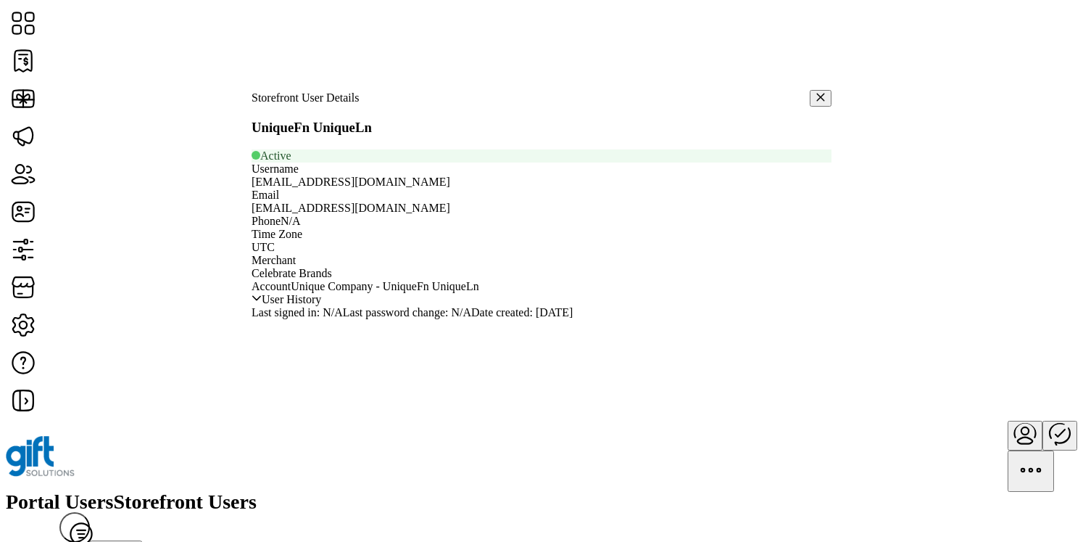
click at [262, 303] on icon at bounding box center [257, 298] width 10 height 10
click at [816, 102] on icon "button" at bounding box center [821, 97] width 10 height 10
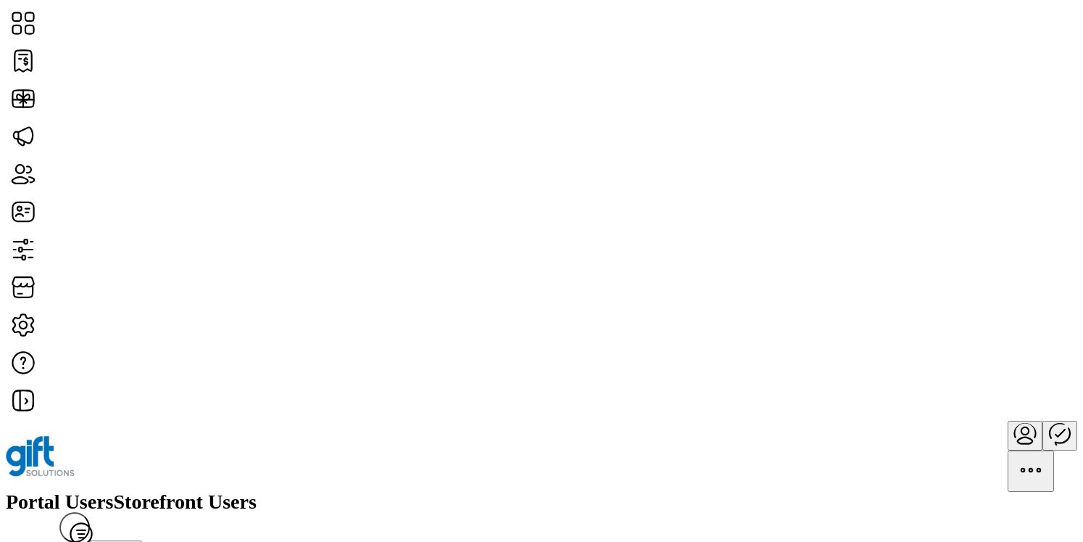
scroll to position [421, 0]
click at [114, 492] on span "Portal Users" at bounding box center [60, 502] width 108 height 20
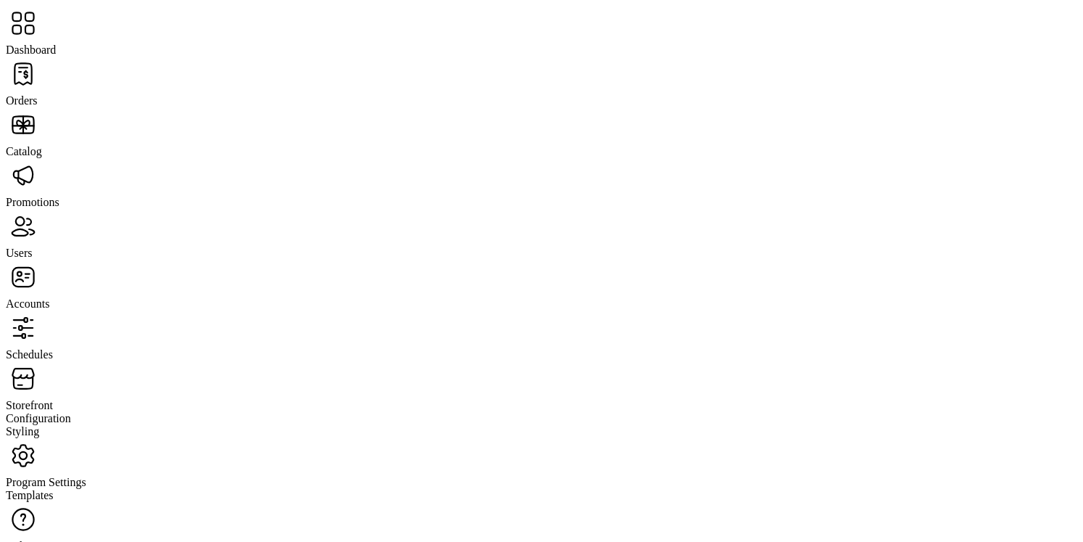
click at [38, 94] on span "Orders" at bounding box center [22, 100] width 32 height 12
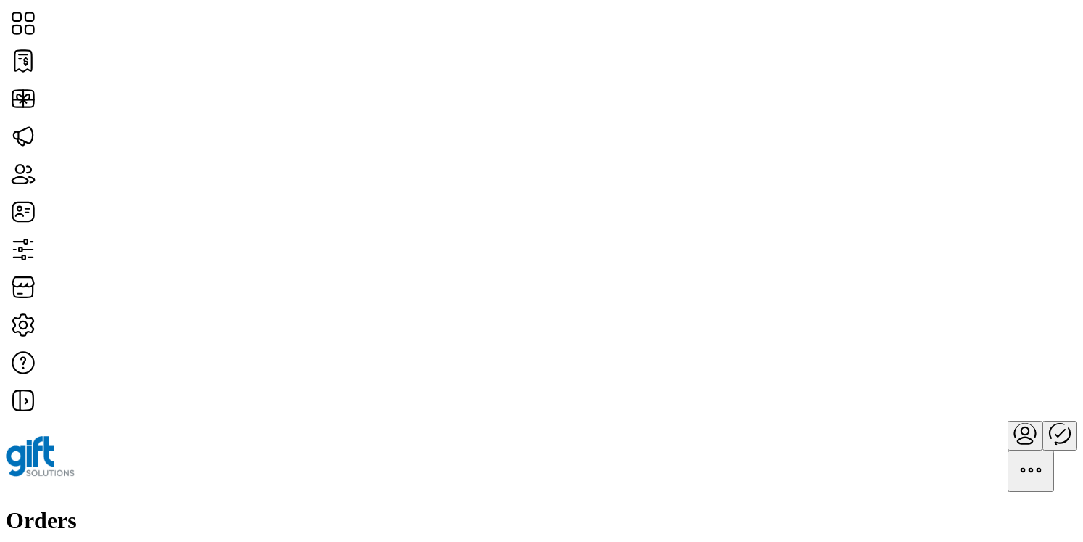
click at [982, 326] on span "View All Cards" at bounding box center [946, 321] width 72 height 12
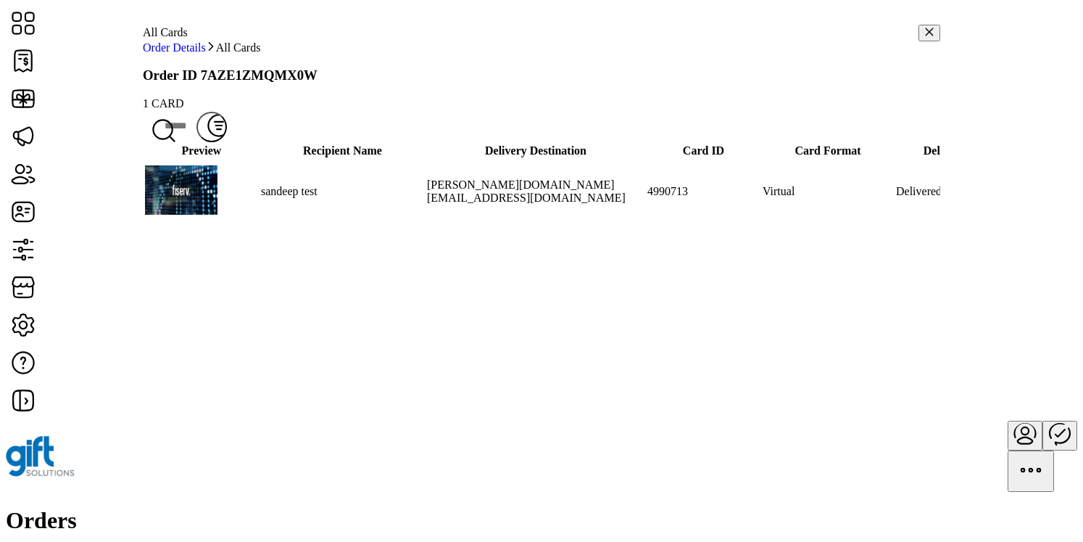
click at [941, 278] on span "View Card Details" at bounding box center [939, 273] width 86 height 12
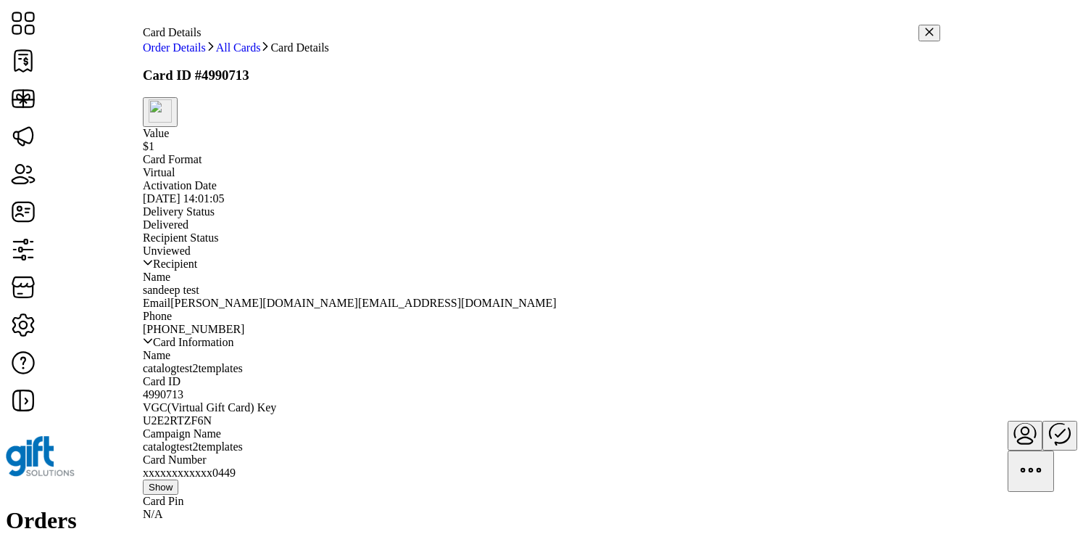
click at [173, 491] on span "Show" at bounding box center [161, 487] width 24 height 11
click at [168, 510] on span "Hide" at bounding box center [159, 515] width 20 height 11
click at [172, 113] on img "button" at bounding box center [160, 110] width 23 height 23
click at [711, 140] on span "Resend Card" at bounding box center [698, 135] width 59 height 12
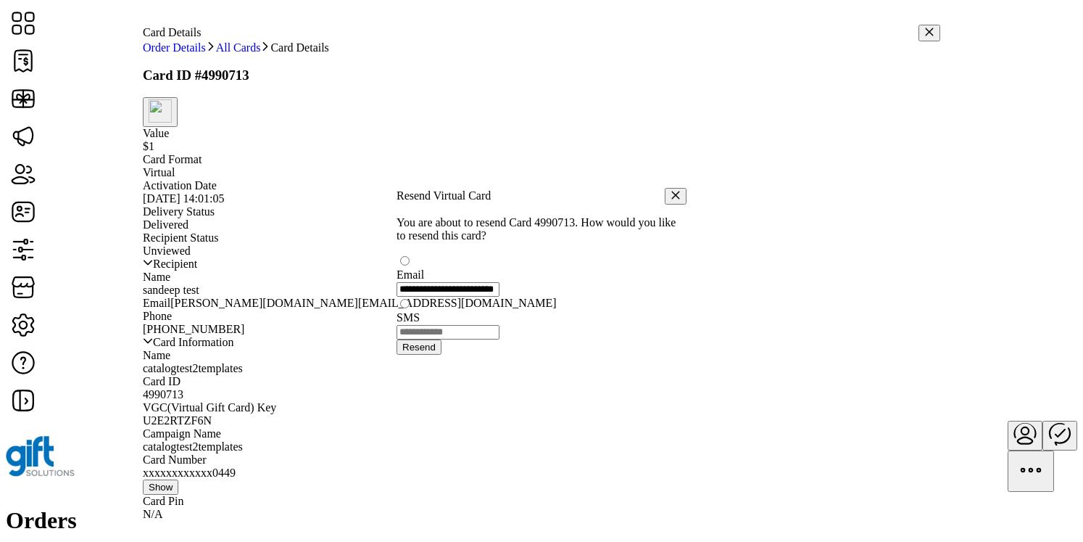
scroll to position [8, 4]
click at [665, 189] on button "button" at bounding box center [676, 197] width 22 height 17
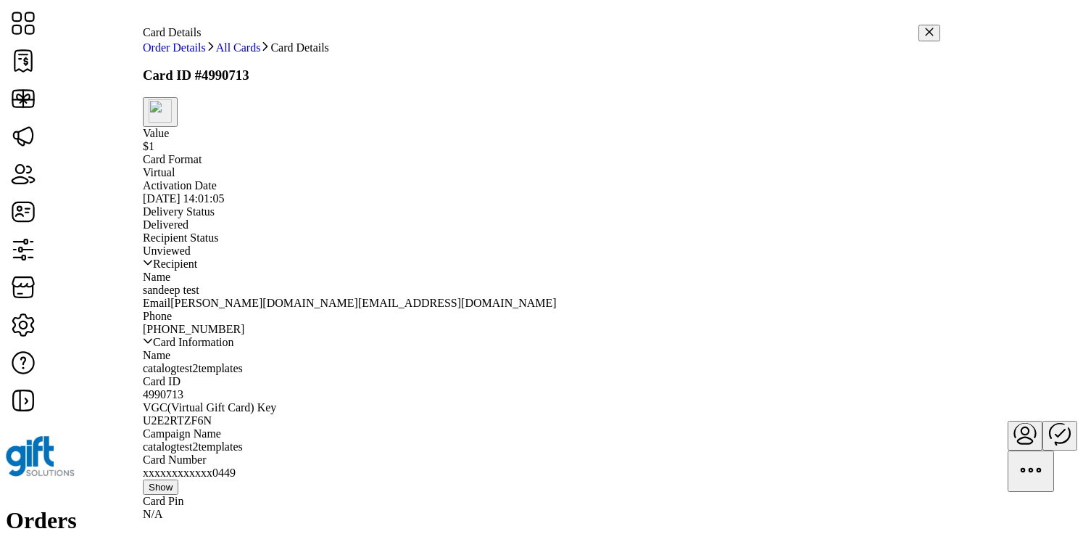
click at [919, 30] on button "button" at bounding box center [930, 33] width 22 height 17
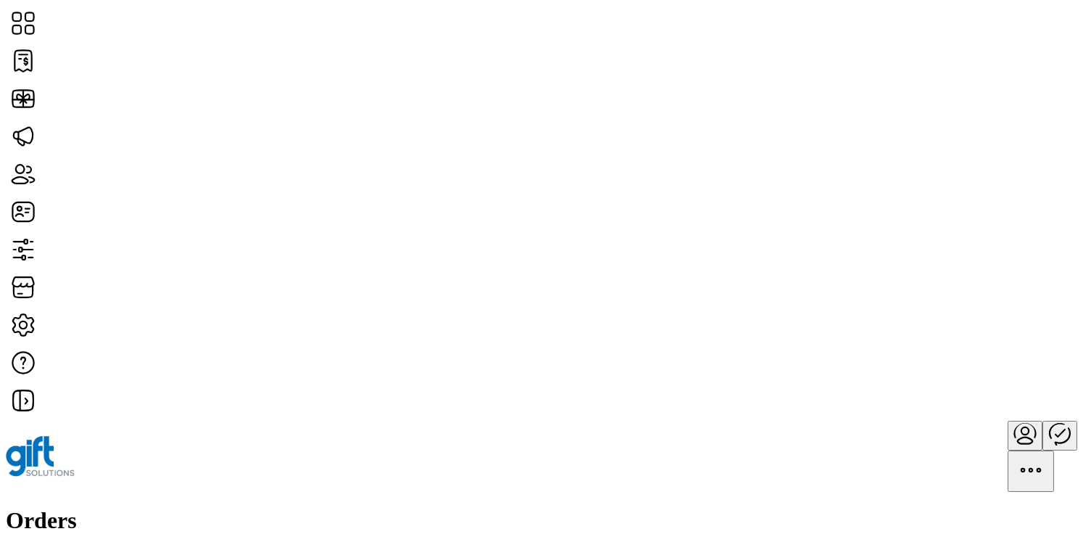
click at [983, 313] on span "Manage Shipment" at bounding box center [952, 308] width 85 height 12
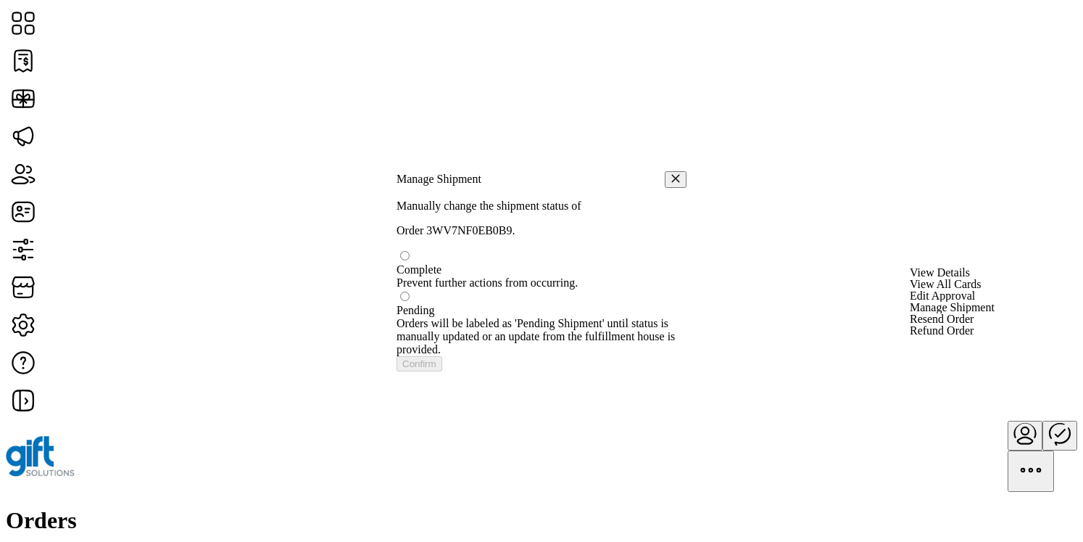
scroll to position [8, 4]
click at [427, 302] on div at bounding box center [542, 302] width 290 height 0
click at [671, 175] on icon "button" at bounding box center [676, 180] width 10 height 10
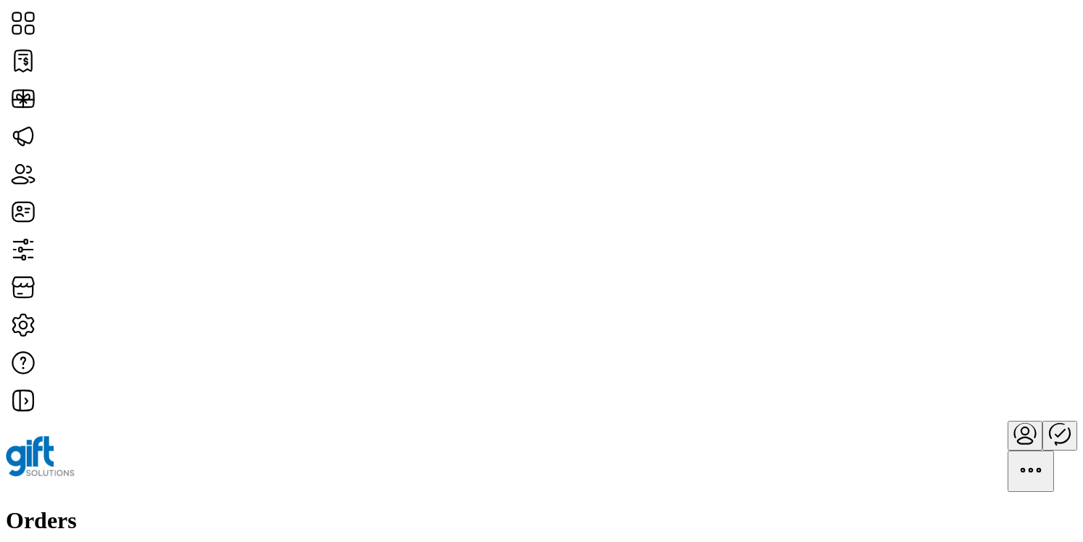
type input "****"
click at [970, 353] on span "View Details" at bounding box center [940, 348] width 60 height 12
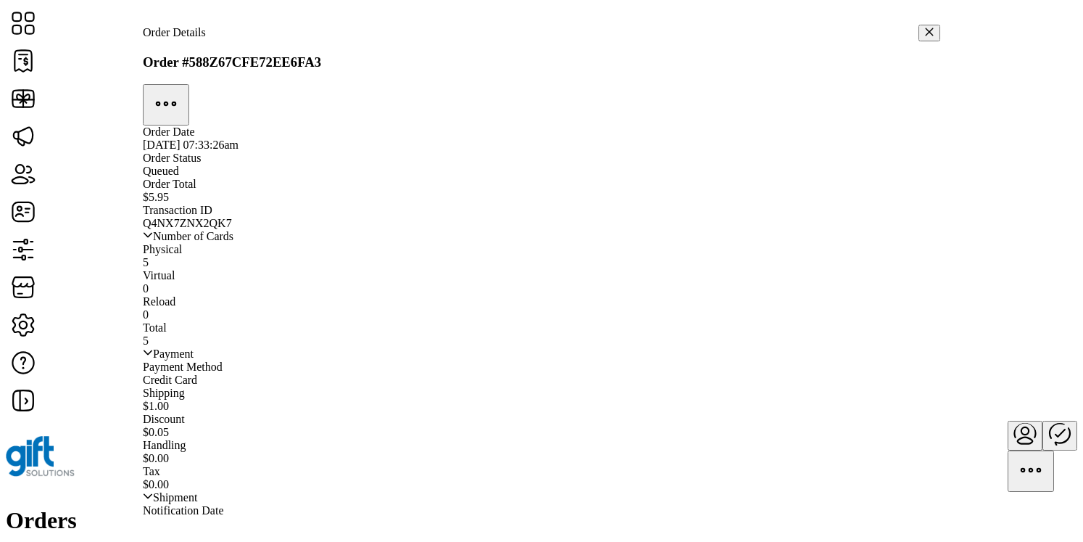
scroll to position [528, 0]
click at [919, 35] on button "button" at bounding box center [930, 33] width 22 height 17
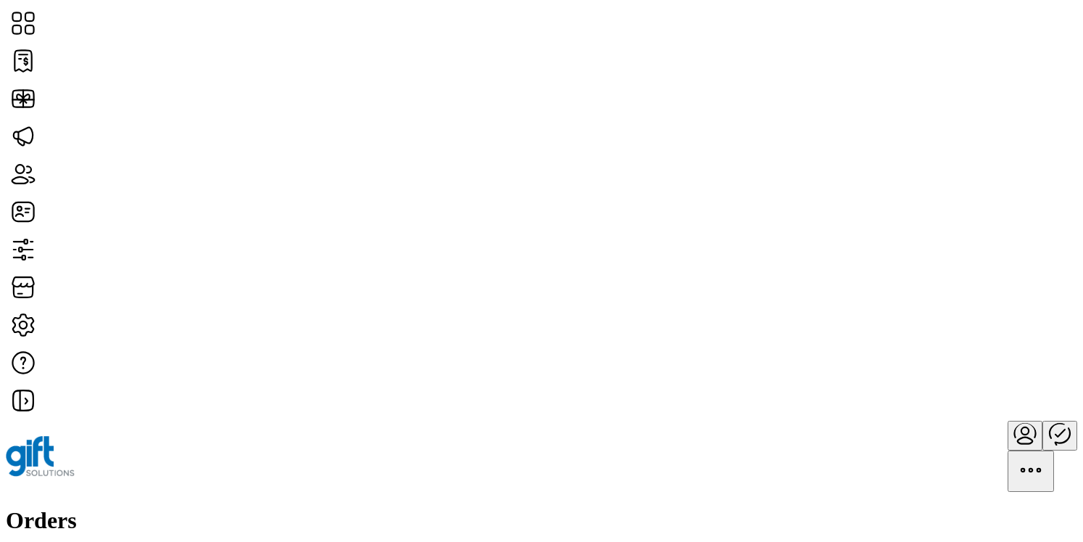
click at [852, 154] on span "Merchant" at bounding box center [830, 148] width 44 height 12
click at [188, 507] on h1 "Orders" at bounding box center [542, 520] width 1072 height 27
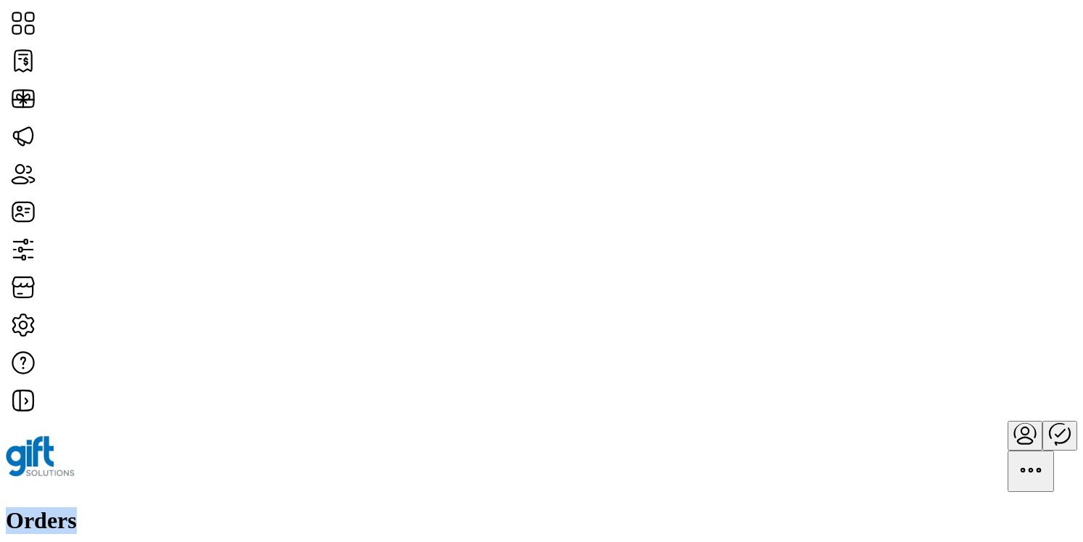
click at [188, 507] on h1 "Orders" at bounding box center [542, 520] width 1072 height 27
click at [326, 507] on div "Orders Filter Focused All Orders" at bounding box center [542, 550] width 1072 height 87
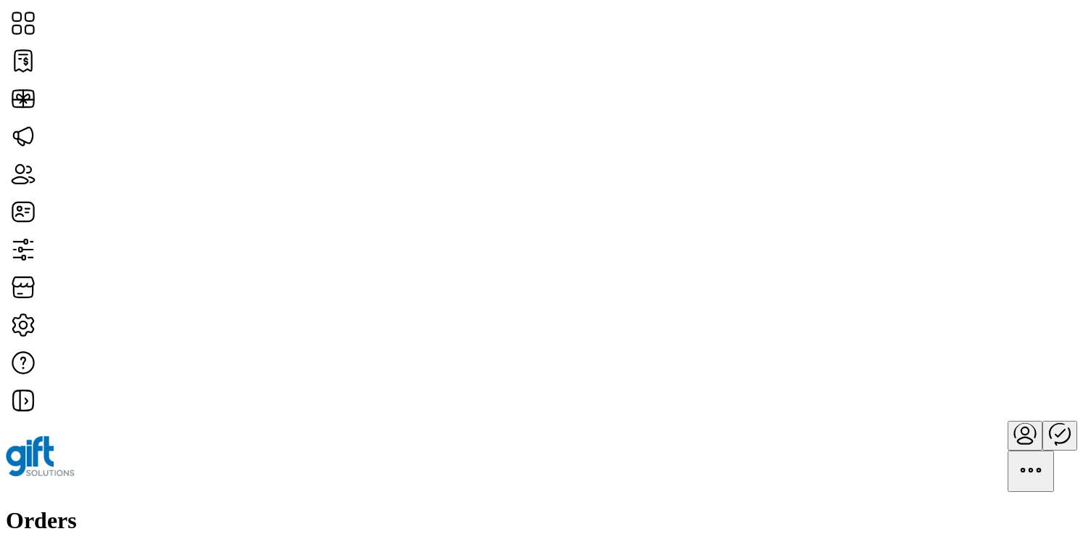
click at [766, 507] on div "Orders Filter Focused All Orders" at bounding box center [542, 550] width 1072 height 87
click at [852, 154] on span "Merchant" at bounding box center [830, 148] width 44 height 12
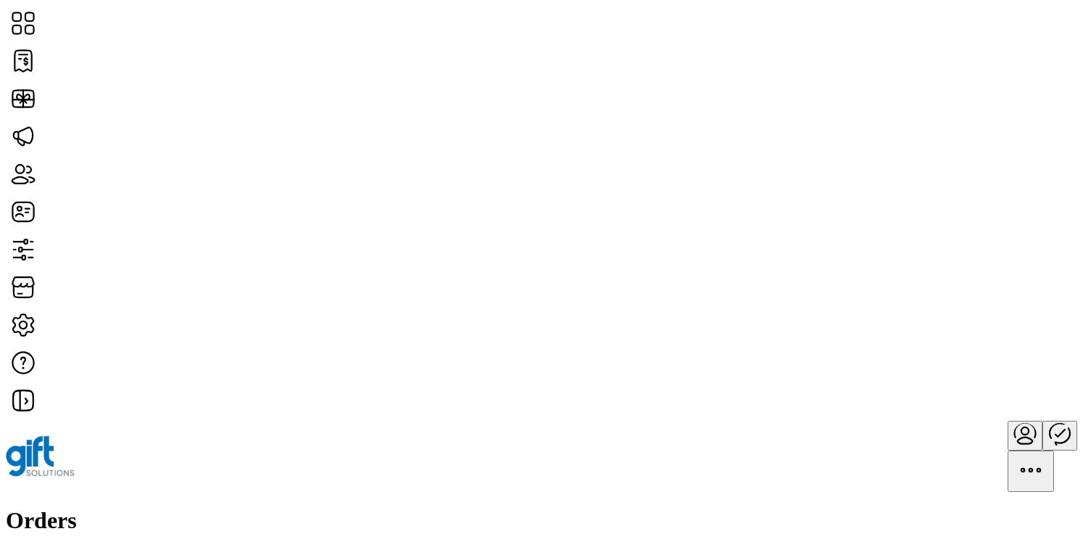
click at [295, 507] on div "Orders Filter Focused All Orders" at bounding box center [542, 550] width 1072 height 87
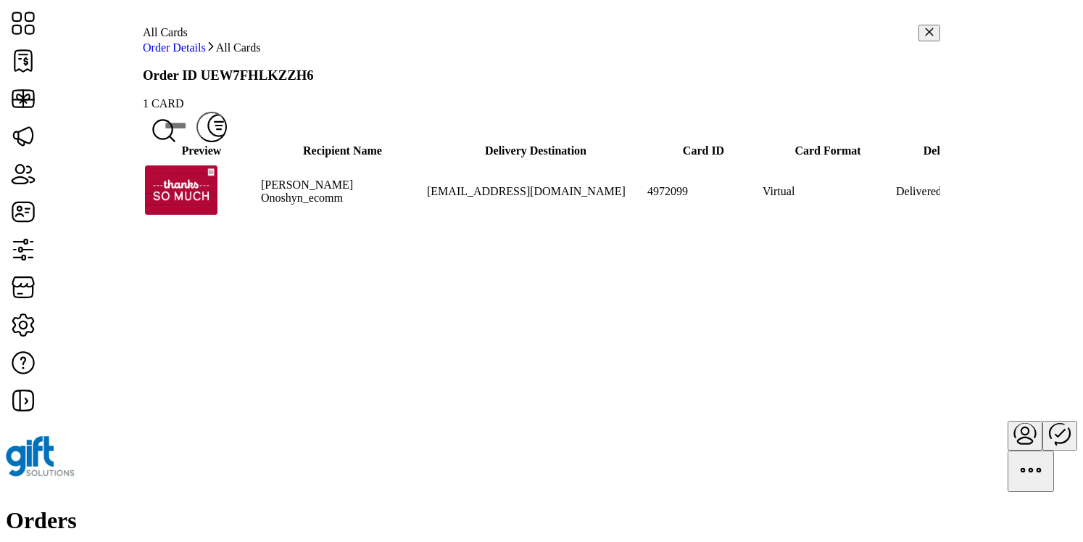
click at [937, 278] on span "View Card Details" at bounding box center [939, 273] width 86 height 12
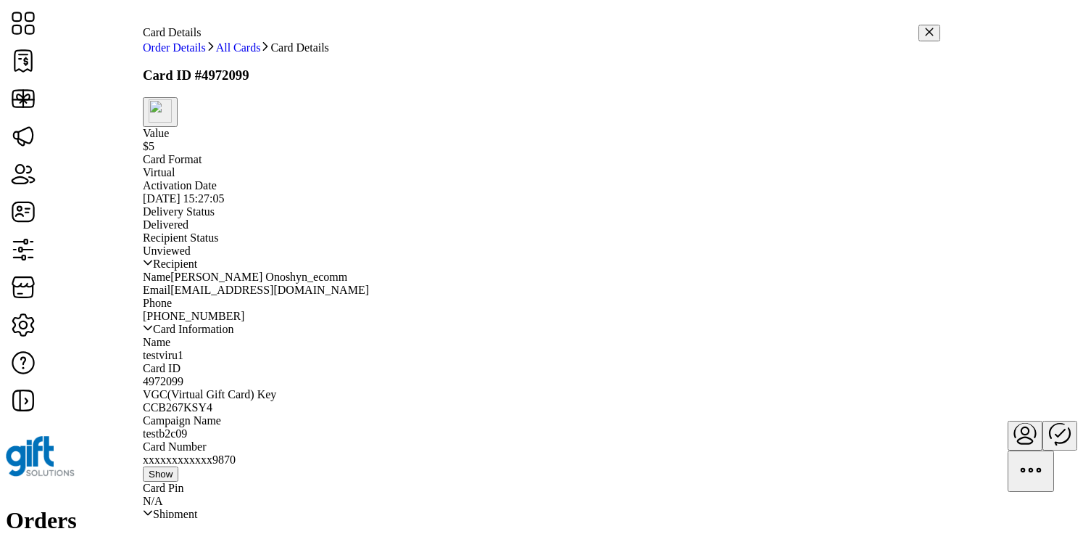
click at [172, 121] on img "button" at bounding box center [160, 110] width 23 height 23
click at [706, 141] on span "Resend Card" at bounding box center [698, 135] width 59 height 12
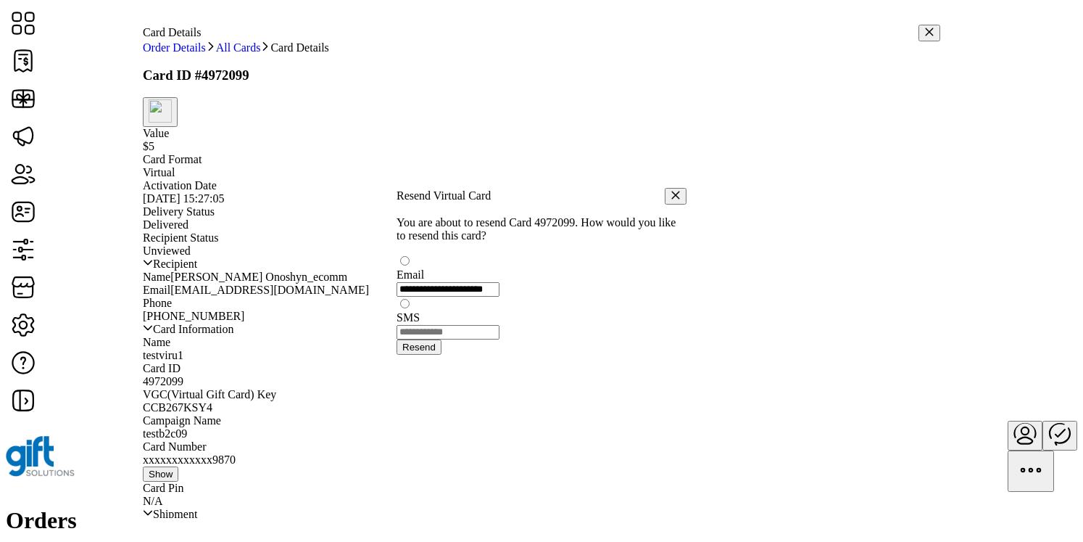
scroll to position [8, 4]
click at [672, 192] on icon "button" at bounding box center [676, 196] width 8 height 8
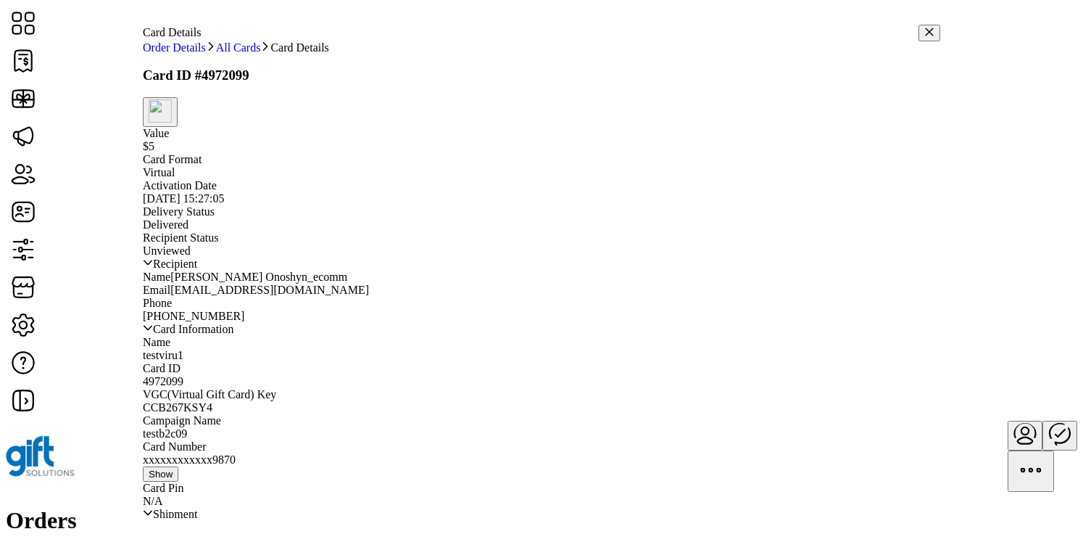
scroll to position [0, 0]
click at [173, 479] on span "Show" at bounding box center [161, 473] width 24 height 11
click at [168, 497] on span "Hide" at bounding box center [159, 502] width 20 height 11
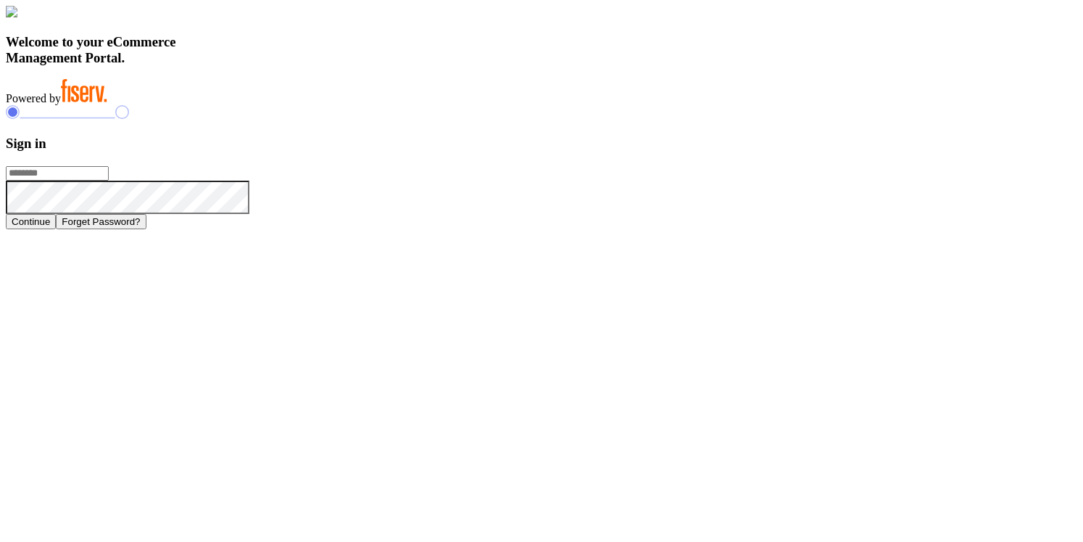
type input "**********"
click at [780, 152] on h3 "Sign in" at bounding box center [542, 144] width 1072 height 16
type input "**********"
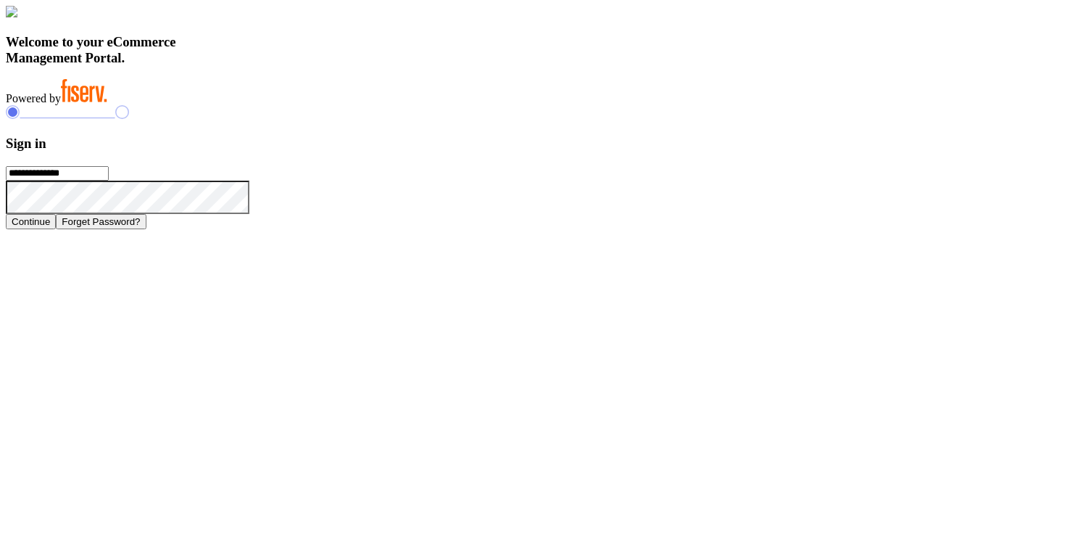
click at [56, 229] on button "Continue" at bounding box center [31, 221] width 50 height 15
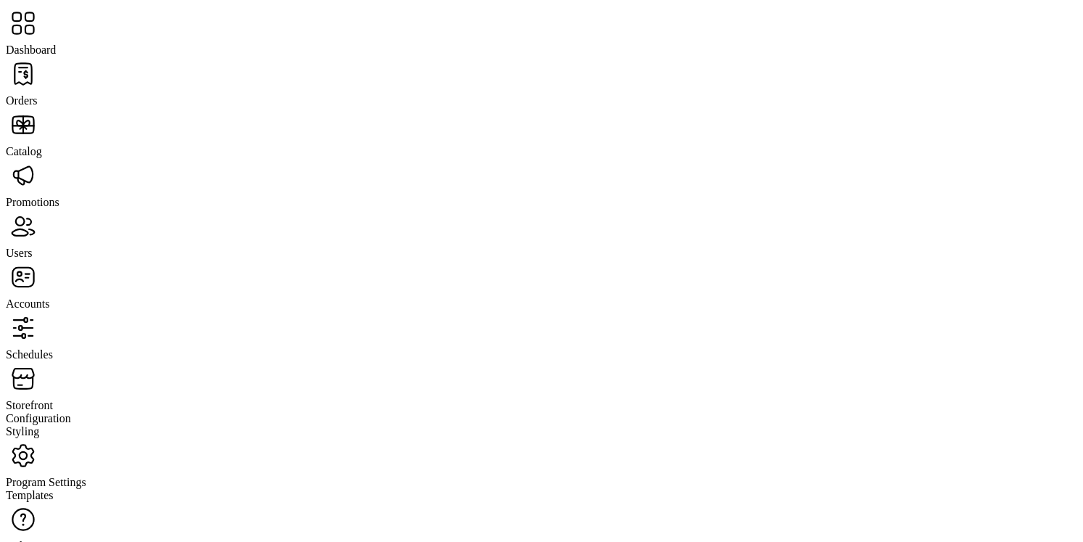
click at [80, 476] on span "Program Settings" at bounding box center [46, 482] width 80 height 12
click at [54, 489] on span "Templates" at bounding box center [30, 495] width 48 height 12
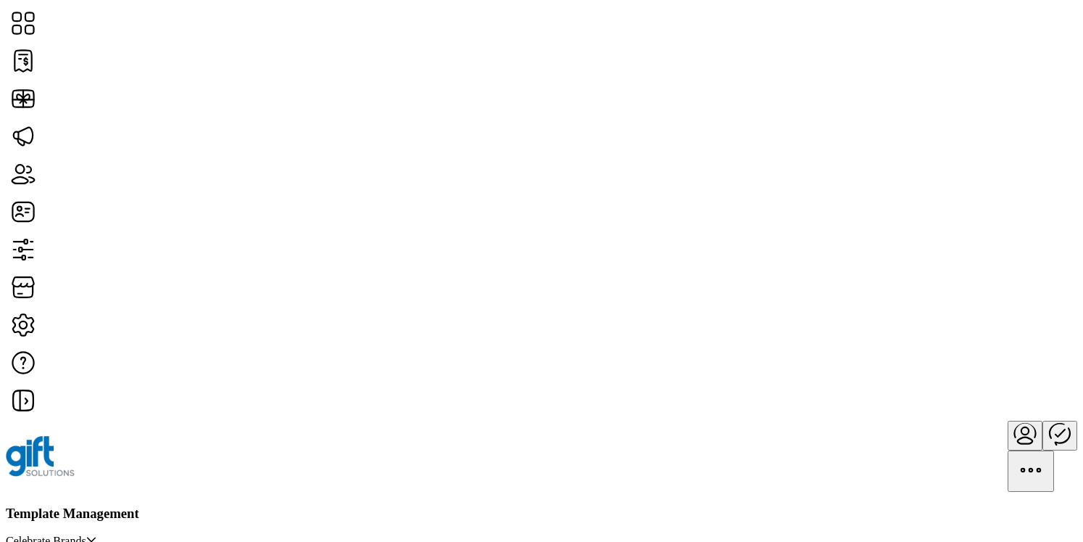
click at [467, 505] on div "Template Management Celebrate Brands" at bounding box center [542, 526] width 1072 height 43
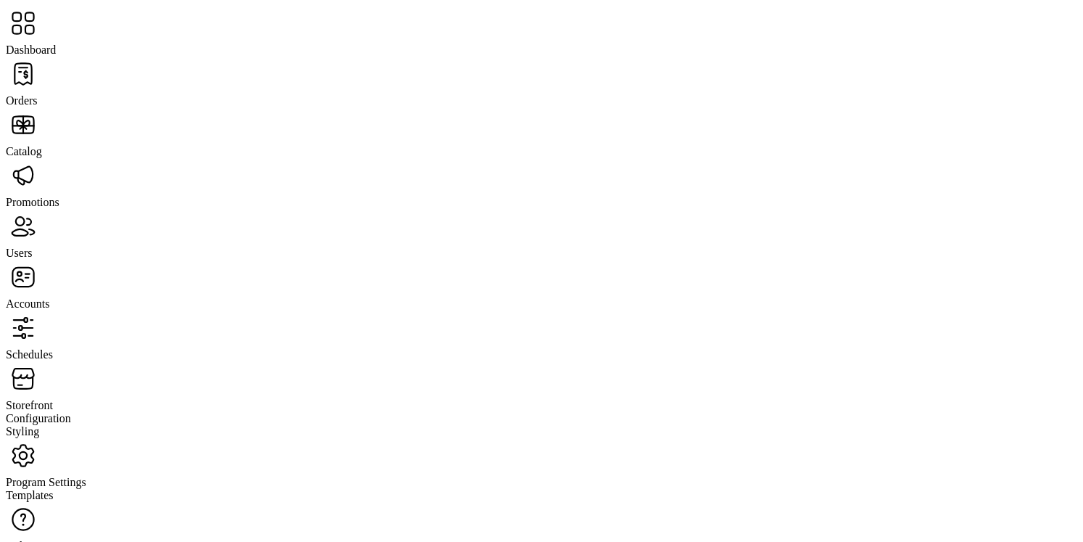
click at [42, 145] on span "Catalog" at bounding box center [24, 151] width 36 height 12
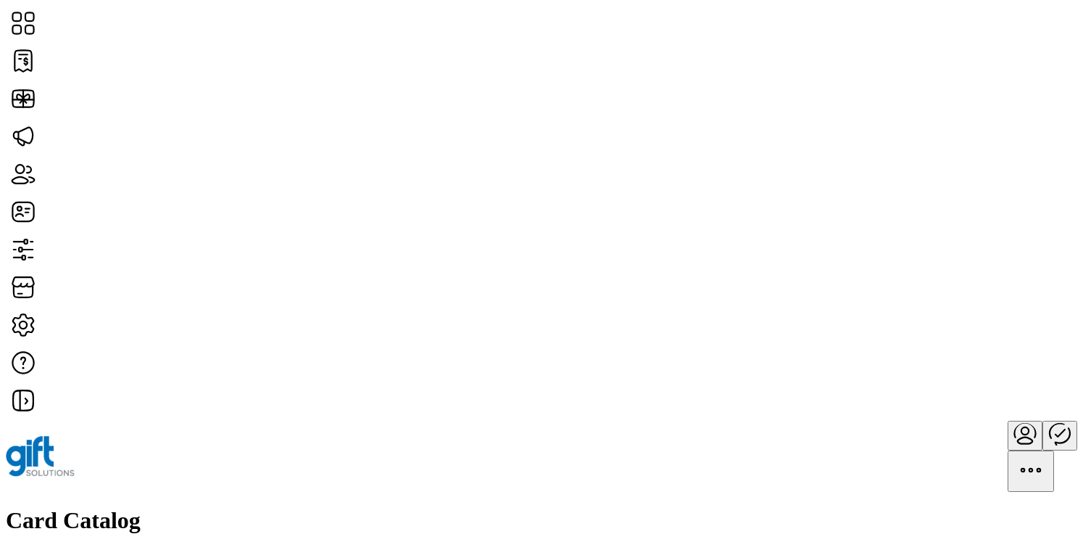
click at [970, 292] on span "View Details" at bounding box center [940, 287] width 60 height 12
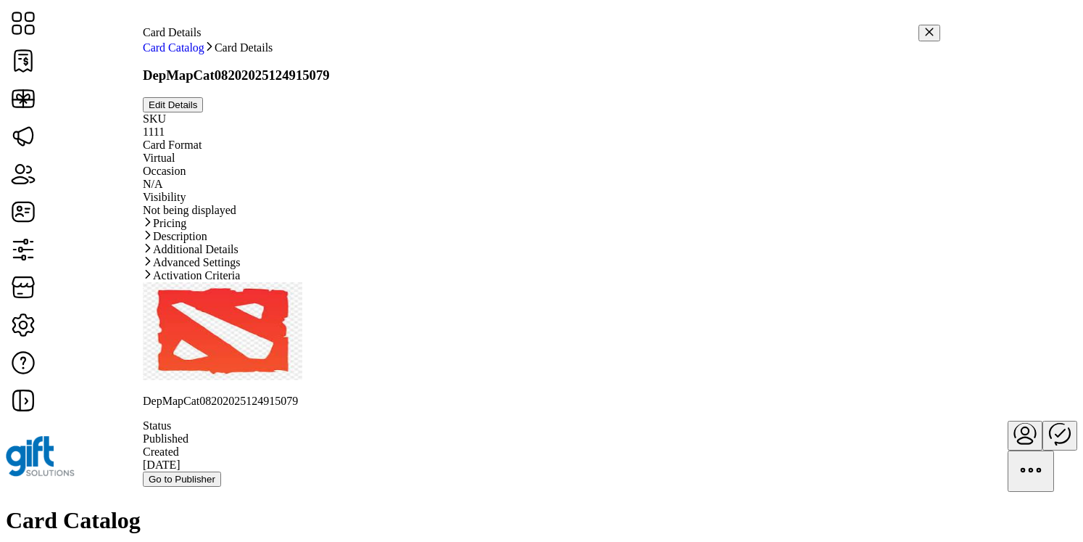
click at [629, 230] on link "Pricing" at bounding box center [542, 223] width 798 height 13
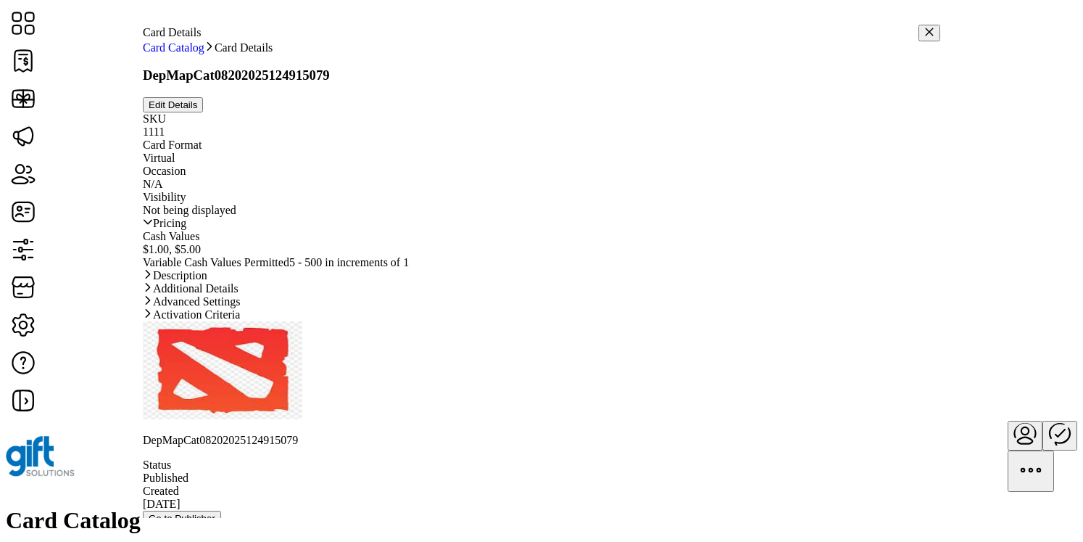
click at [629, 230] on link "Pricing" at bounding box center [542, 223] width 798 height 13
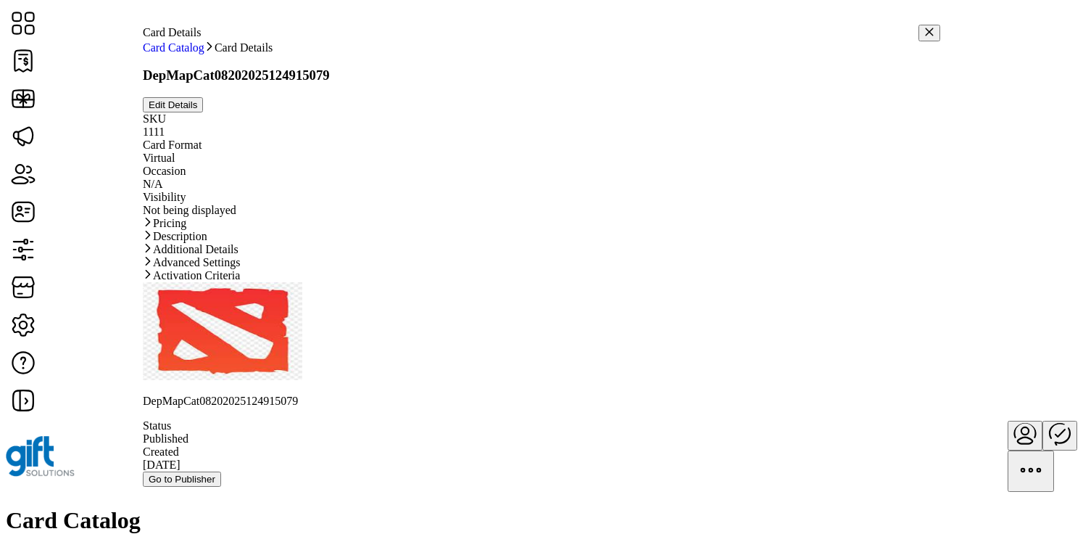
click at [197, 105] on span "Edit Details" at bounding box center [173, 104] width 49 height 11
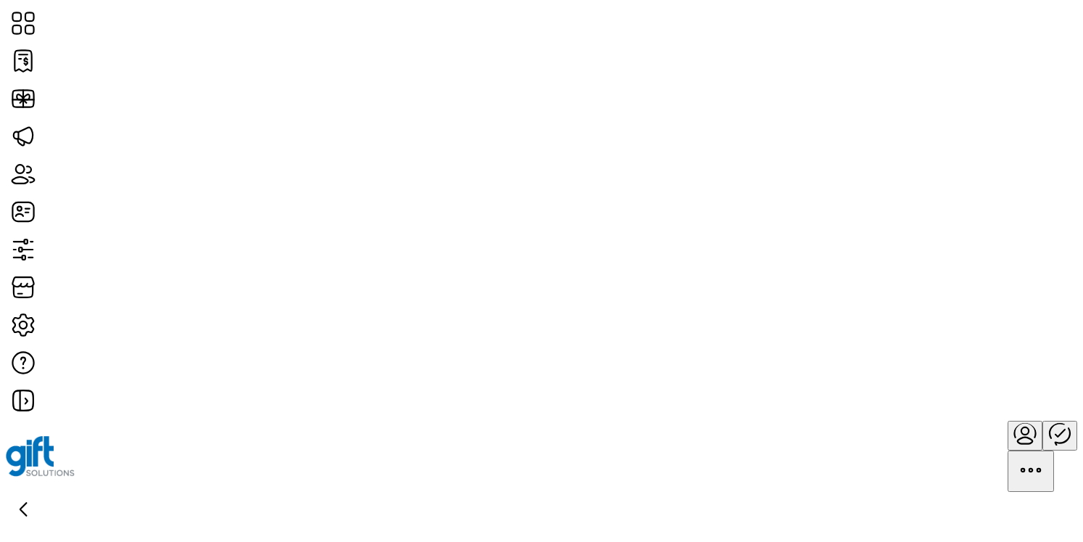
type textarea "**********"
type input "*"
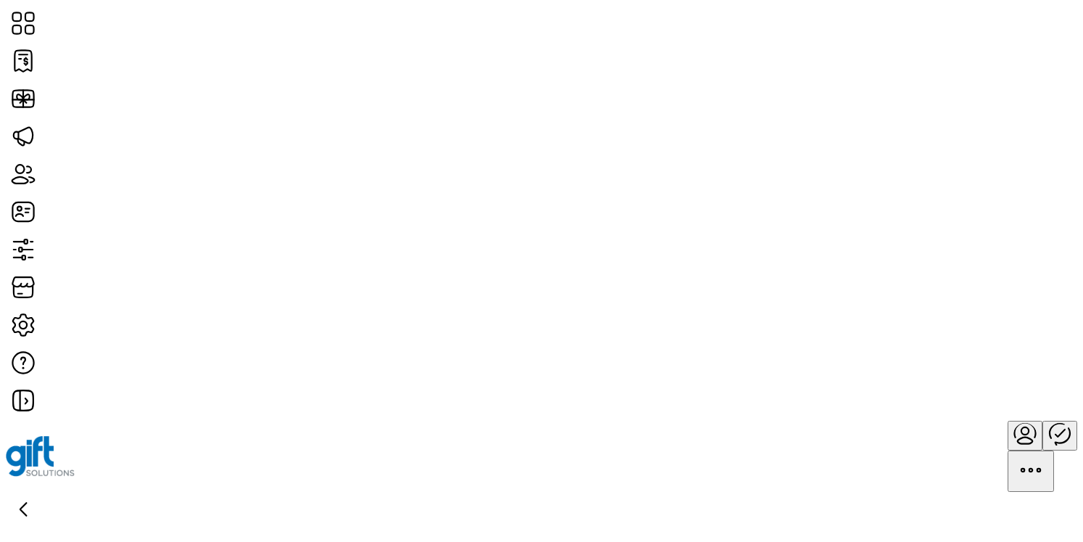
drag, startPoint x: 255, startPoint y: 360, endPoint x: 700, endPoint y: 379, distance: 445.7
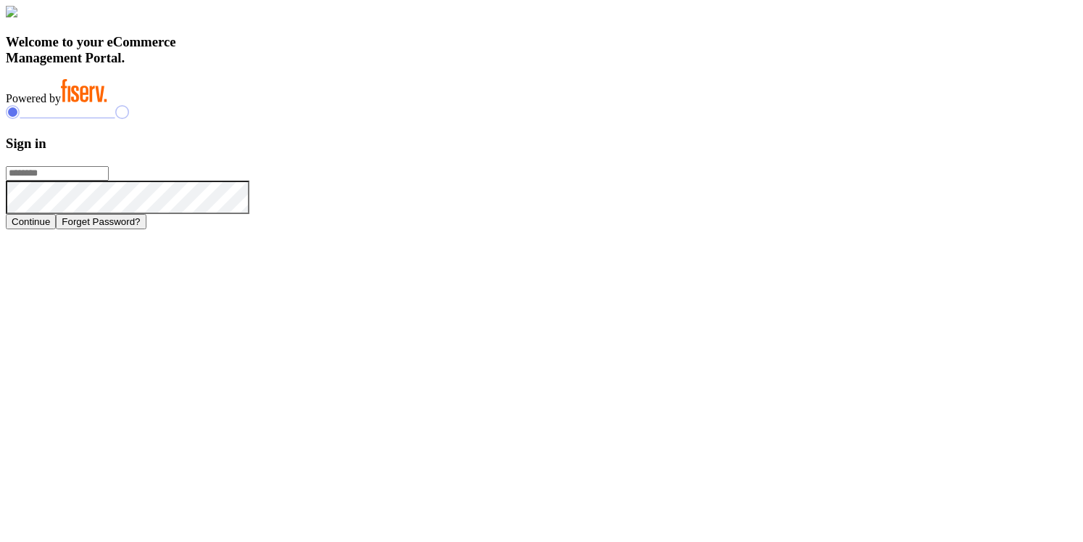
type input "**********"
click at [690, 228] on div "**********" at bounding box center [542, 166] width 1072 height 123
click at [56, 229] on button "Continue" at bounding box center [31, 221] width 50 height 15
type input "**********"
click at [56, 229] on button "Continue" at bounding box center [31, 221] width 50 height 15
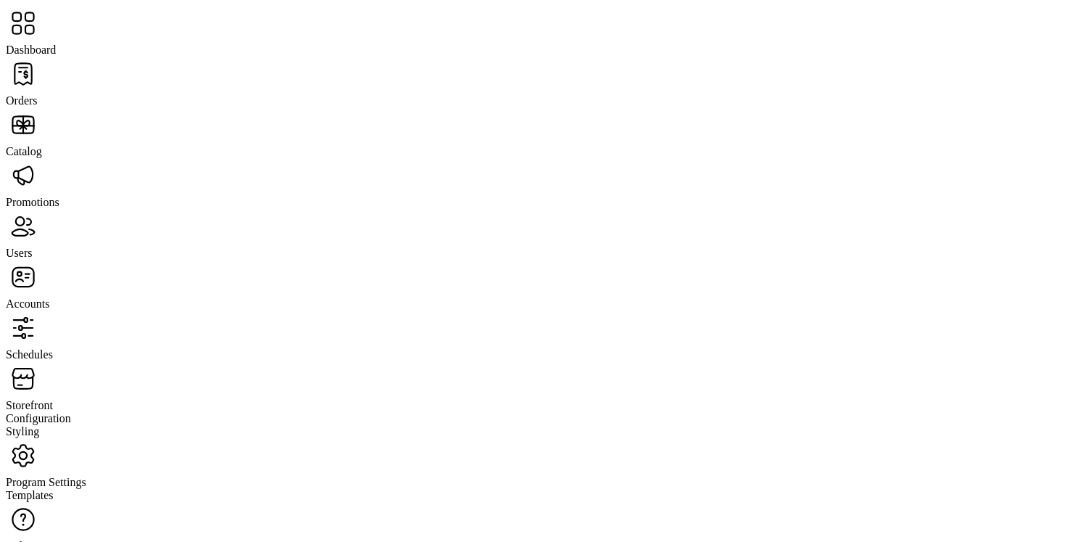
click at [53, 399] on span "Storefront" at bounding box center [29, 405] width 47 height 12
click at [71, 412] on span "Configuration" at bounding box center [38, 418] width 65 height 12
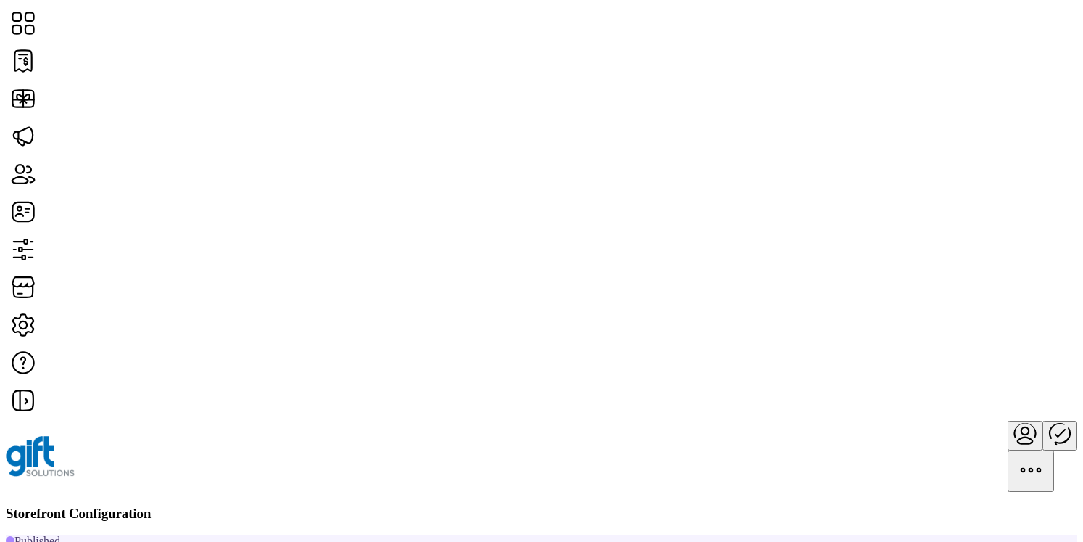
click at [431, 505] on div "Storefront Configuration" at bounding box center [542, 513] width 1072 height 16
click at [922, 291] on span "Storefront Styling" at bounding box center [888, 285] width 83 height 12
